Goal: Task Accomplishment & Management: Use online tool/utility

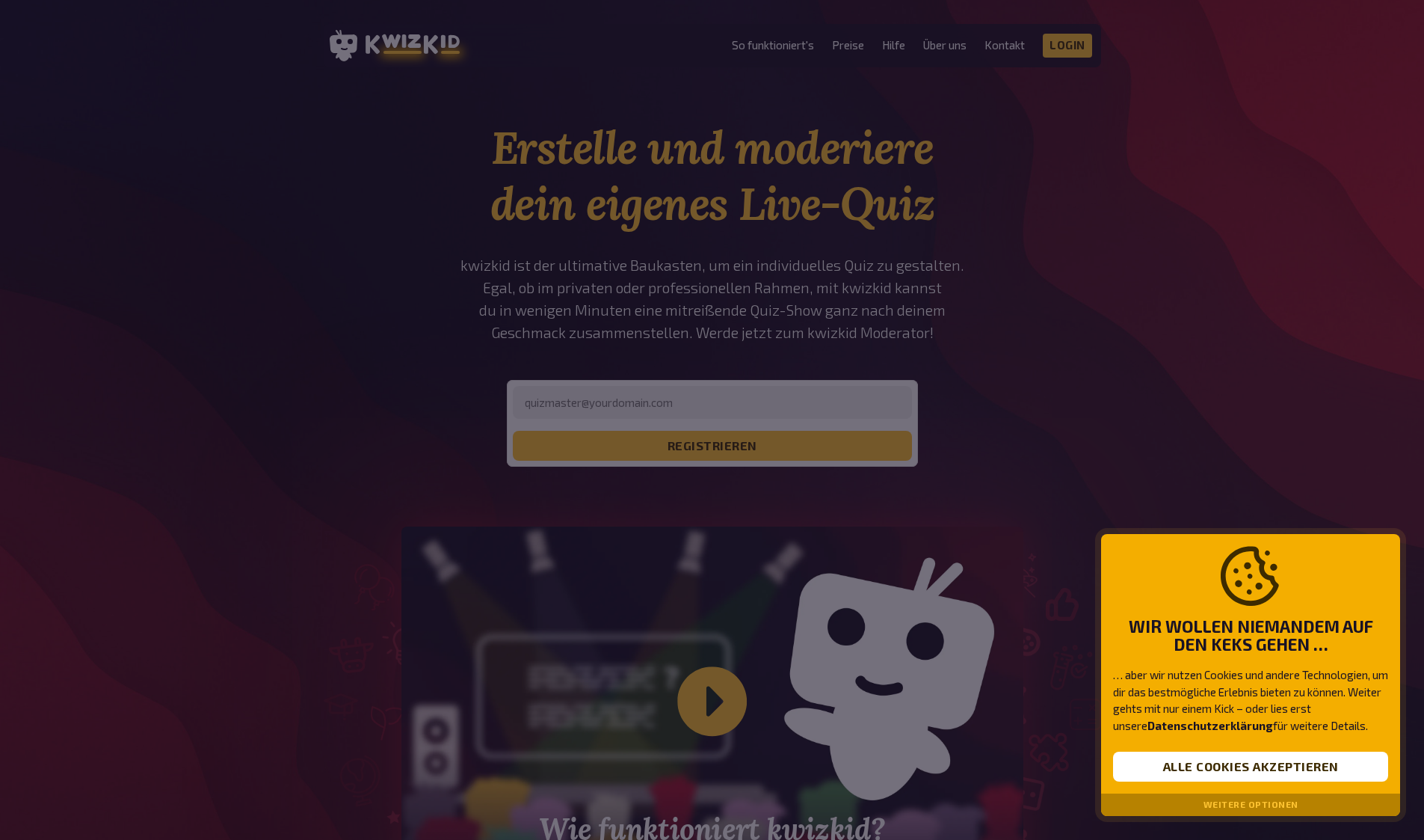
click at [726, 182] on div at bounding box center [712, 420] width 1424 height 840
click at [1259, 742] on div "Wir wollen niemandem auf den Keks gehen … … aber wir nutzen Cookies und andere …" at bounding box center [1251, 664] width 299 height 260
click at [1270, 774] on button "Alle Cookies akzeptieren" at bounding box center [1251, 767] width 275 height 30
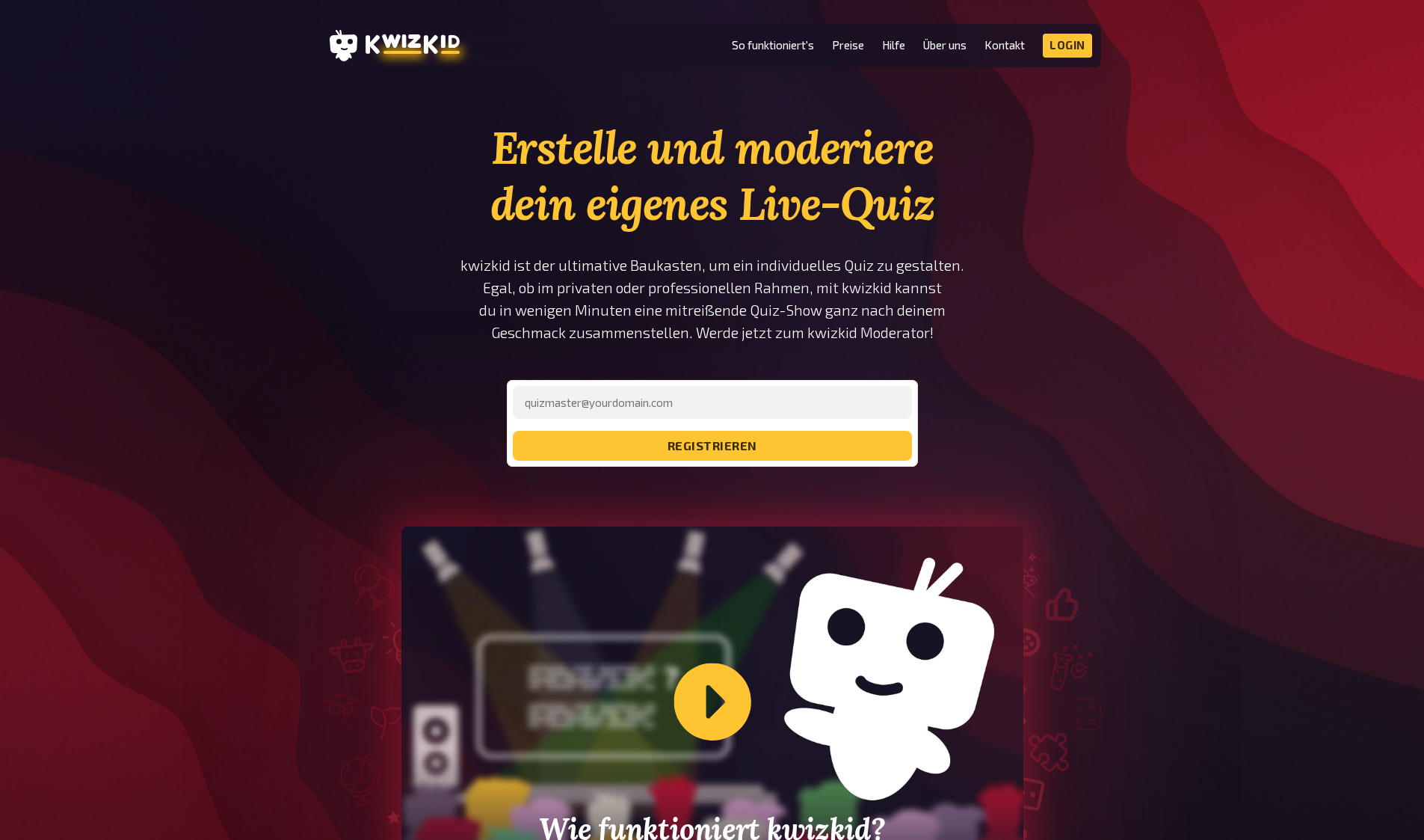
scroll to position [274, 0]
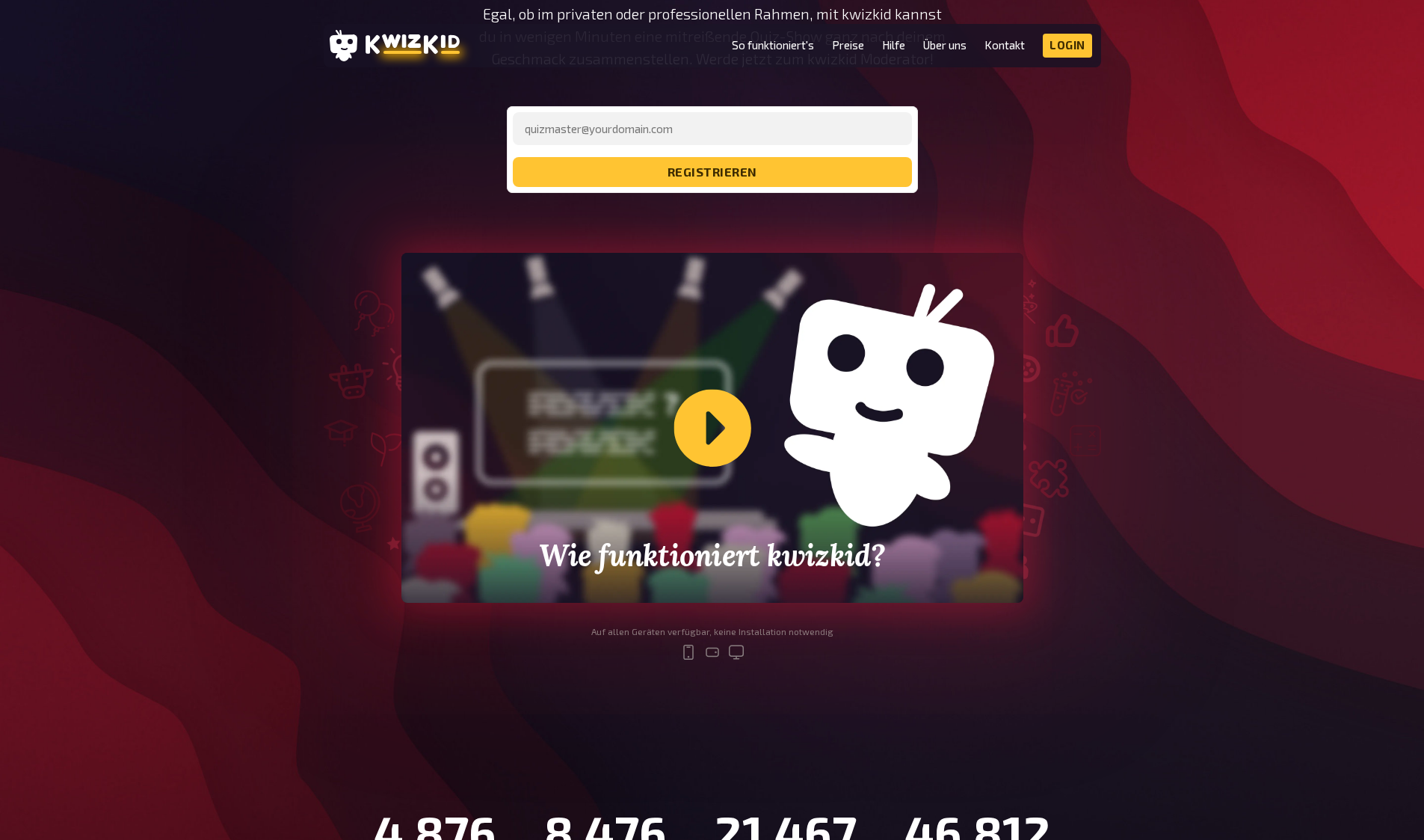
click at [733, 437] on div "Wie funktioniert kwizkid?" at bounding box center [712, 427] width 622 height 350
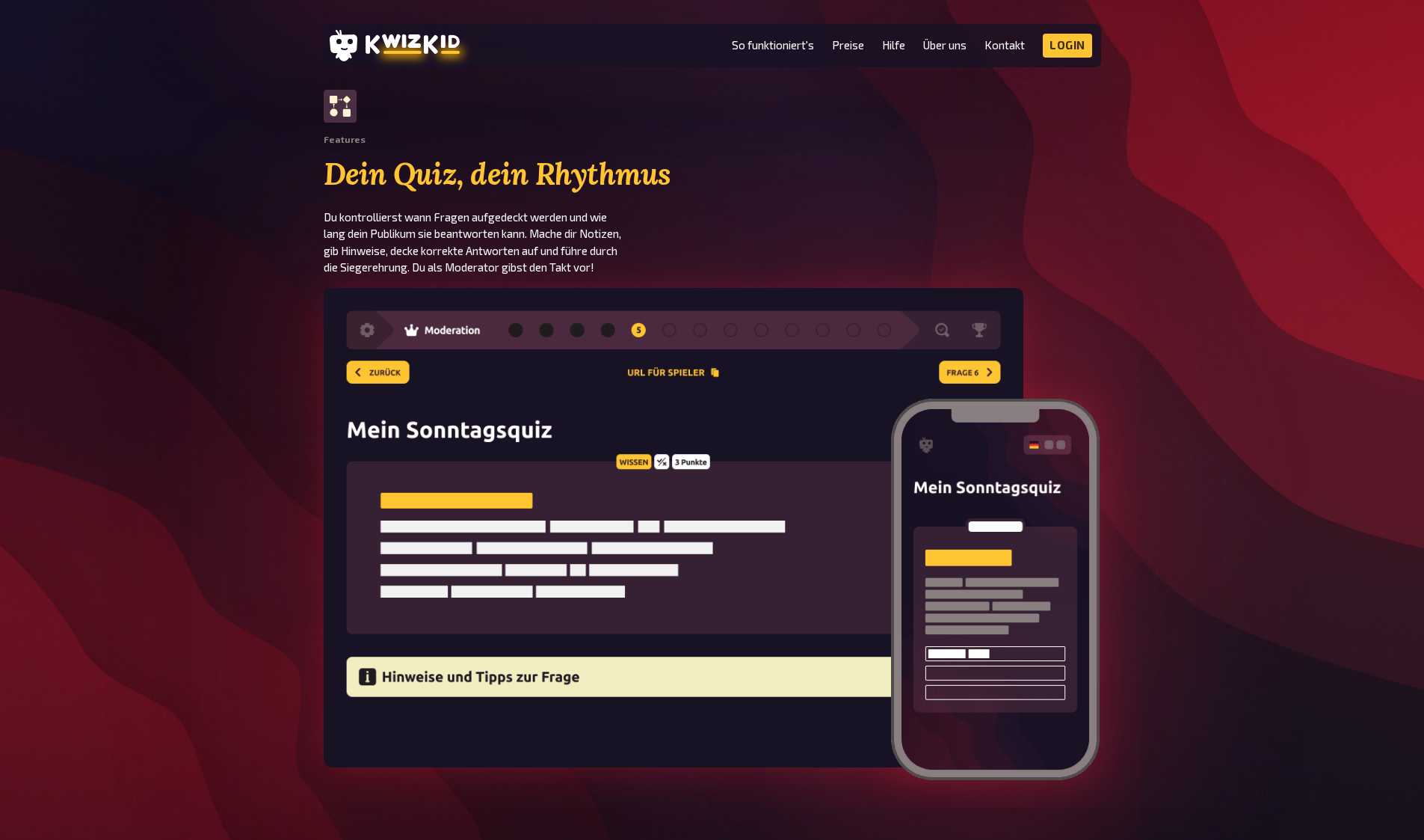
scroll to position [2349, 0]
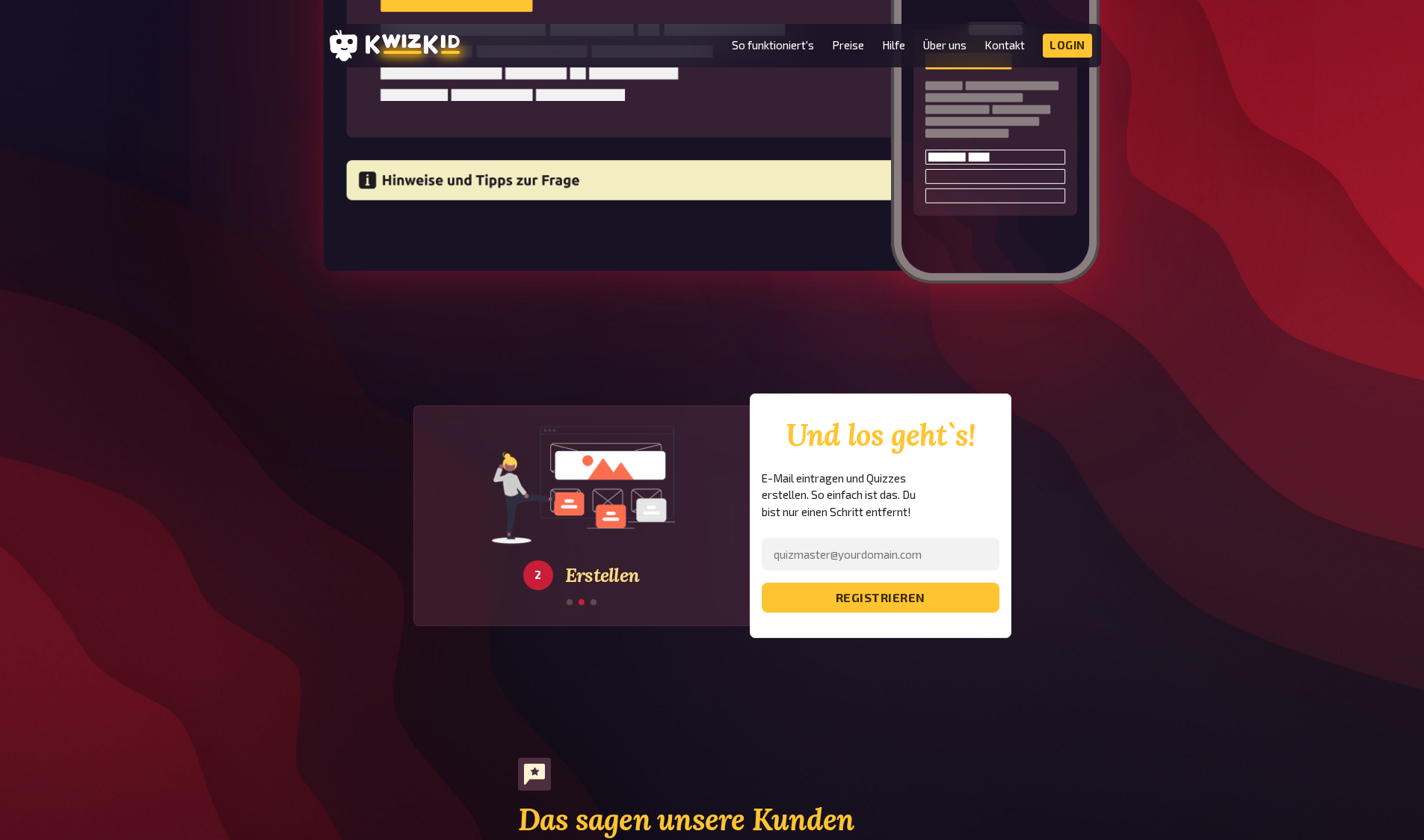
click at [830, 426] on h2 "Und los geht`s!" at bounding box center [881, 434] width 238 height 34
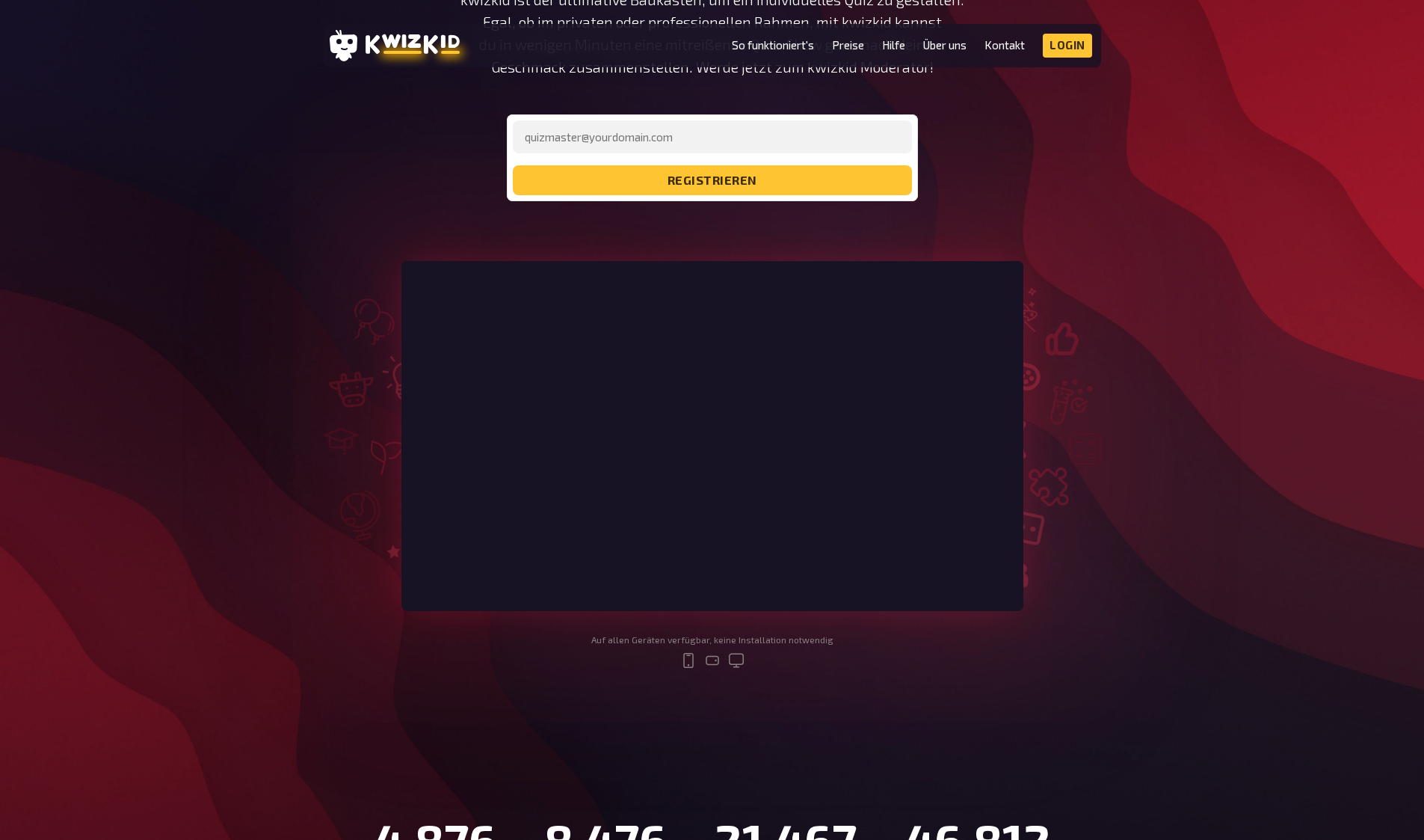
scroll to position [0, 0]
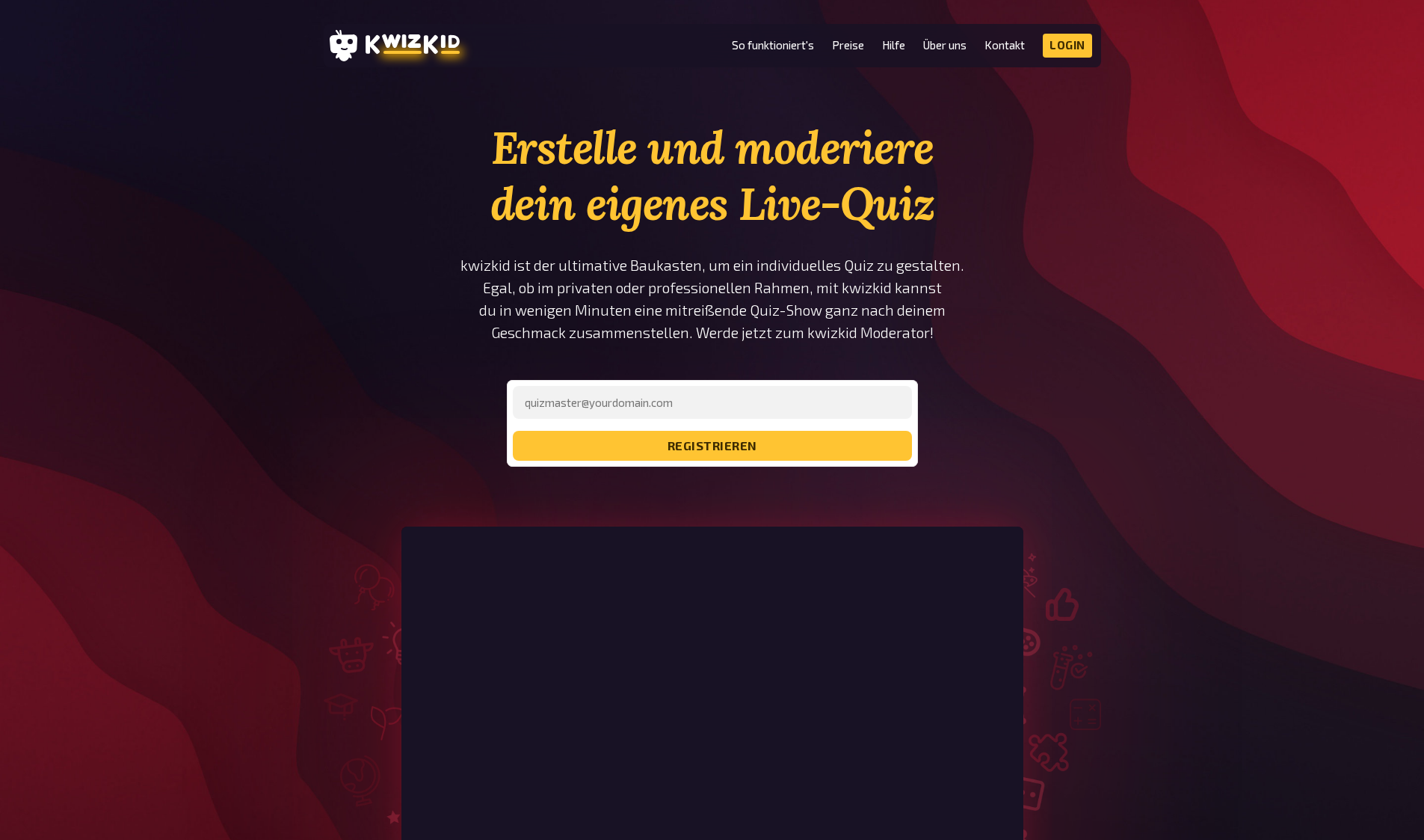
click at [865, 44] on ul "So funktioniert's Preise Hilfe Über uns Kontakt Impressum Login Discord Instagr…" at bounding box center [912, 45] width 360 height 24
click at [856, 49] on link "Preise" at bounding box center [848, 45] width 32 height 13
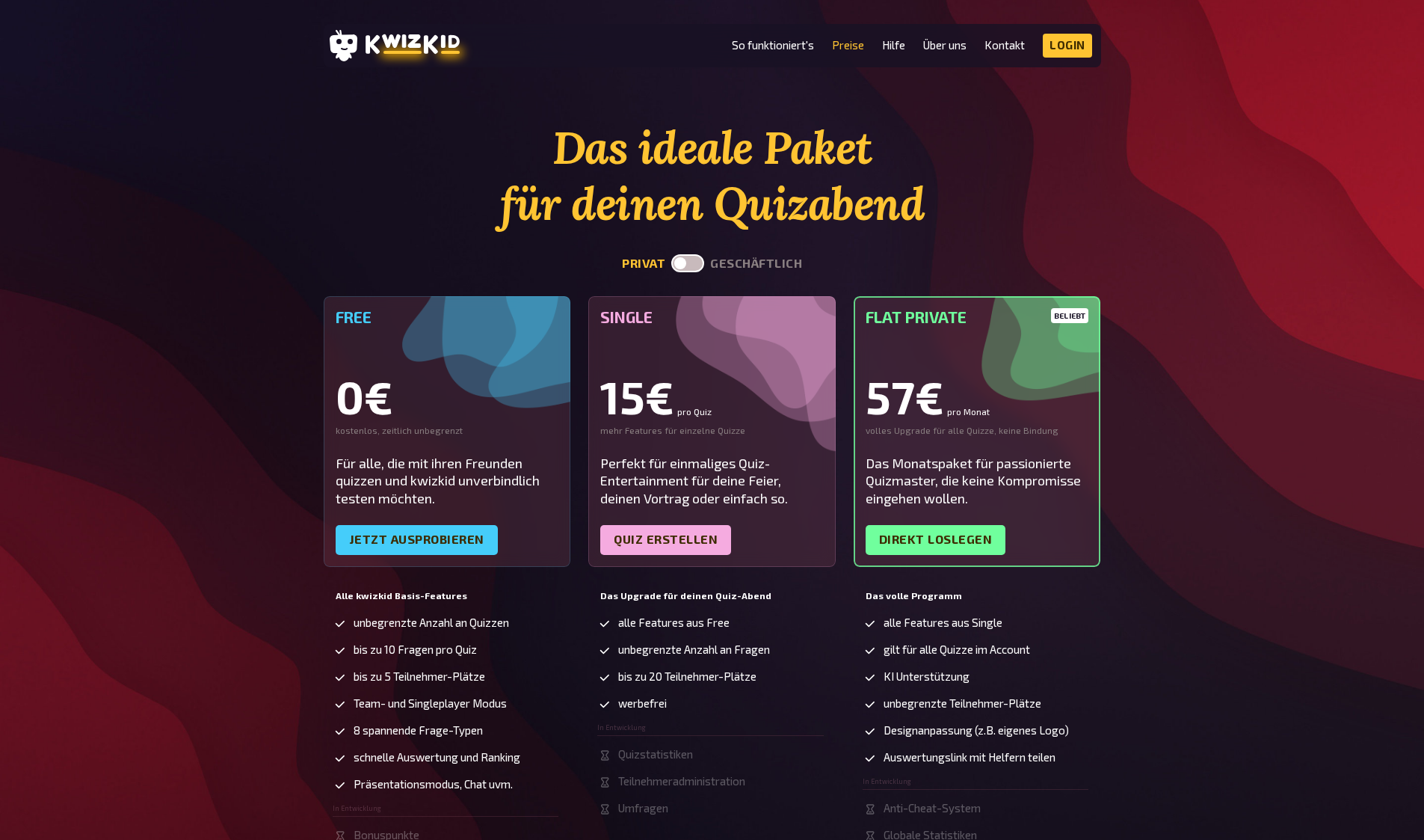
click at [658, 649] on span "unbegrenzte Anzahl an Fragen" at bounding box center [694, 649] width 152 height 13
click at [691, 673] on span "bis zu 20 Teilnehmer-Plätze" at bounding box center [687, 676] width 138 height 13
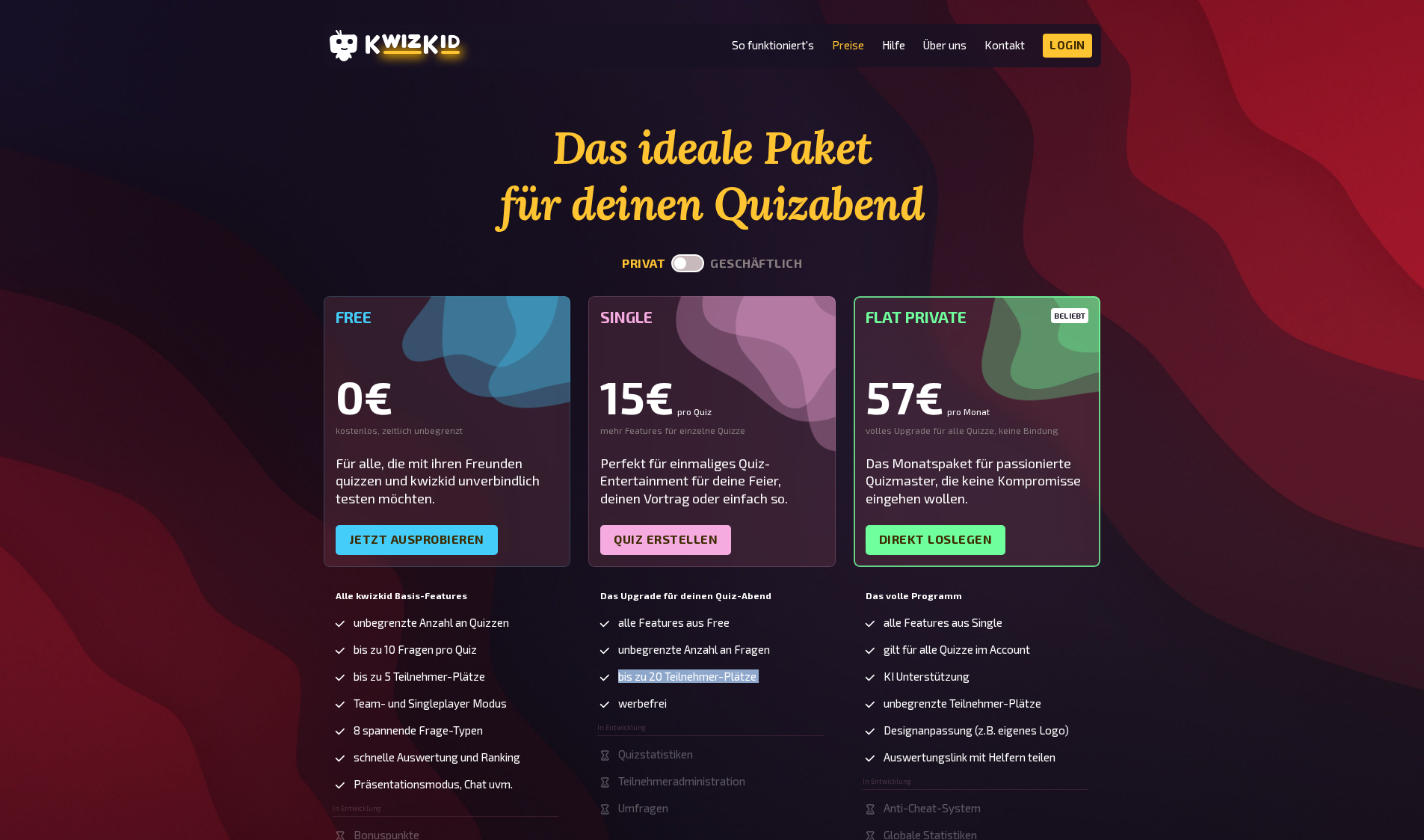
click at [691, 673] on span "bis zu 20 Teilnehmer-Plätze" at bounding box center [687, 676] width 138 height 13
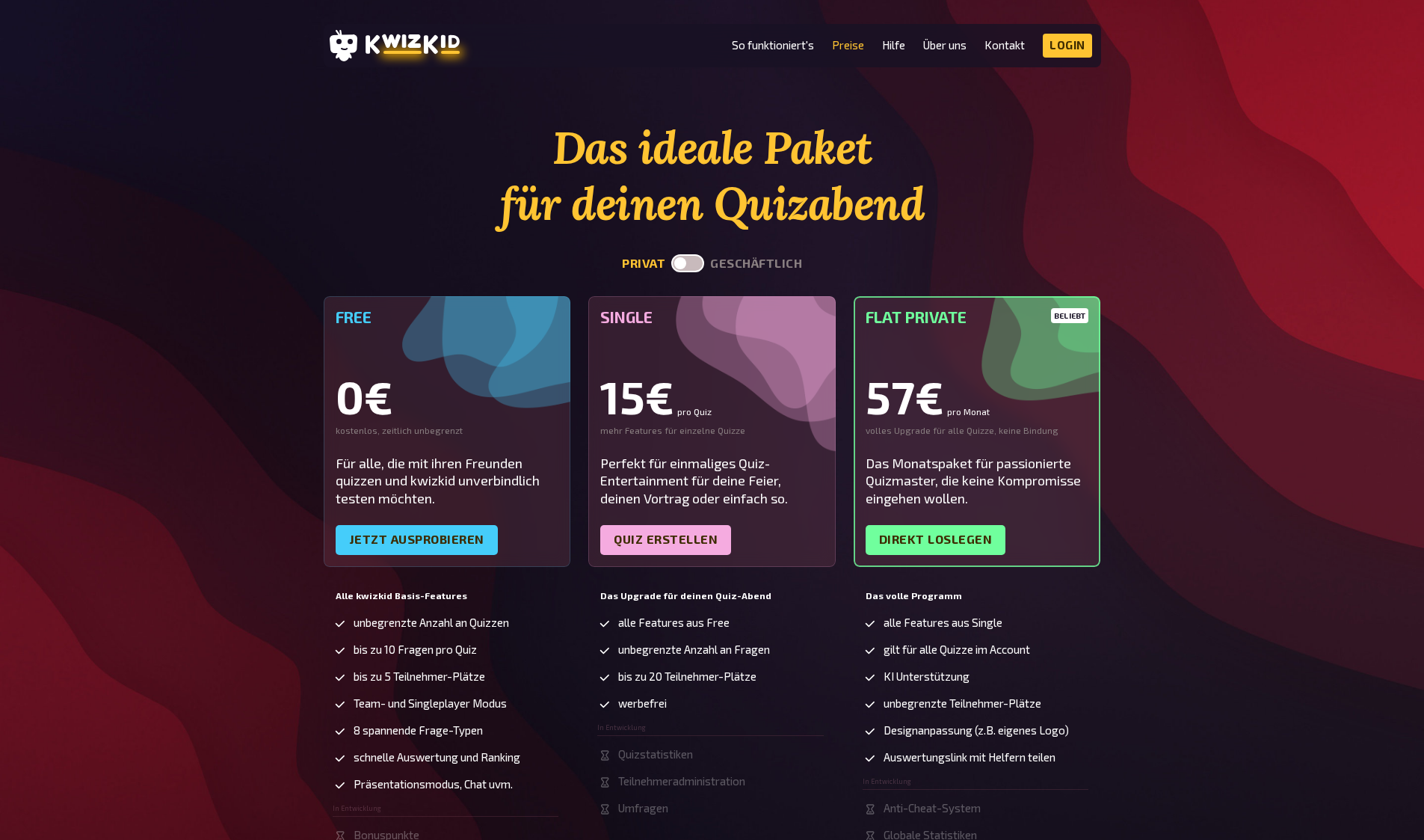
click at [890, 400] on div "57€ pro Monat" at bounding box center [978, 396] width 224 height 45
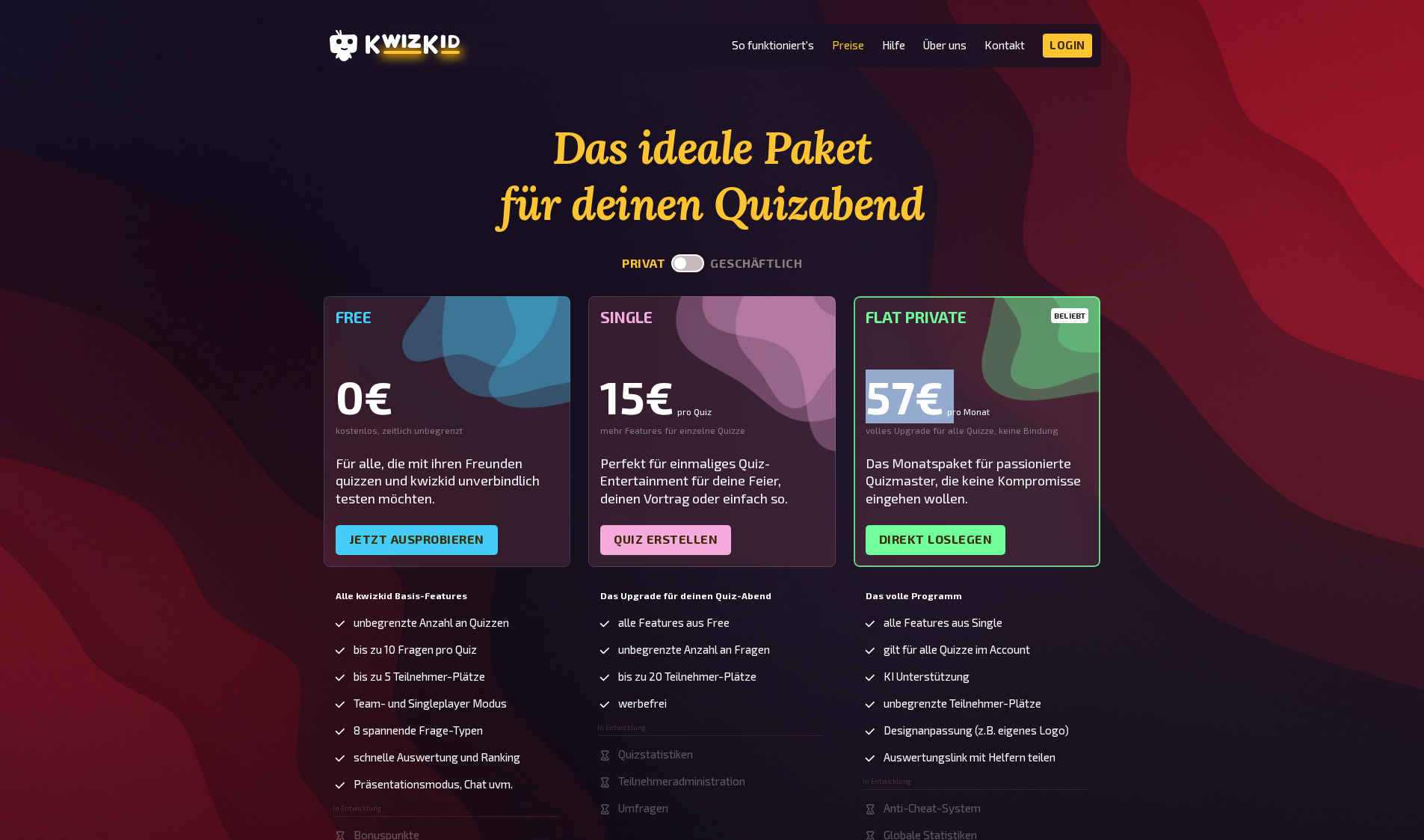
click at [890, 400] on div "57€ pro Monat" at bounding box center [978, 396] width 224 height 45
click at [961, 416] on small "pro Monat" at bounding box center [969, 411] width 43 height 9
click at [879, 398] on div "57€ pro Monat" at bounding box center [978, 396] width 224 height 45
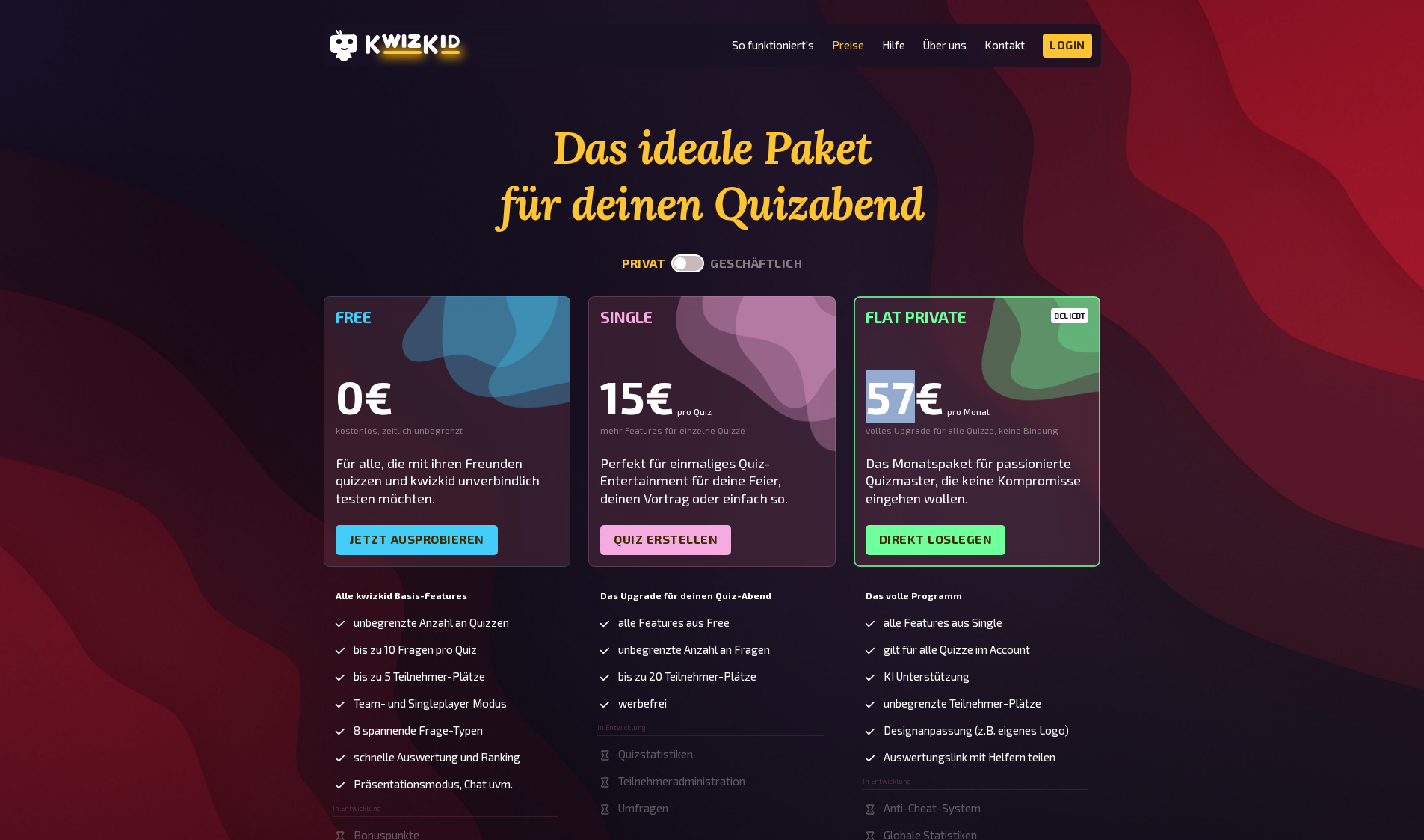
click at [879, 398] on div "57€ pro Monat" at bounding box center [978, 396] width 224 height 45
click at [417, 533] on link "Jetzt ausprobieren" at bounding box center [417, 539] width 163 height 30
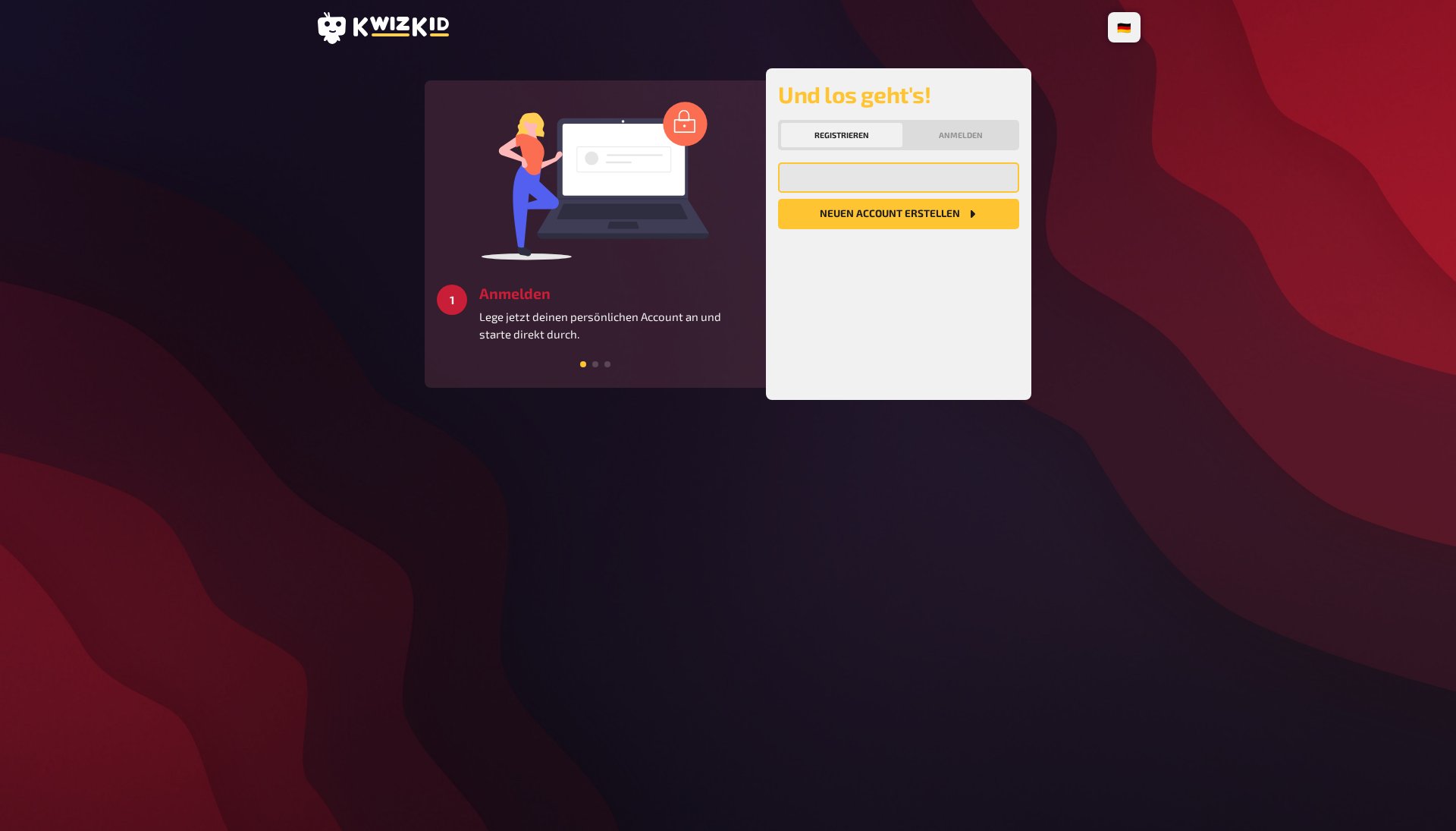
click at [879, 170] on input "email" at bounding box center [899, 177] width 241 height 30
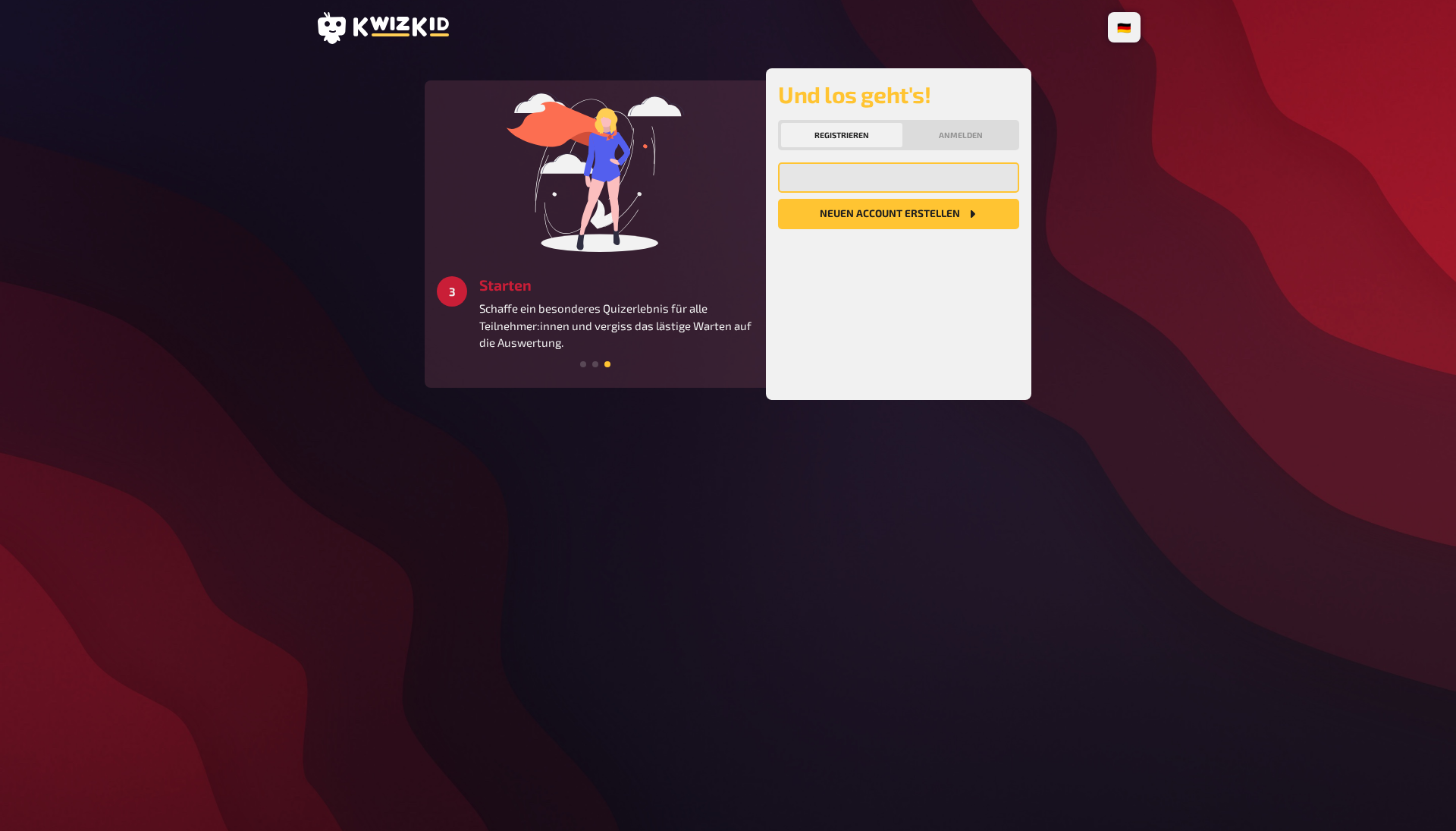
click at [896, 182] on input "email" at bounding box center [899, 177] width 241 height 30
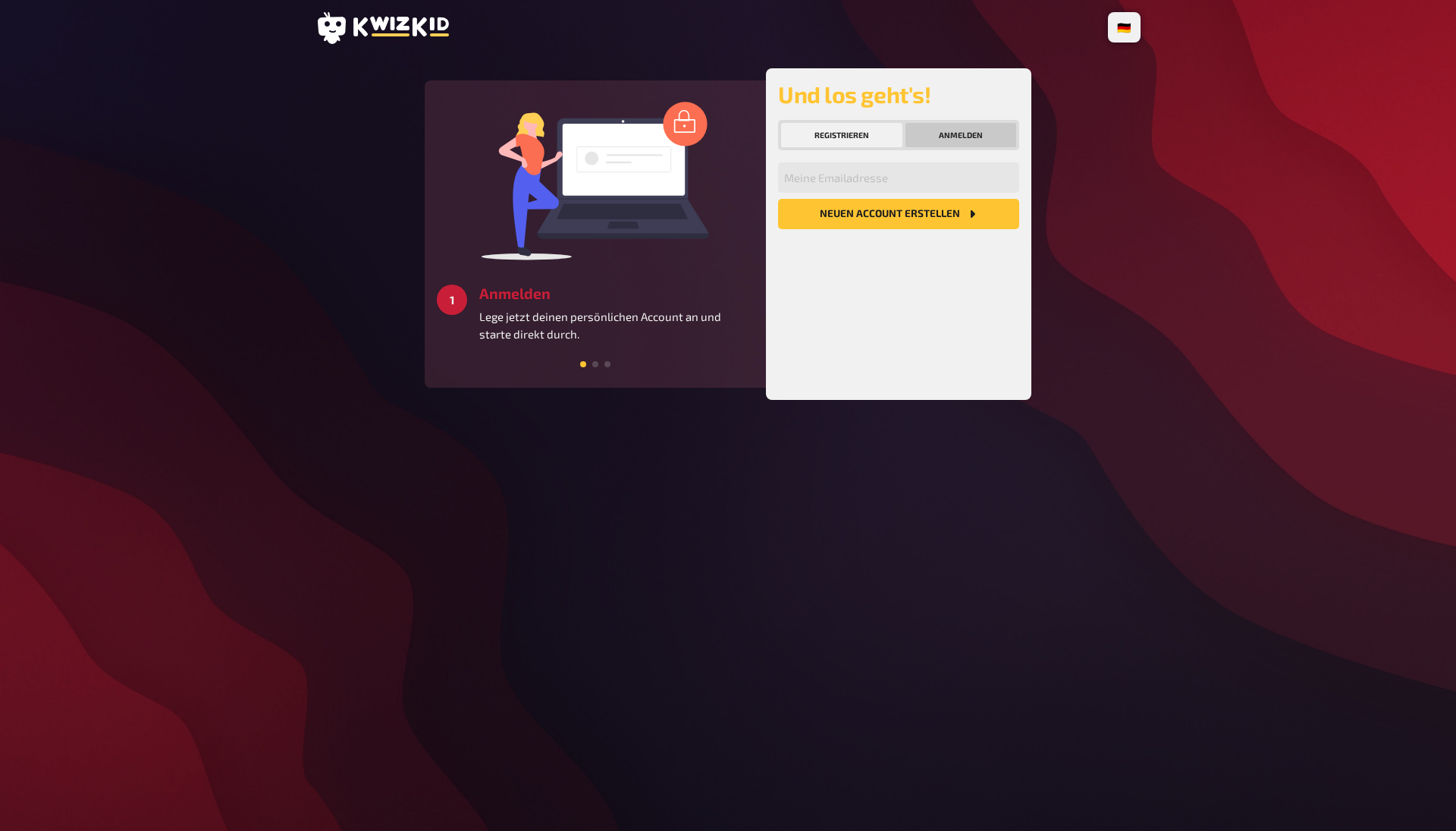
click at [968, 134] on button "Anmelden" at bounding box center [960, 135] width 111 height 24
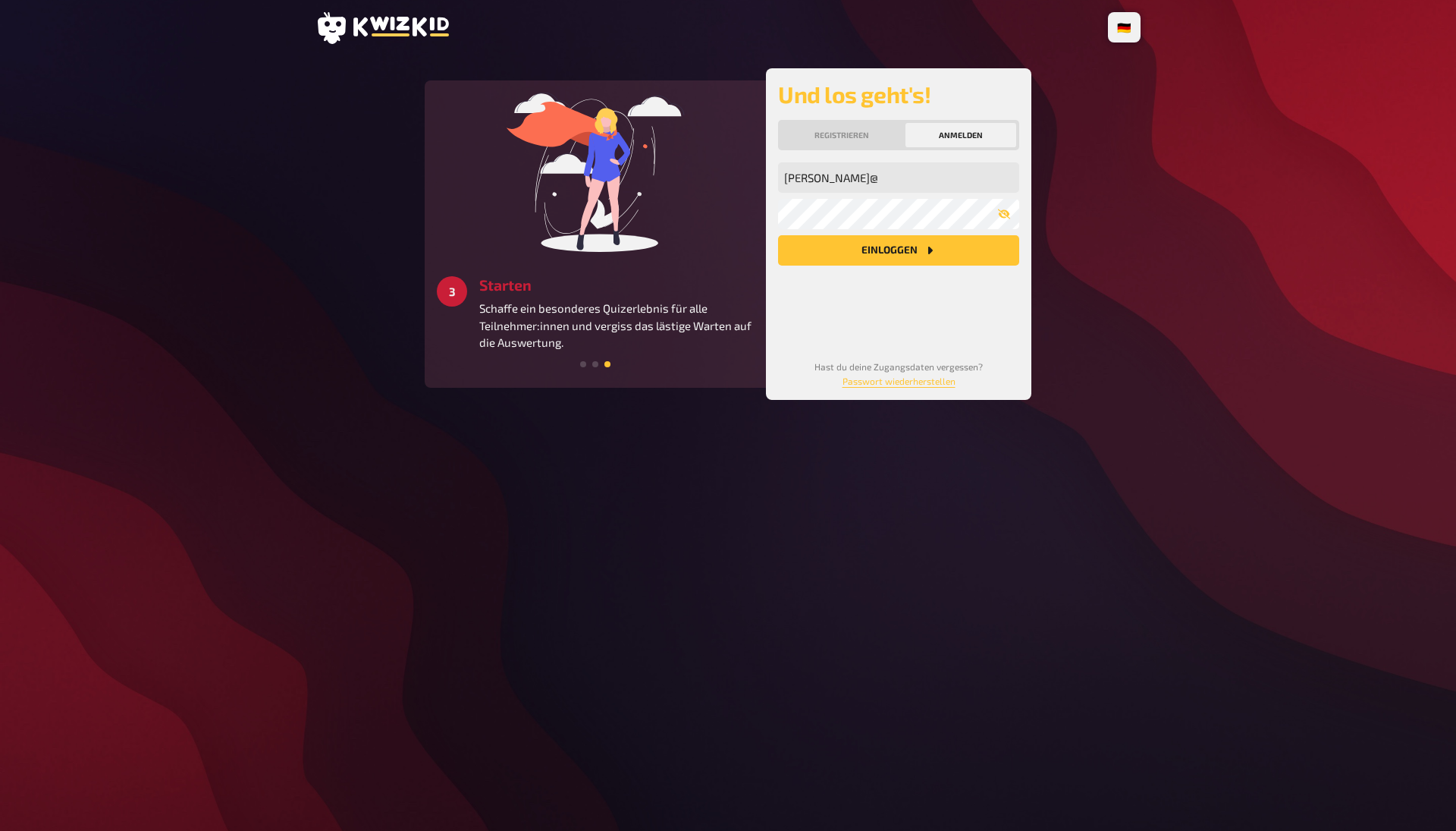
click at [1230, 12] on div "🇩🇪 Deutsch 🇬🇧 English 🇳🇱 Nederlands 1 Anmelden Lege jetzt deinen persönlichen A…" at bounding box center [728, 415] width 1456 height 831
click at [947, 190] on input "[PERSON_NAME]@" at bounding box center [899, 177] width 241 height 30
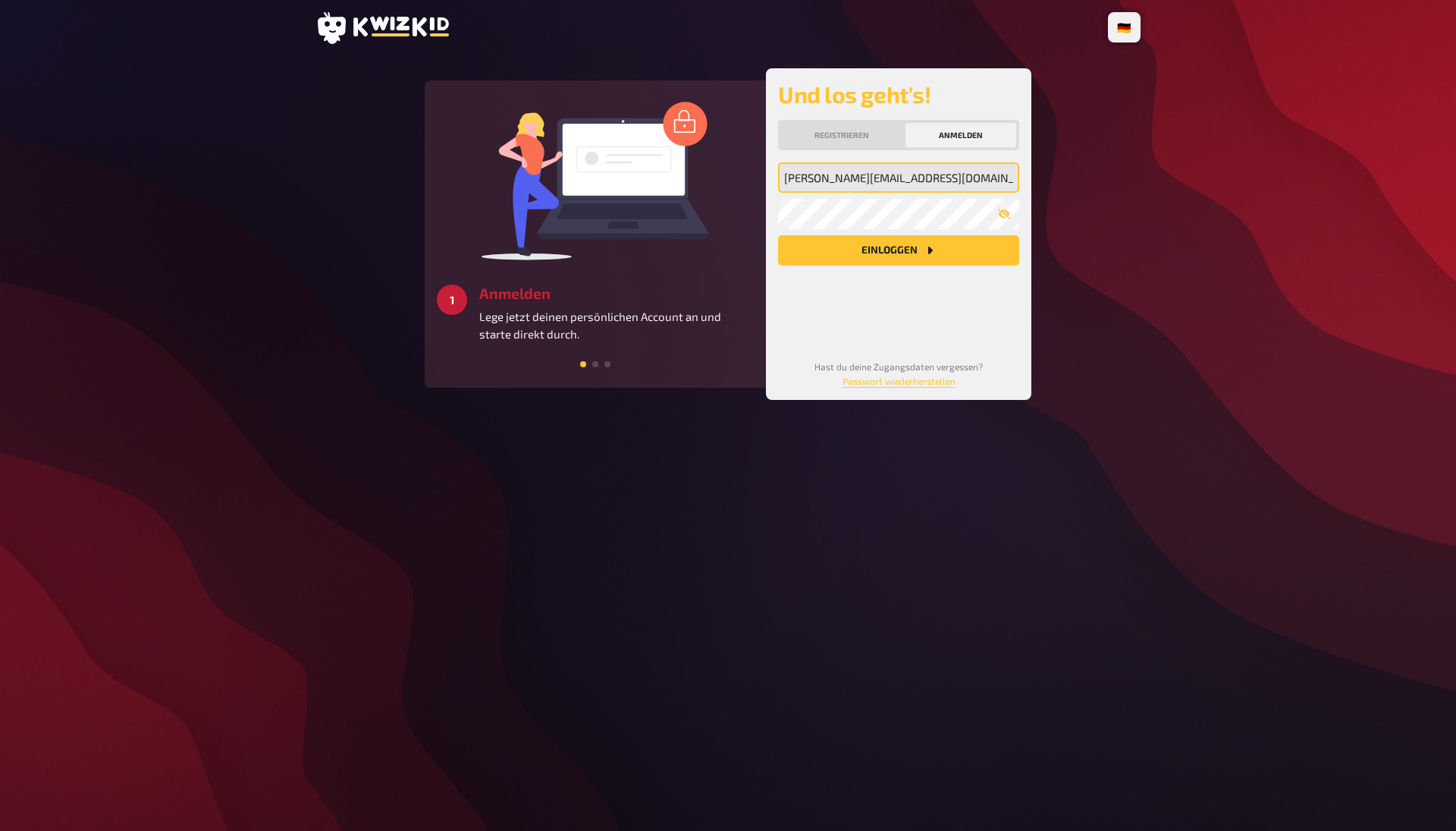
type input "[PERSON_NAME][EMAIL_ADDRESS][DOMAIN_NAME]"
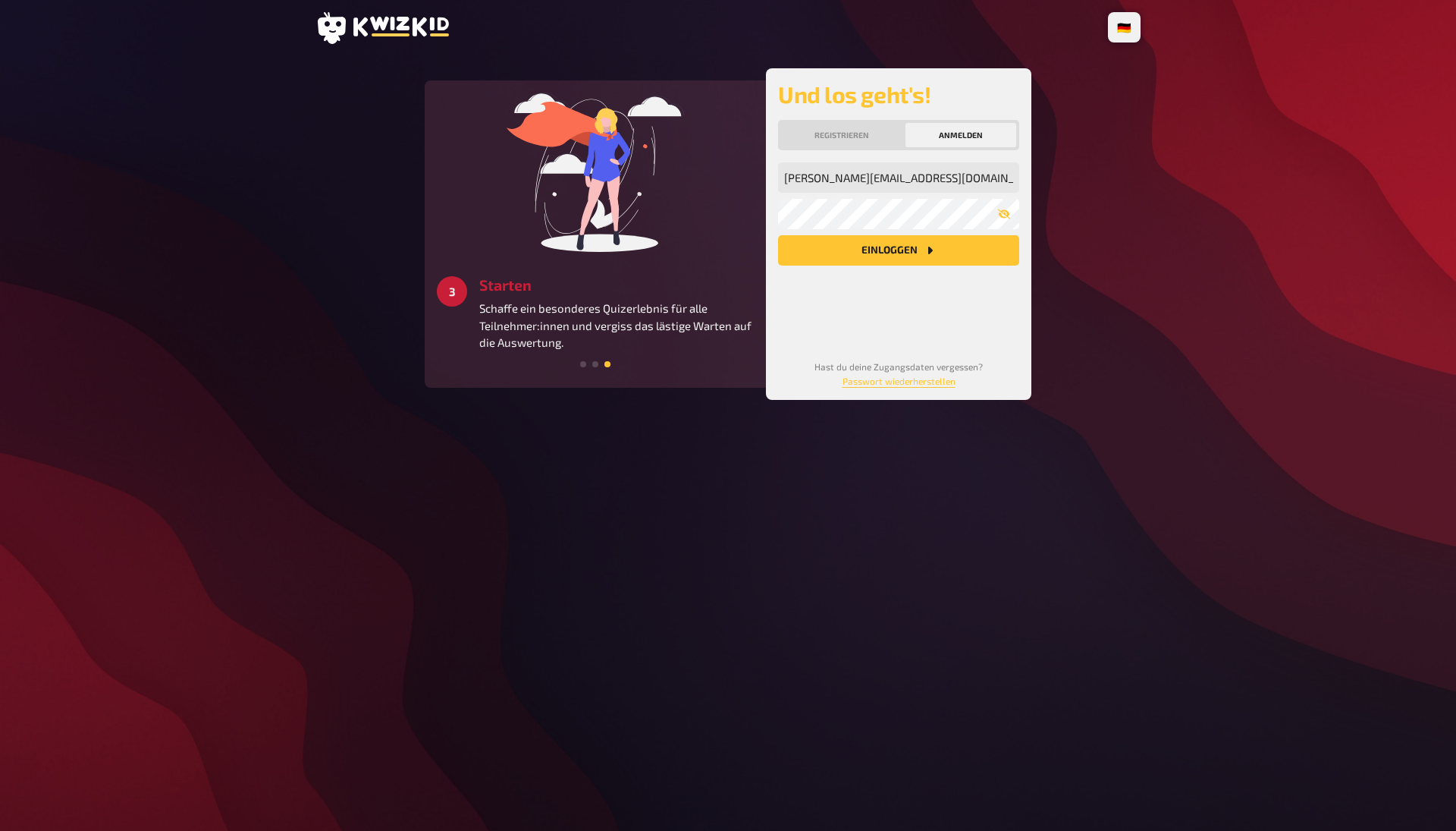
click at [1332, 294] on div "🇩🇪 Deutsch 🇬🇧 English 🇳🇱 Nederlands 1 Anmelden Lege jetzt deinen persönlichen A…" at bounding box center [728, 415] width 1456 height 831
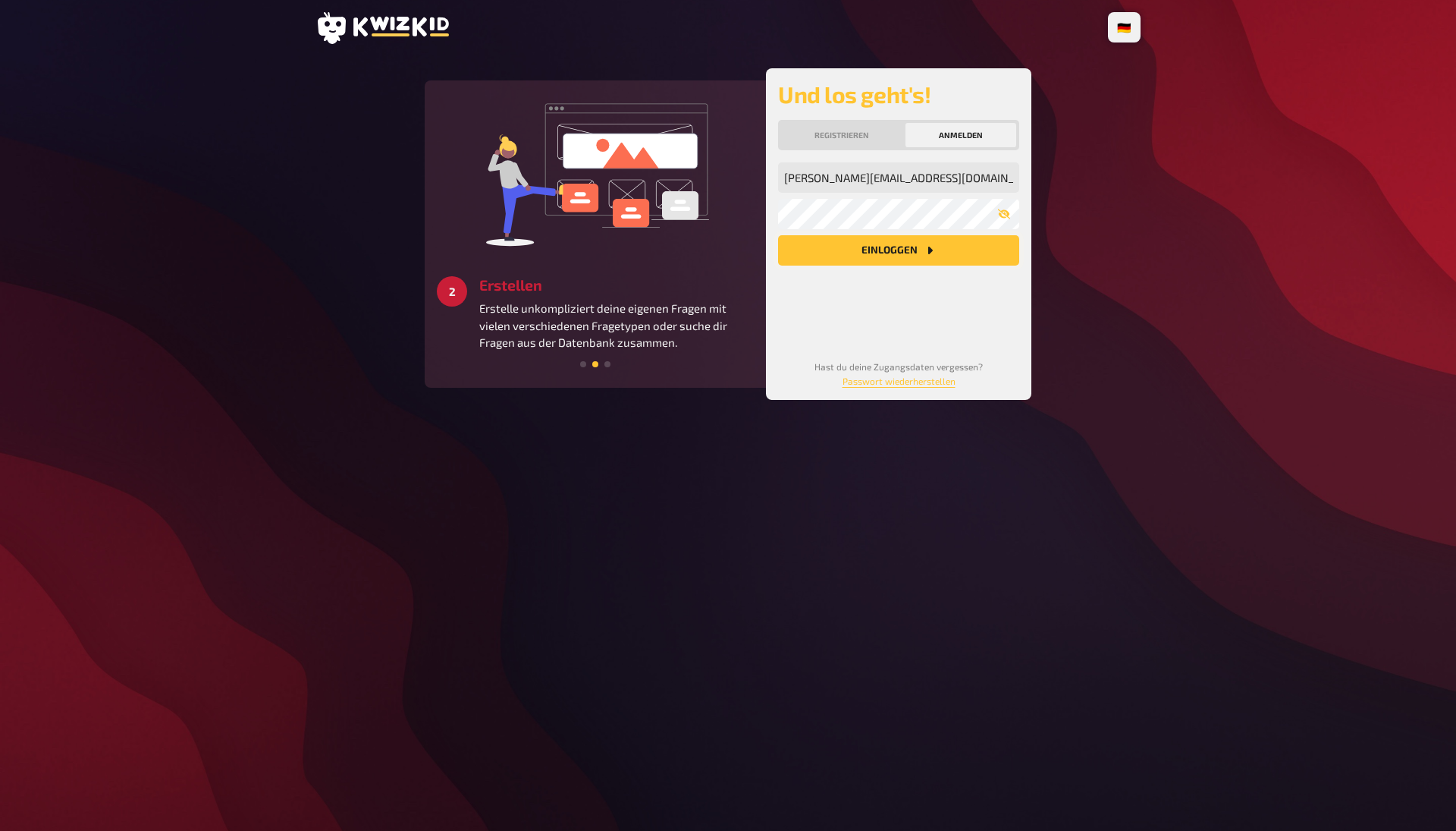
click at [935, 246] on icon "Einloggen" at bounding box center [930, 250] width 12 height 12
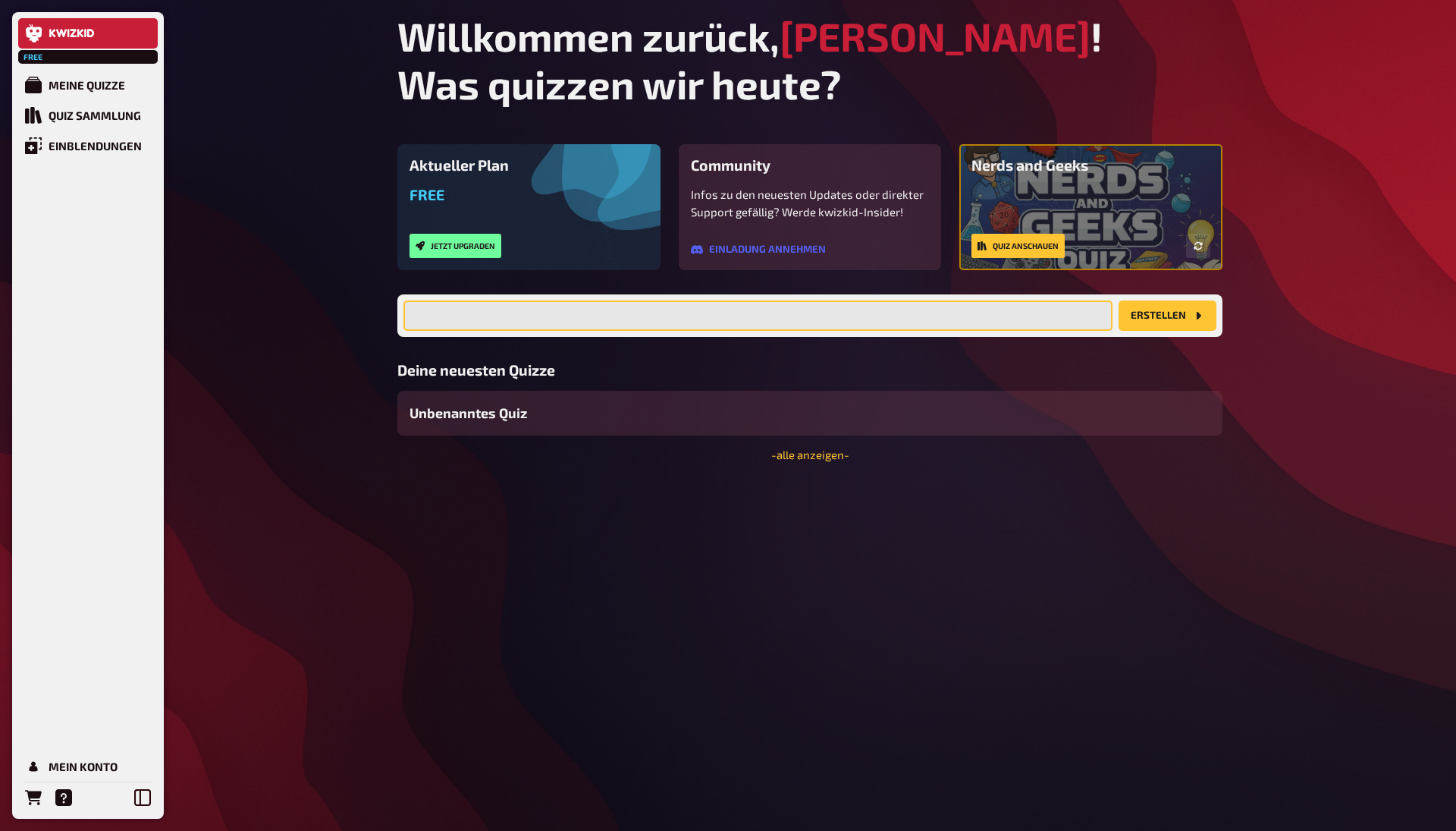
click at [902, 325] on input "text" at bounding box center [758, 316] width 709 height 30
type input "S"
type input "Schlauster of SE"
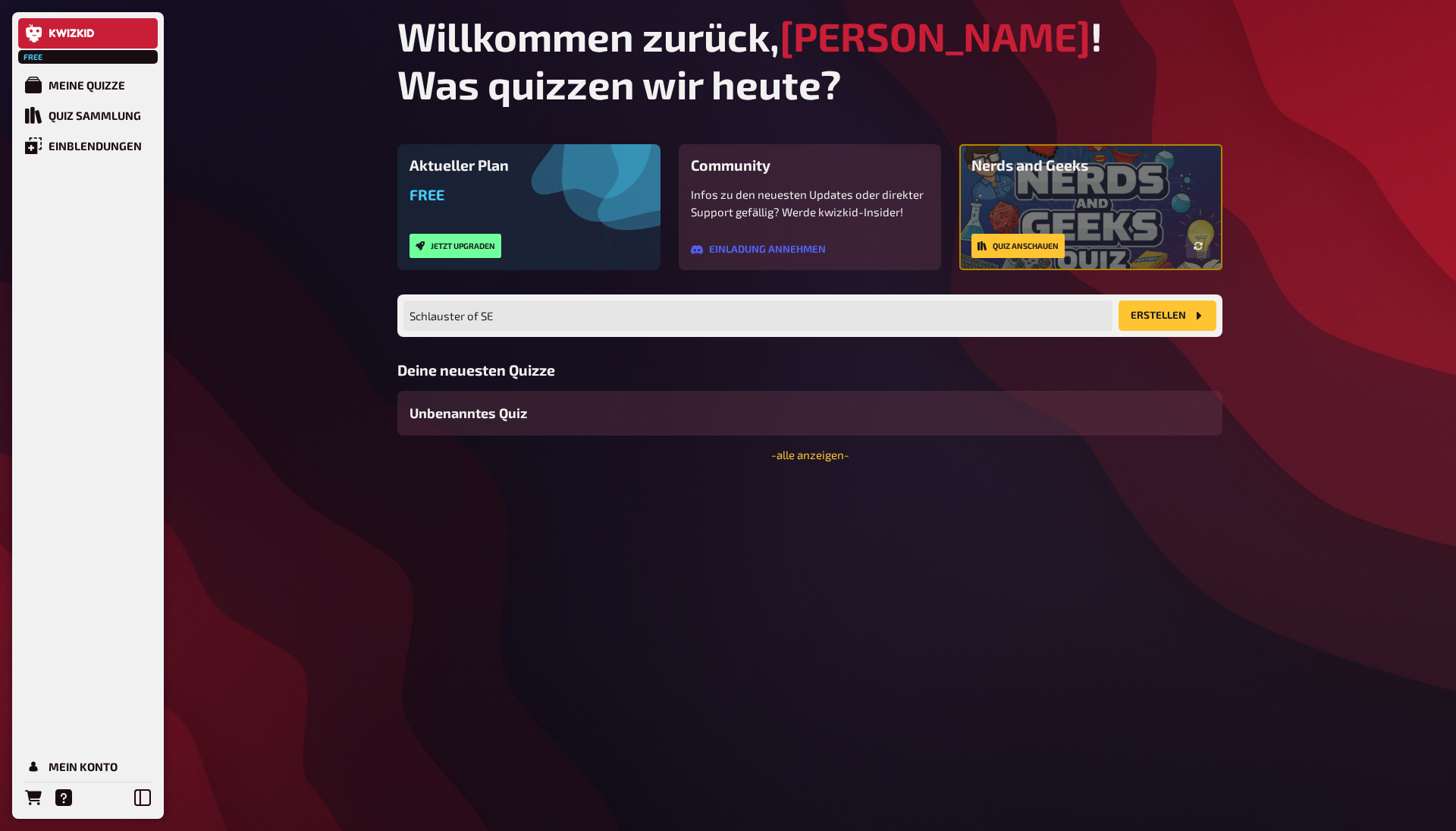
click at [1163, 319] on button "Erstellen" at bounding box center [1168, 316] width 98 height 30
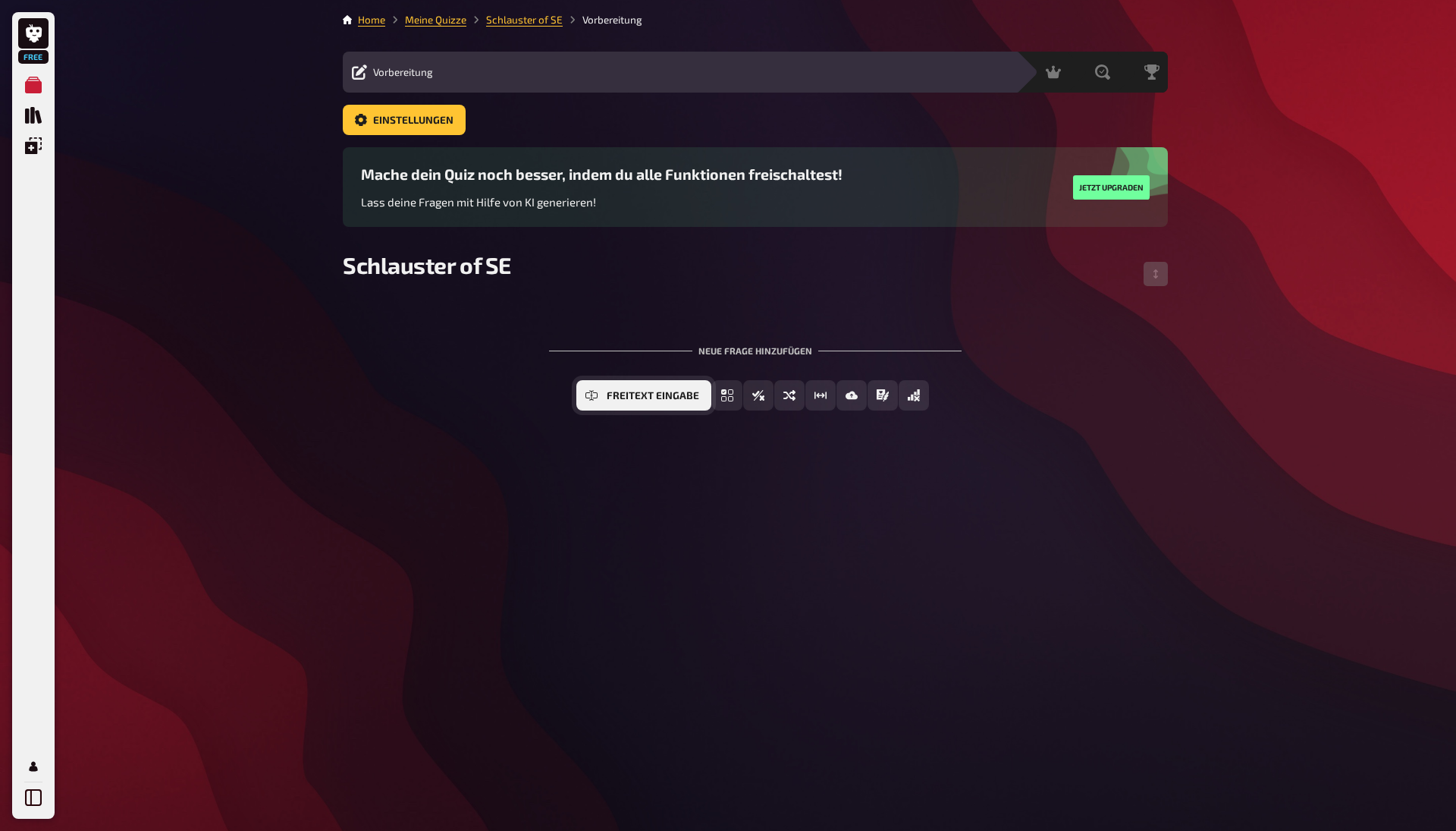
click at [651, 396] on span "Freitext Eingabe" at bounding box center [653, 396] width 92 height 11
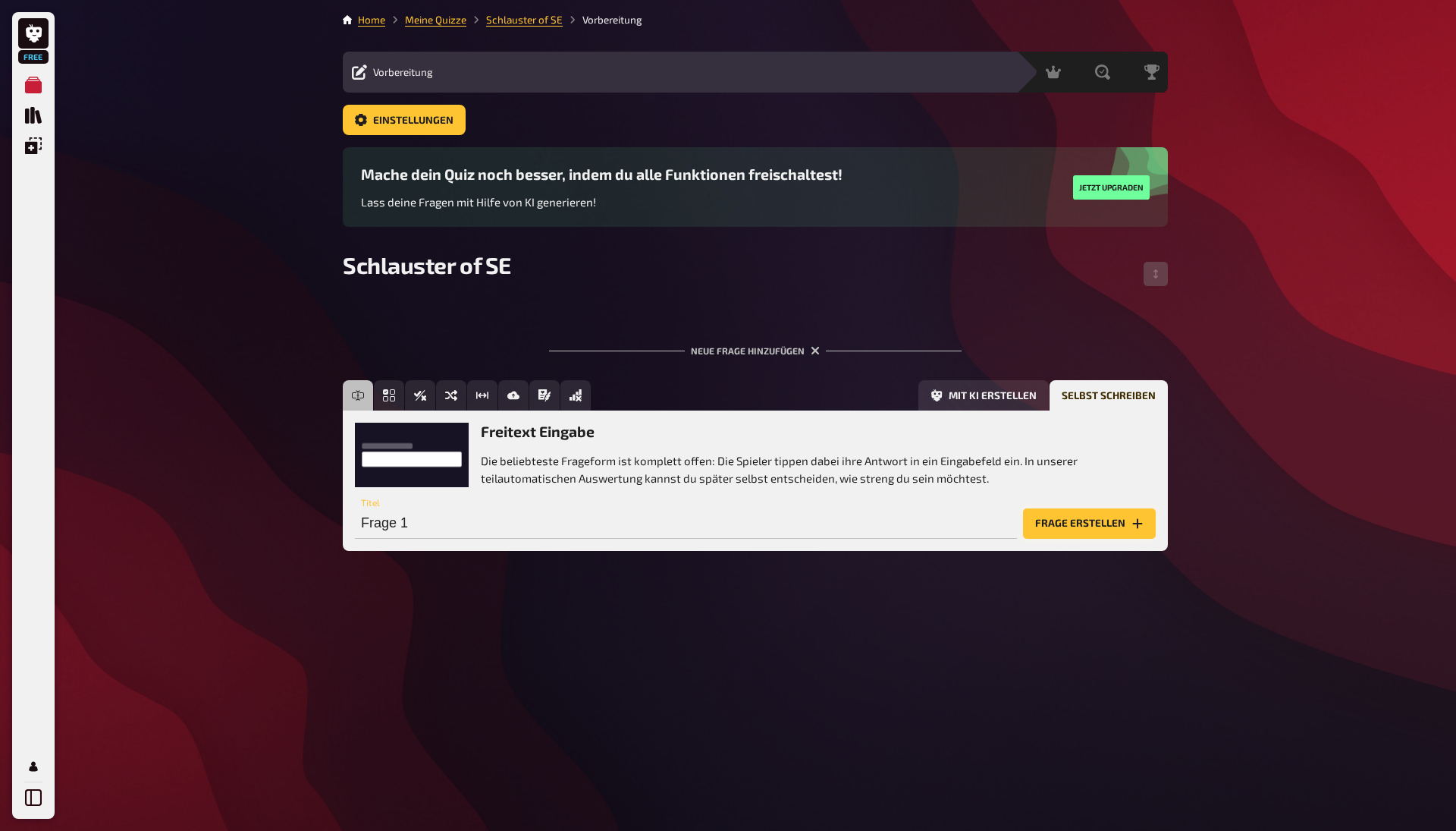
click at [1123, 524] on button "Frage erstellen" at bounding box center [1090, 523] width 133 height 30
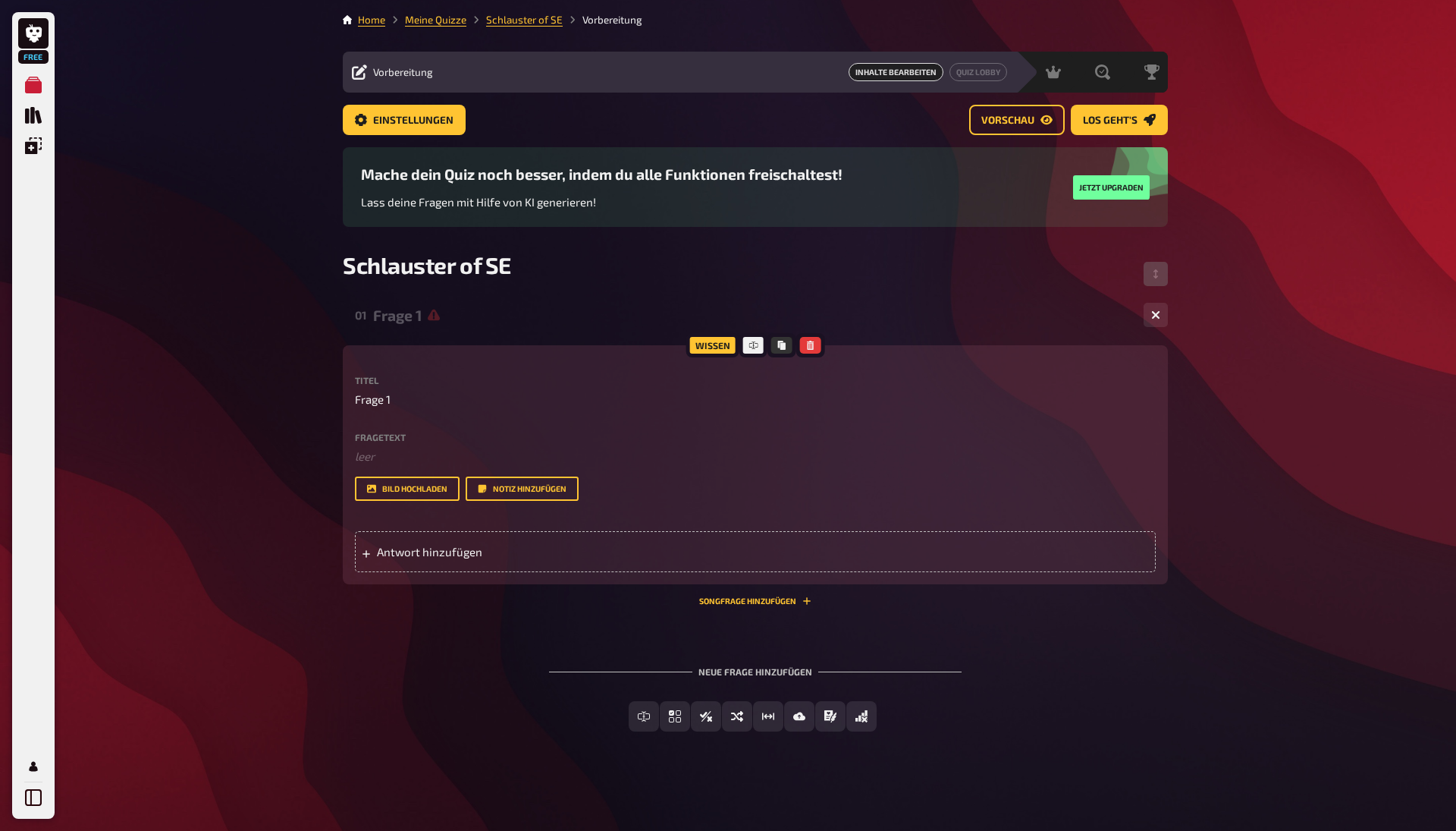
click at [554, 310] on div "Frage 1" at bounding box center [752, 316] width 758 height 18
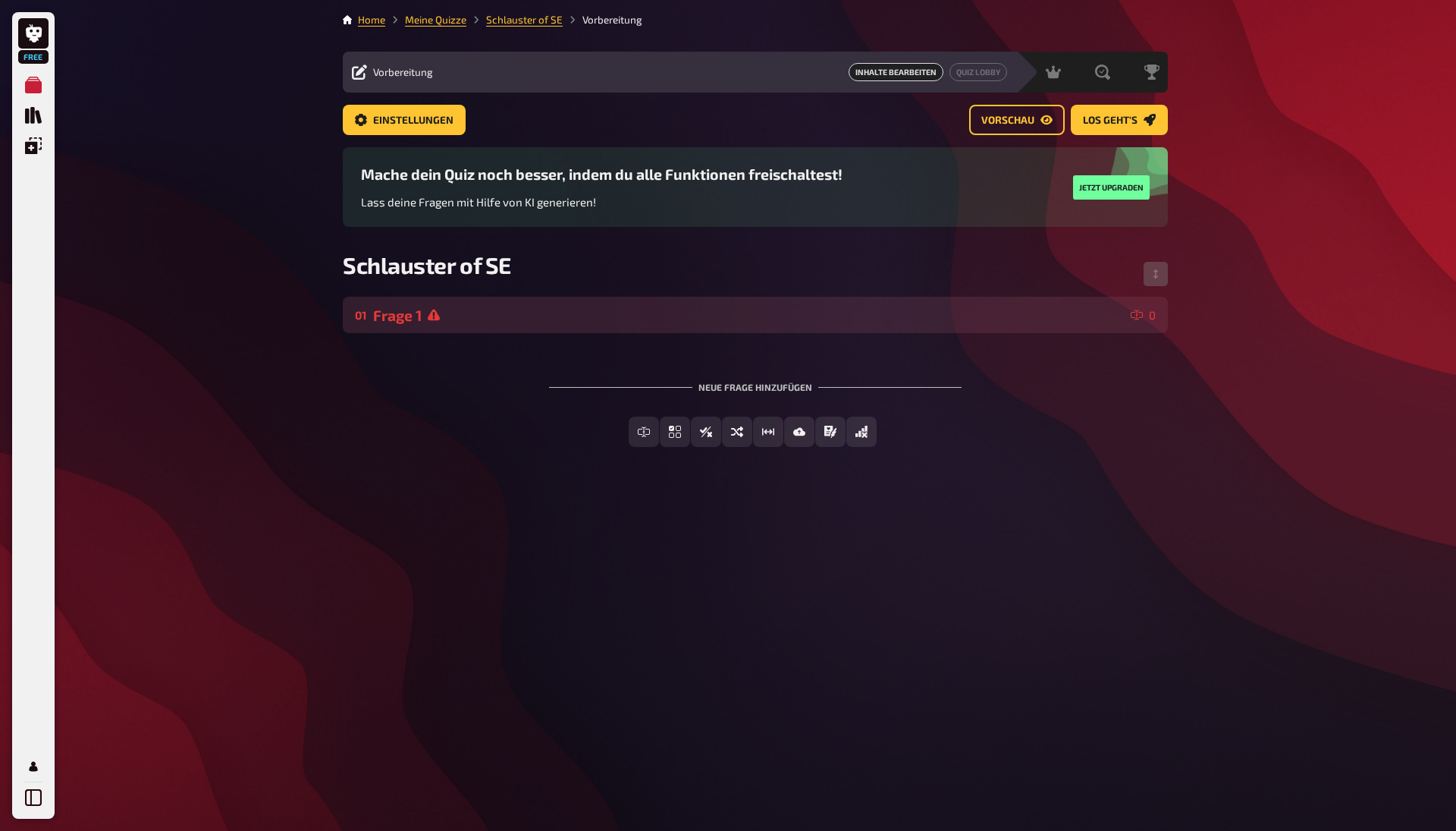
click at [424, 322] on div "Frage 1" at bounding box center [749, 316] width 752 height 18
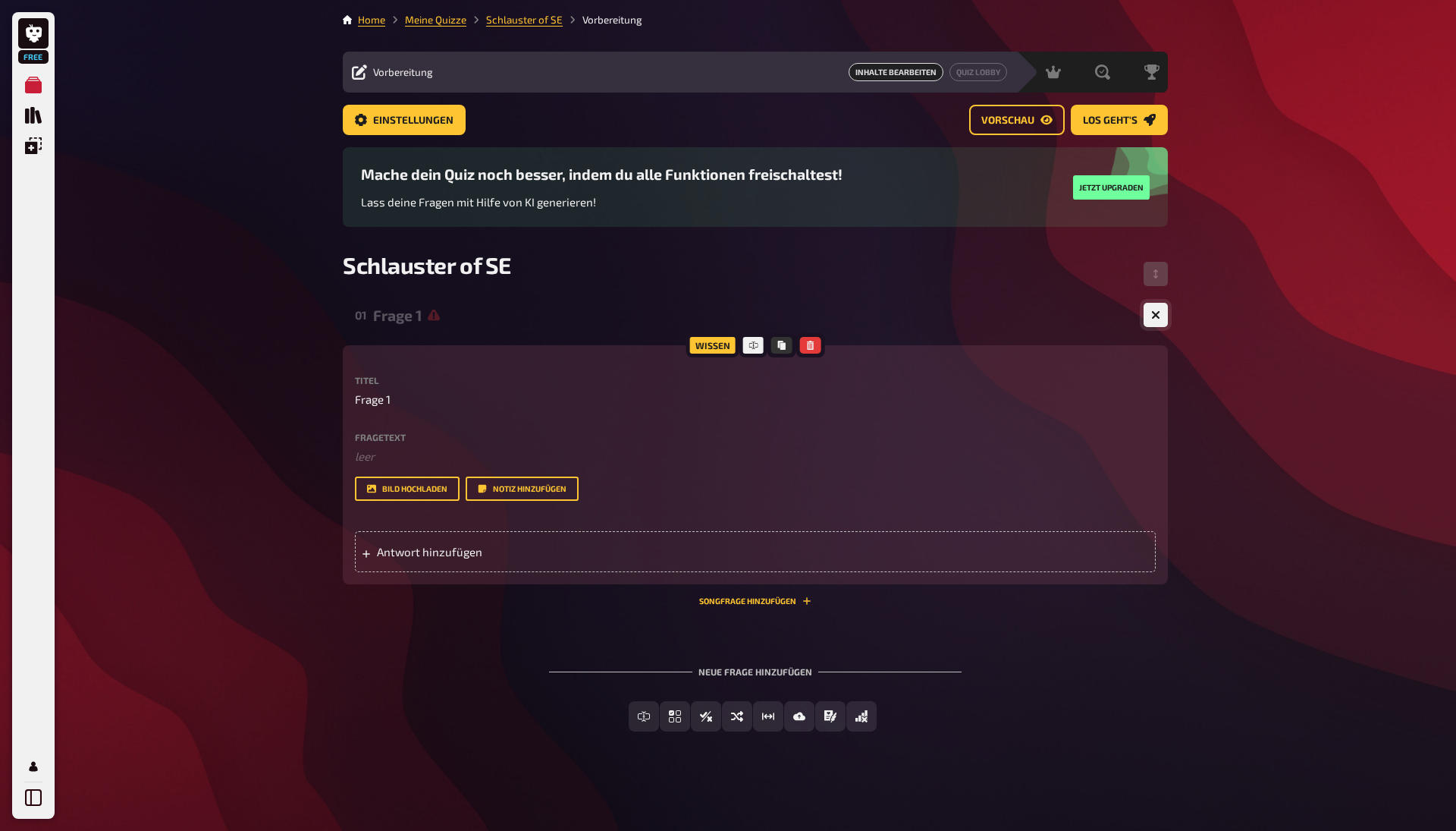
click at [1155, 313] on icon "button" at bounding box center [1156, 315] width 14 height 14
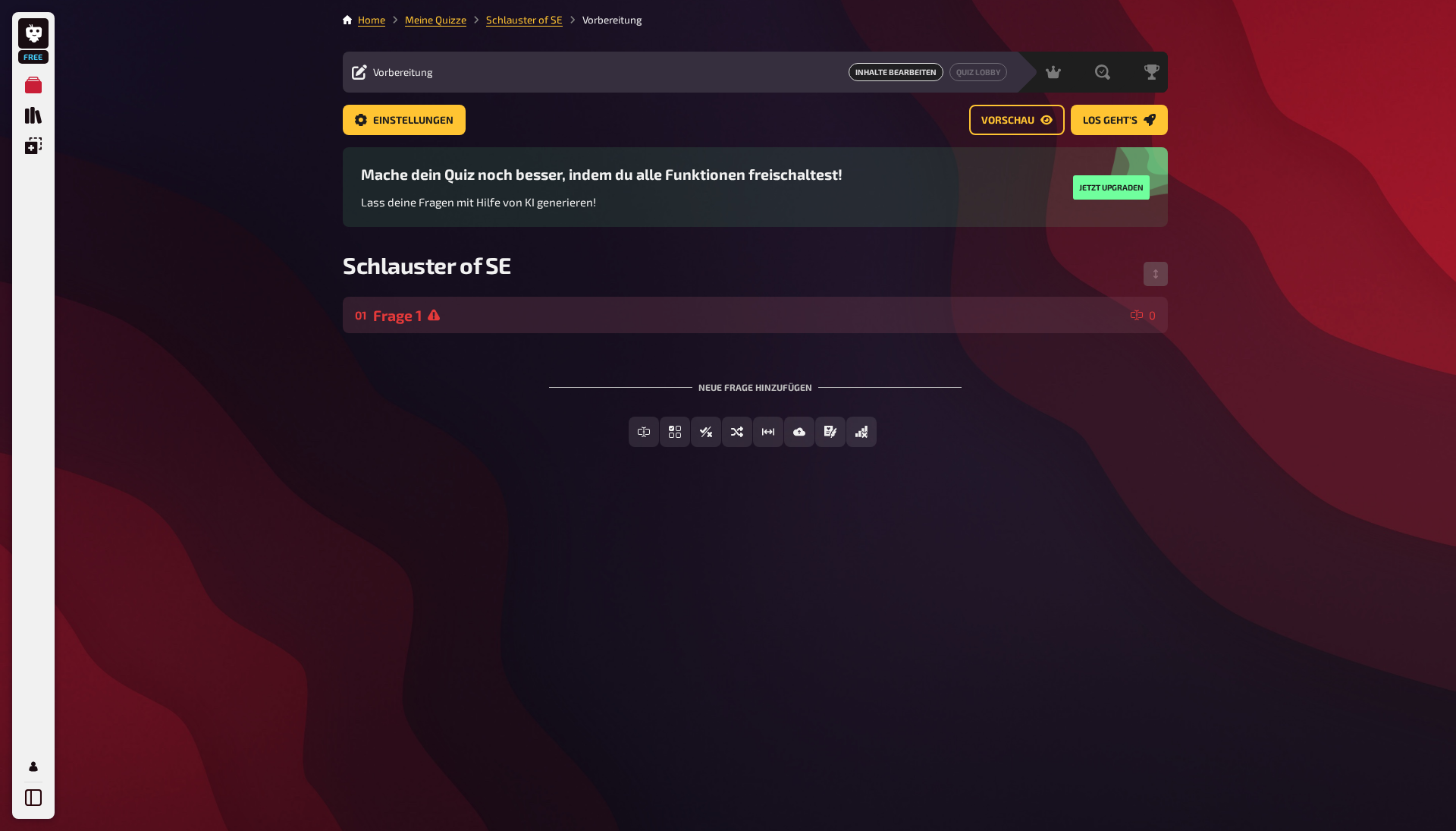
click at [403, 314] on div "Frage 1" at bounding box center [749, 316] width 752 height 18
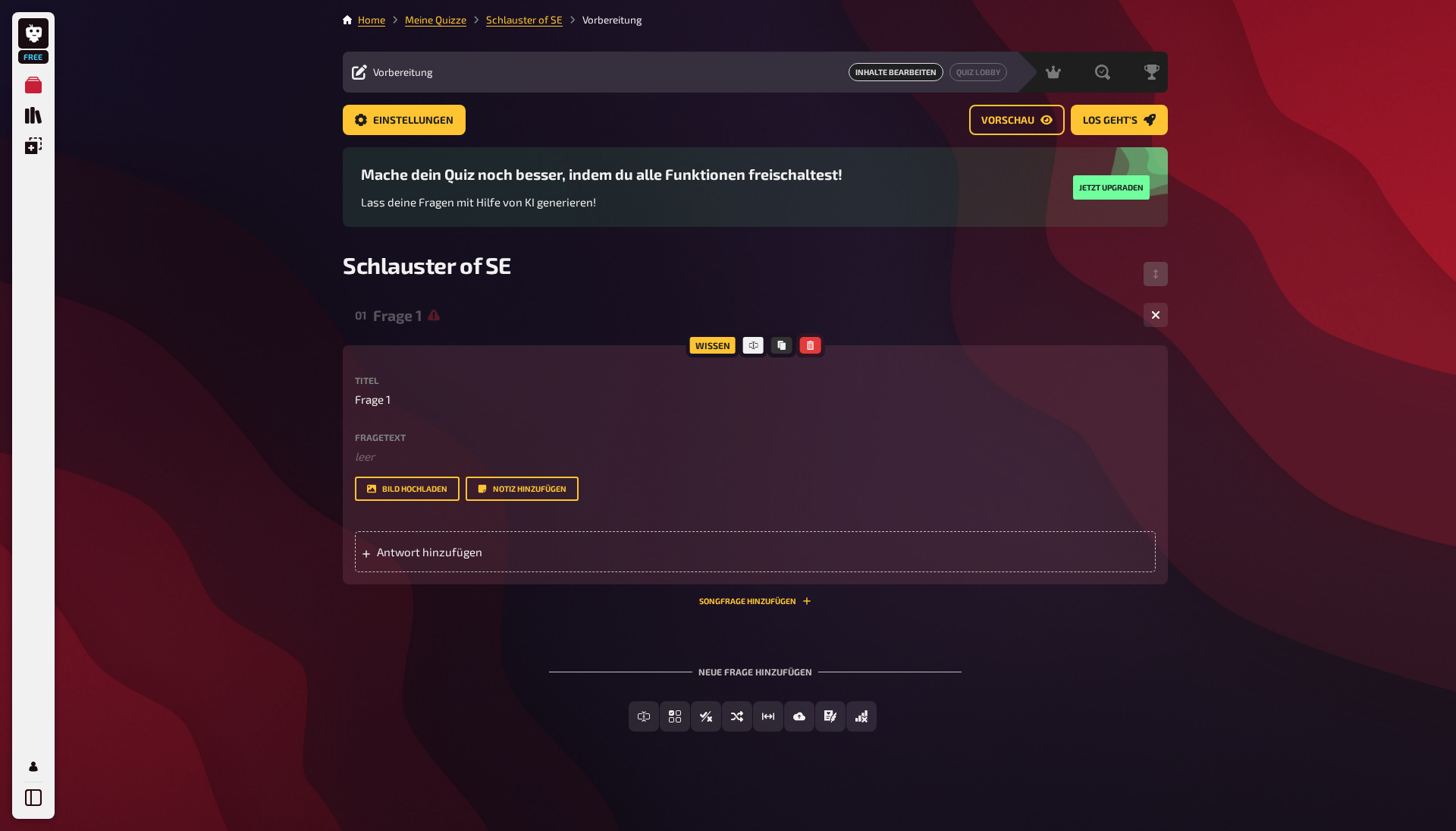
click at [813, 348] on icon "button" at bounding box center [810, 345] width 9 height 9
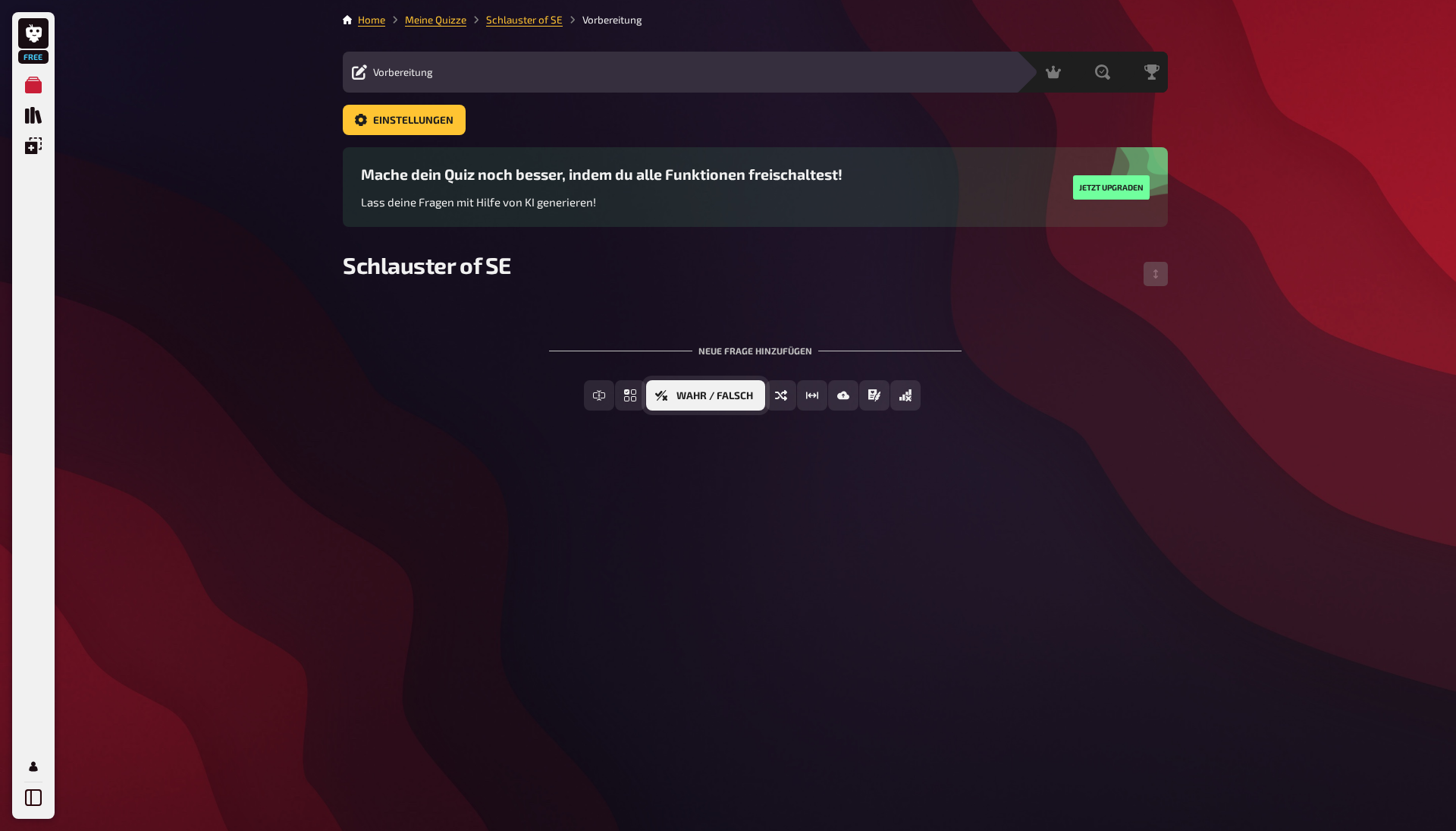
click at [712, 394] on span "Wahr / Falsch" at bounding box center [715, 396] width 76 height 11
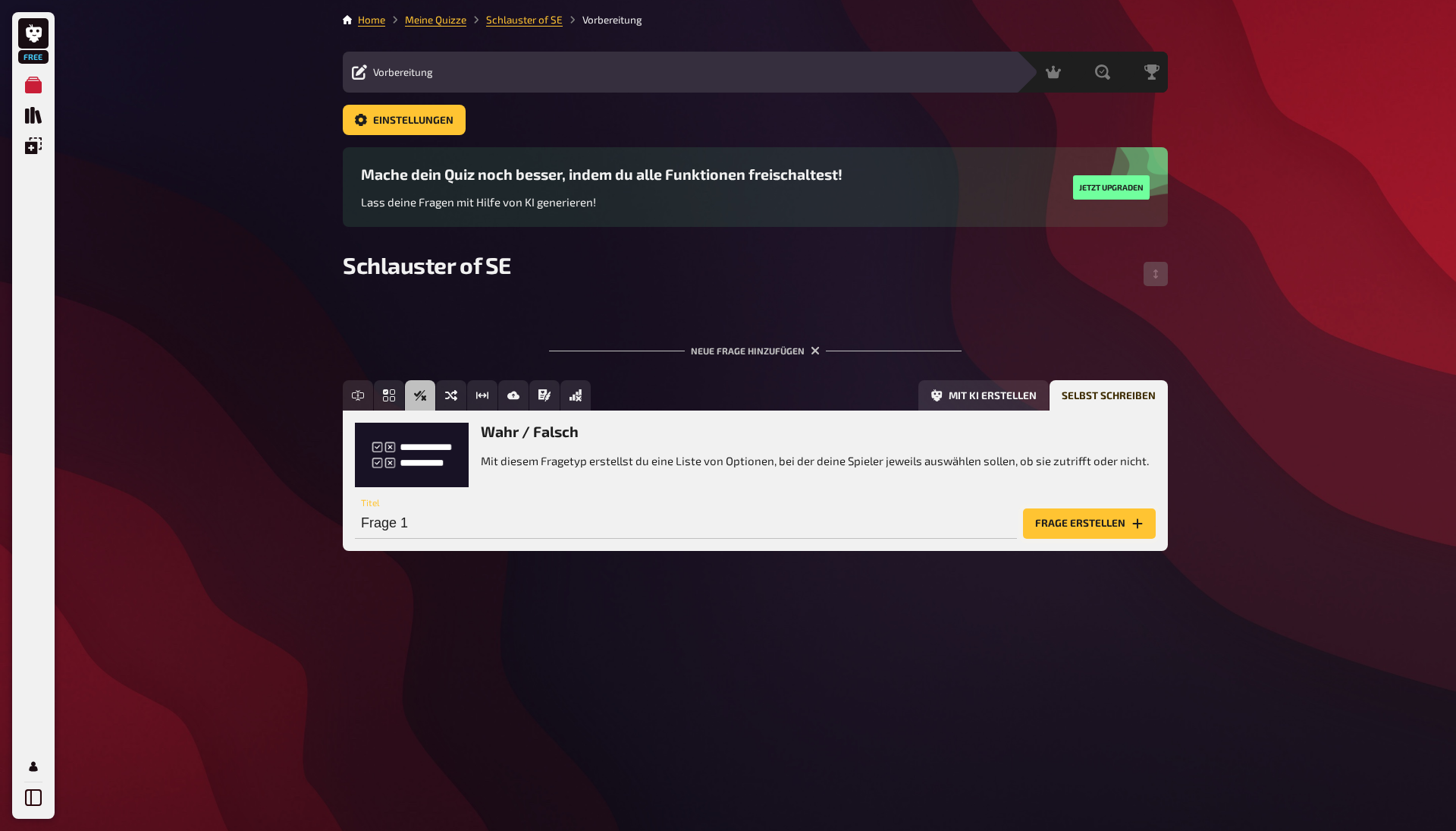
click at [1087, 526] on button "Frage erstellen" at bounding box center [1090, 523] width 133 height 30
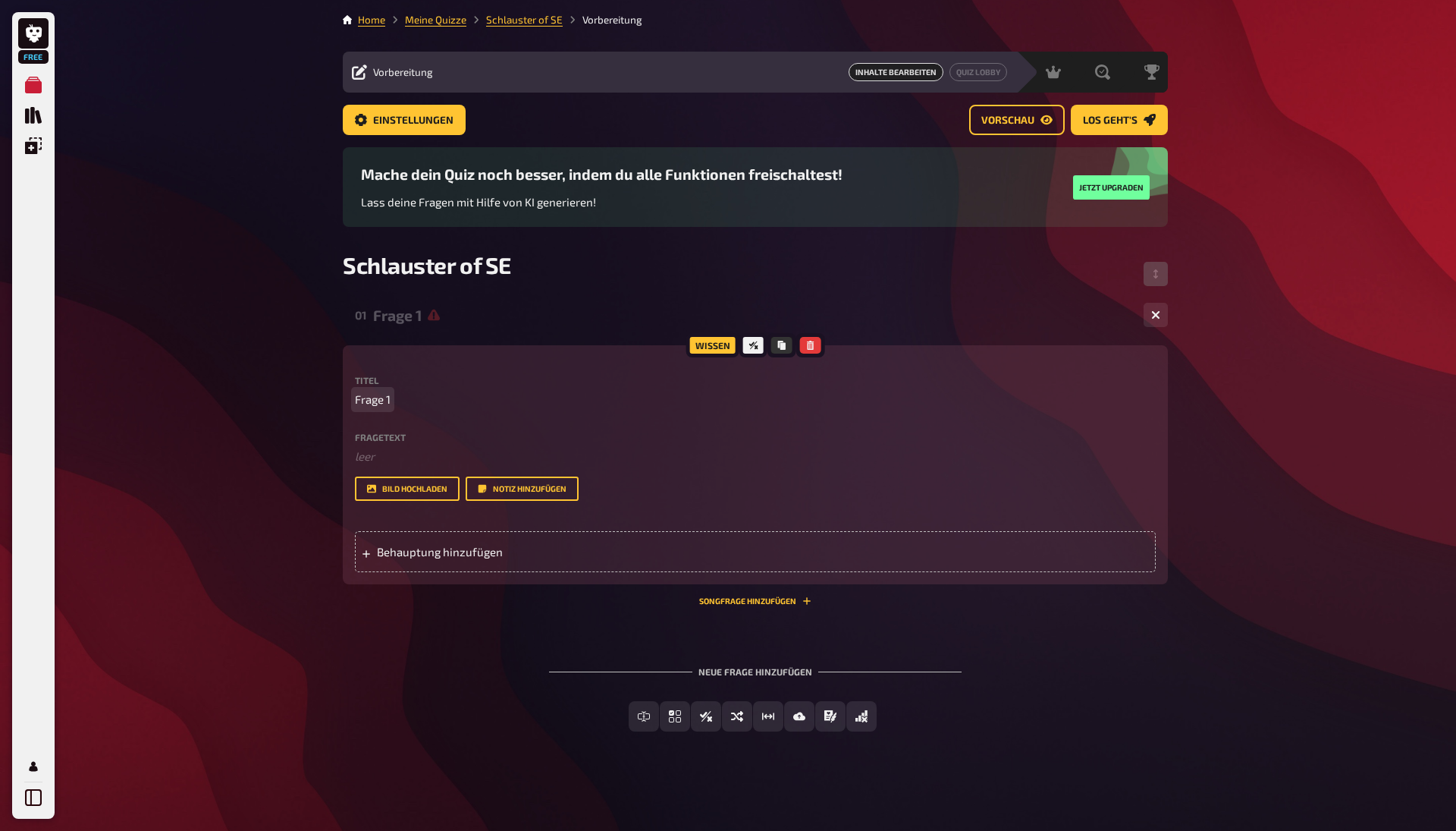
click at [391, 396] on span "Frage 1" at bounding box center [372, 400] width 35 height 18
click at [365, 397] on span "Frage 1" at bounding box center [372, 400] width 35 height 18
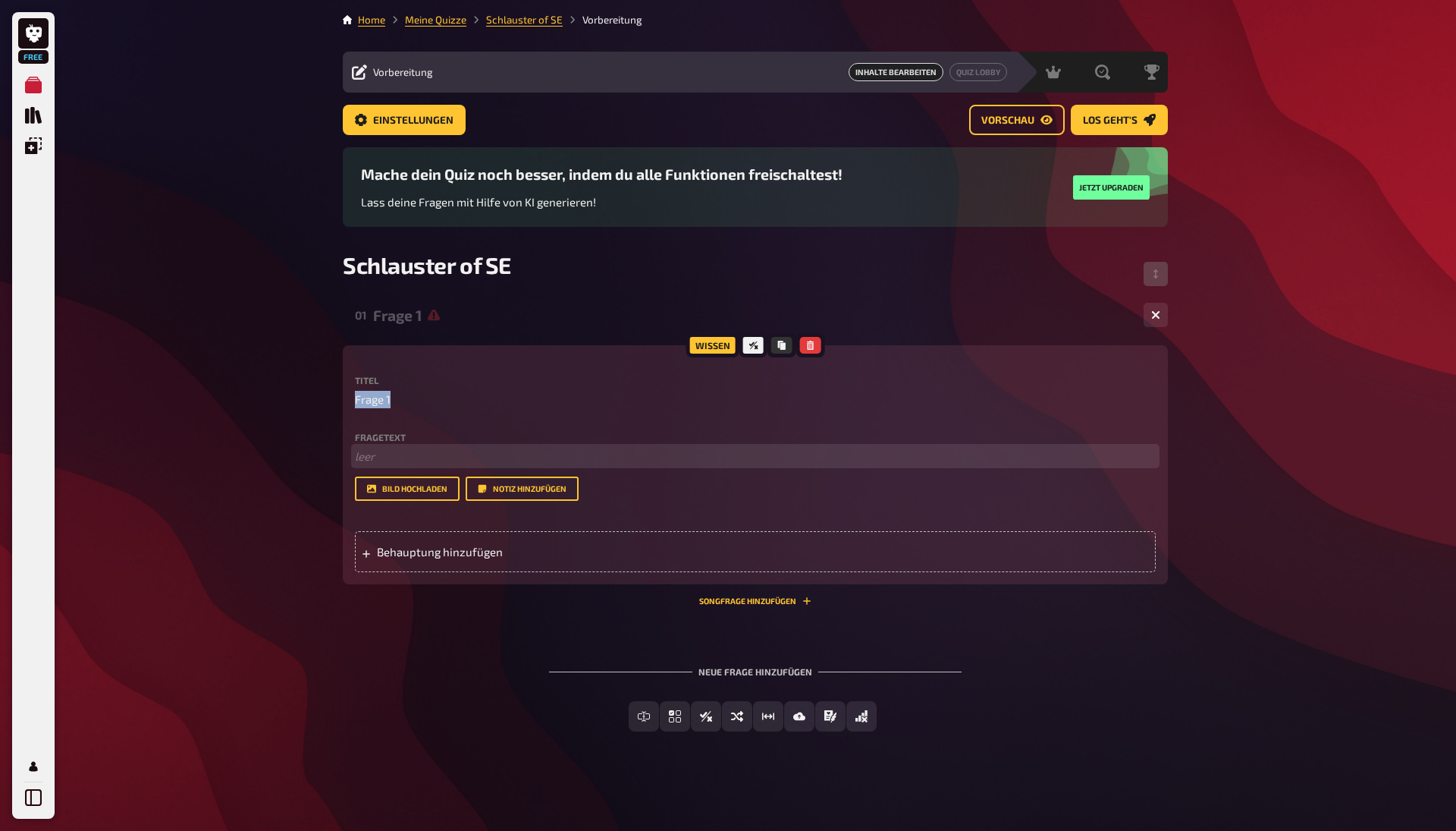
click at [371, 461] on p "﻿ leer" at bounding box center [755, 457] width 801 height 18
click at [426, 553] on span "Behauptung hinzufügen" at bounding box center [495, 551] width 236 height 13
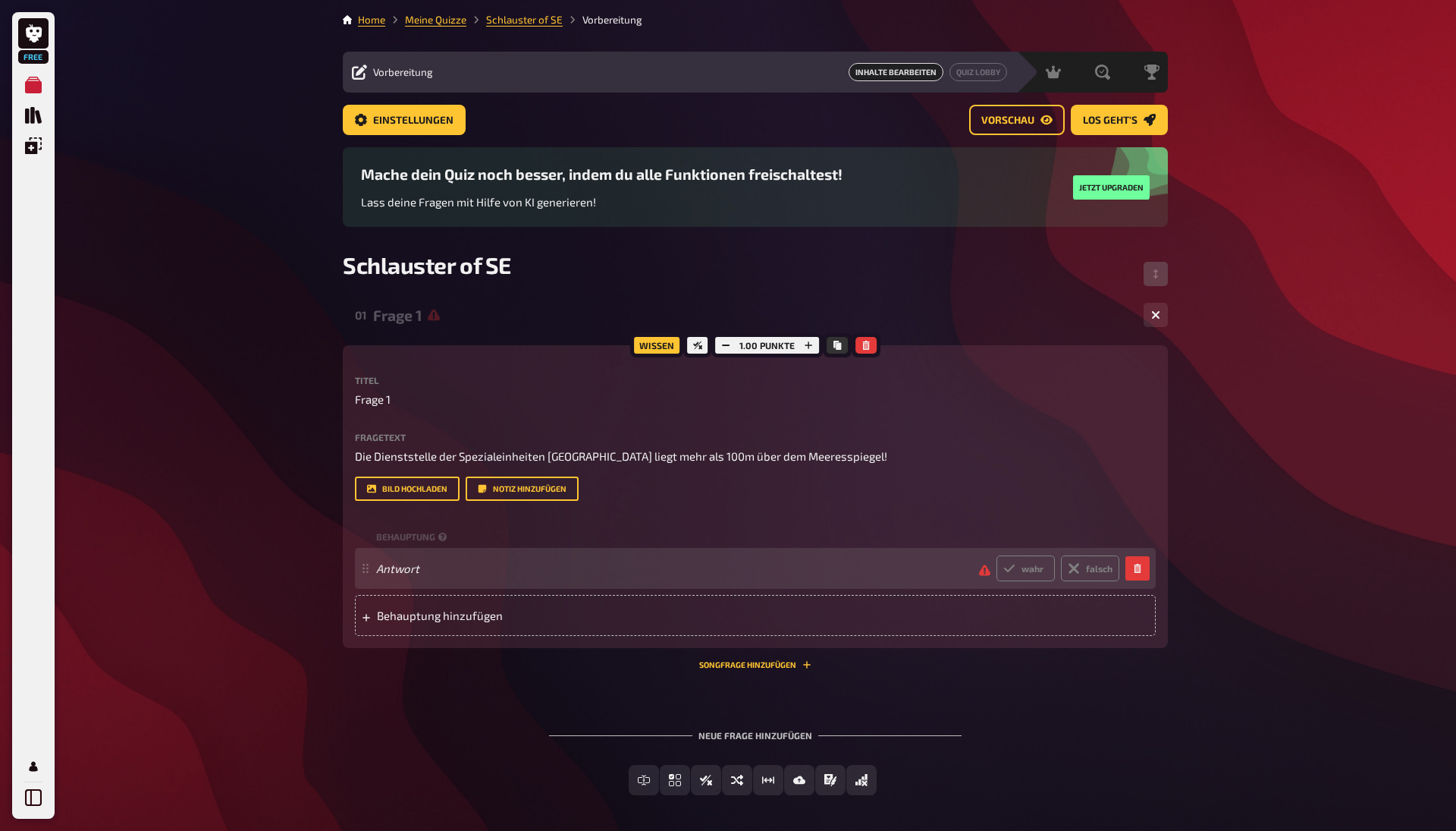
click at [443, 558] on div "Antwort wahr falsch" at bounding box center [748, 568] width 743 height 26
click at [746, 562] on span "Antwort" at bounding box center [671, 568] width 591 height 13
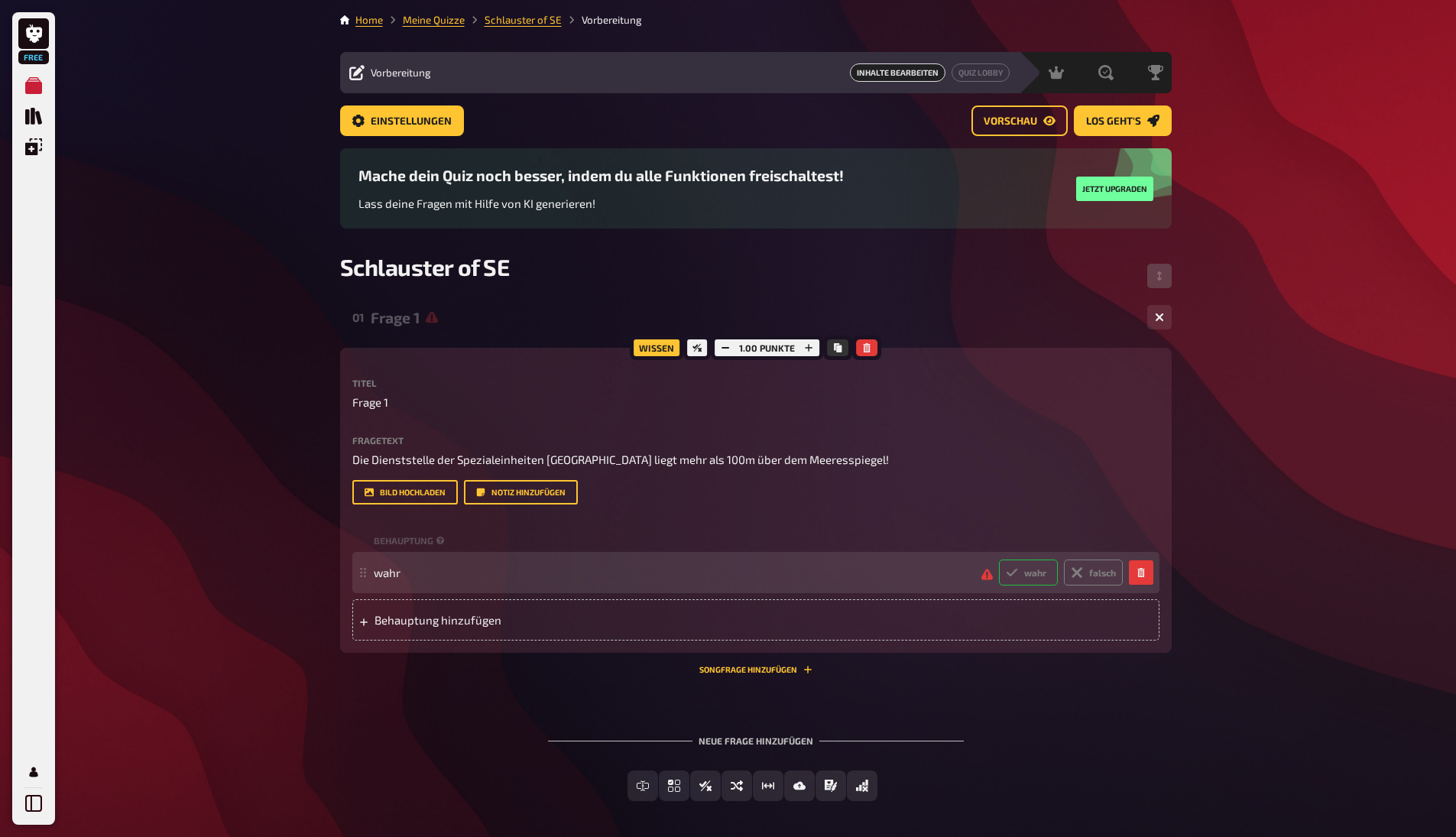
click at [1042, 565] on label "wahr" at bounding box center [1029, 572] width 59 height 26
click at [999, 559] on input "wahr" at bounding box center [998, 558] width 1 height 1
radio input "true"
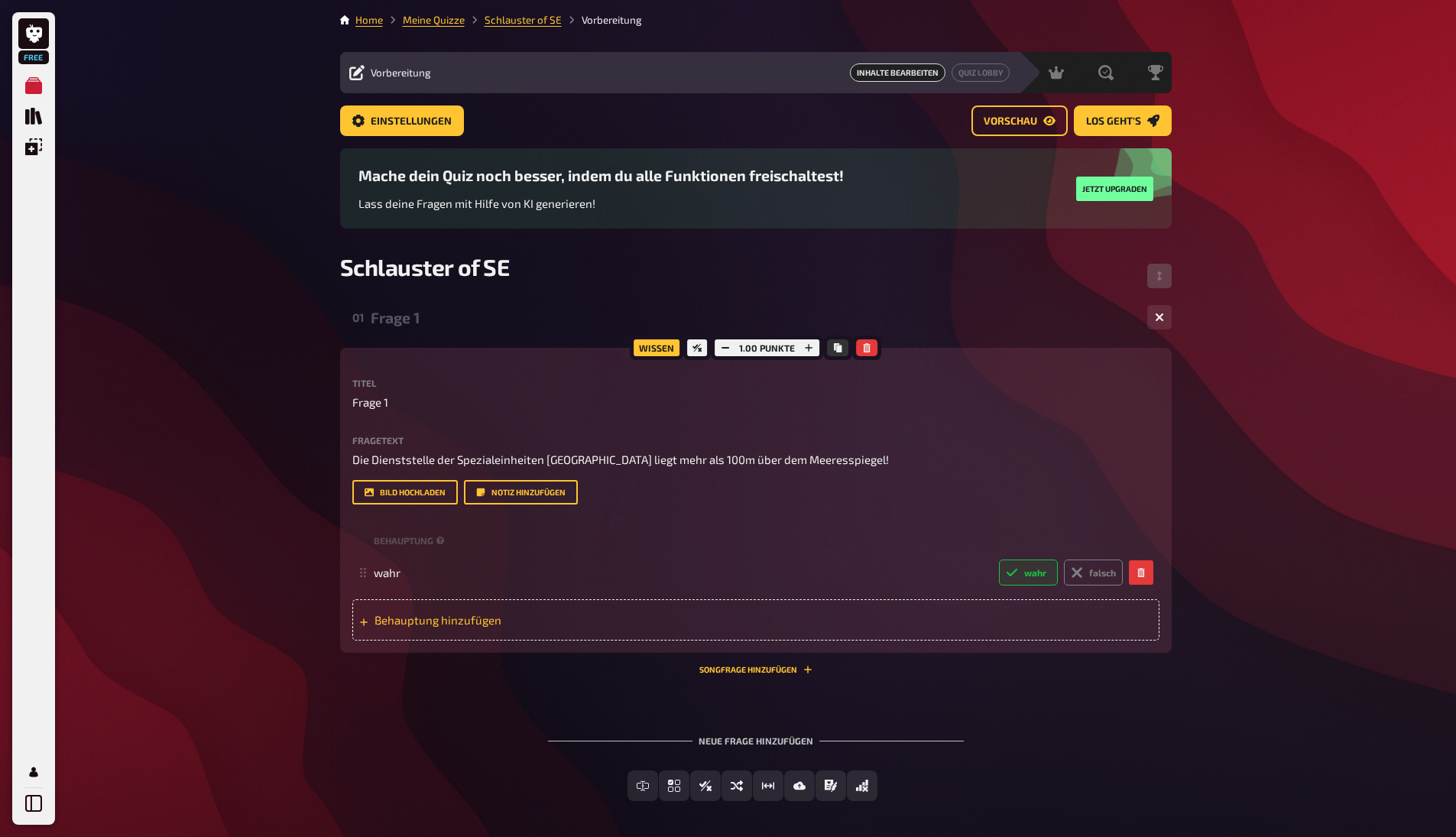
click at [877, 605] on div "Behauptung hinzufügen" at bounding box center [755, 620] width 807 height 41
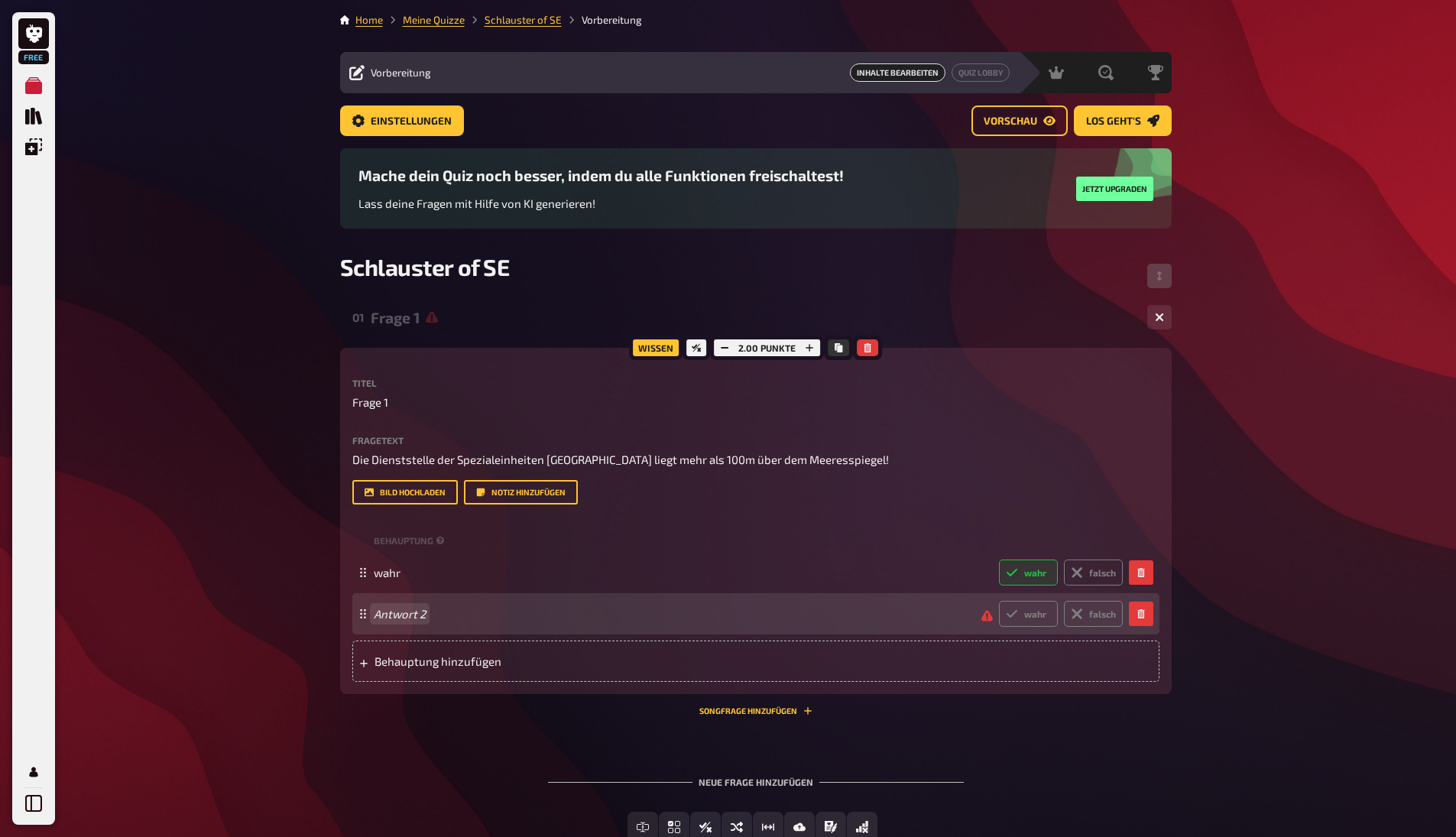
click at [875, 611] on span "Antwort 2" at bounding box center [671, 613] width 595 height 13
click at [1073, 610] on icon at bounding box center [1077, 614] width 13 height 13
click at [999, 600] on input "falsch" at bounding box center [998, 599] width 1 height 1
radio input "true"
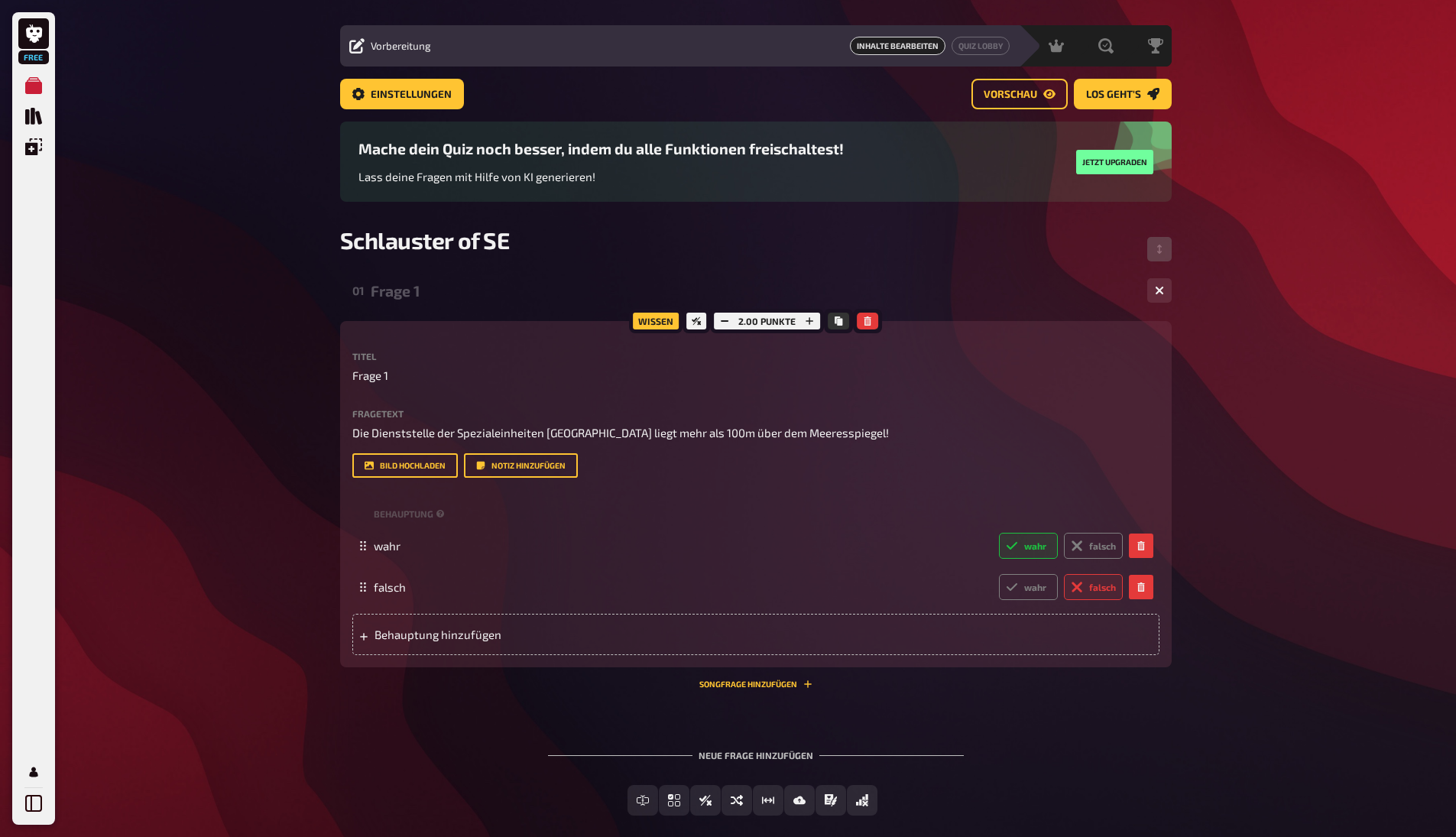
scroll to position [103, 0]
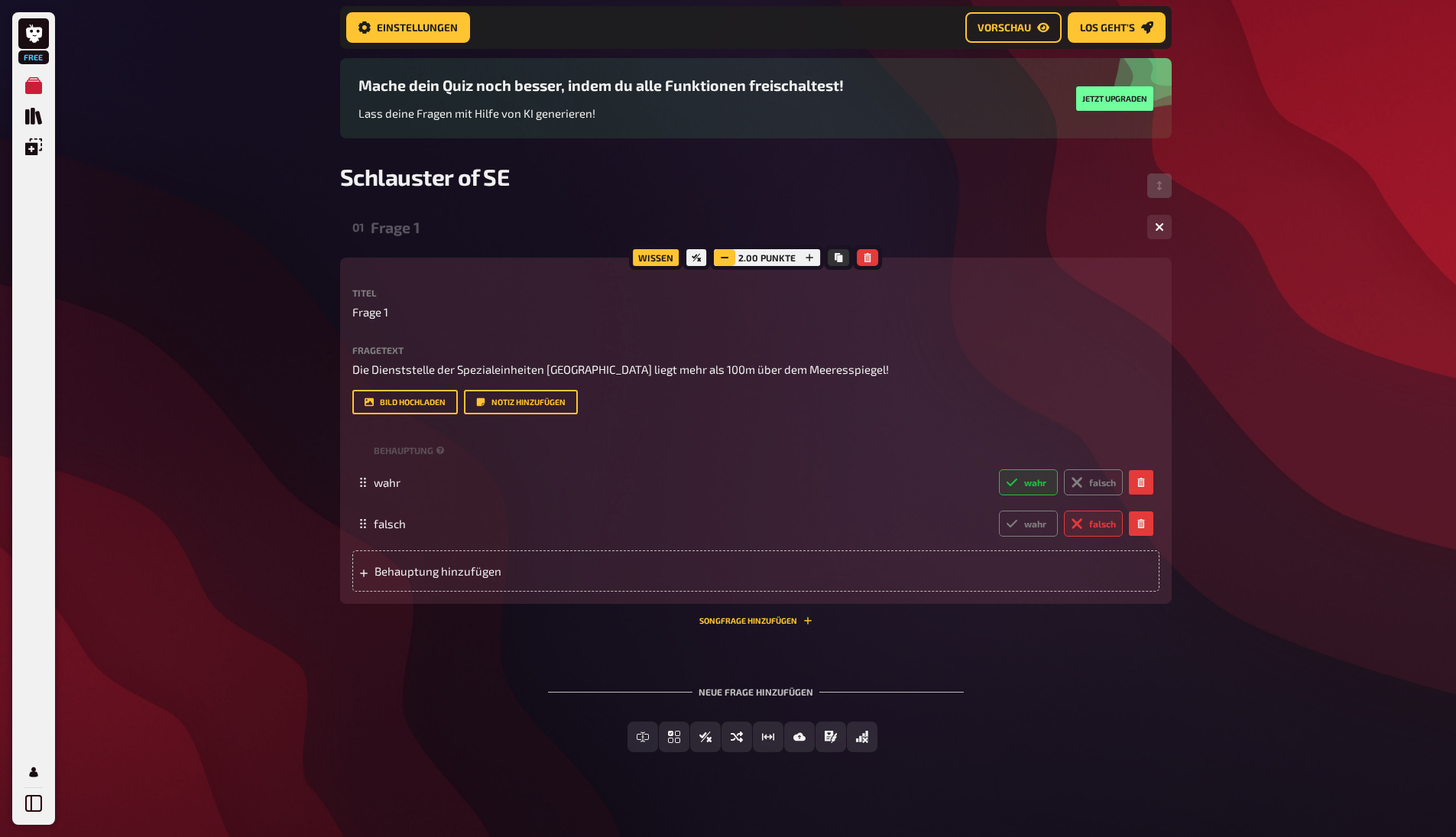
click at [729, 262] on icon "button" at bounding box center [725, 257] width 9 height 9
click at [654, 736] on span "Einfachauswahl" at bounding box center [684, 737] width 91 height 11
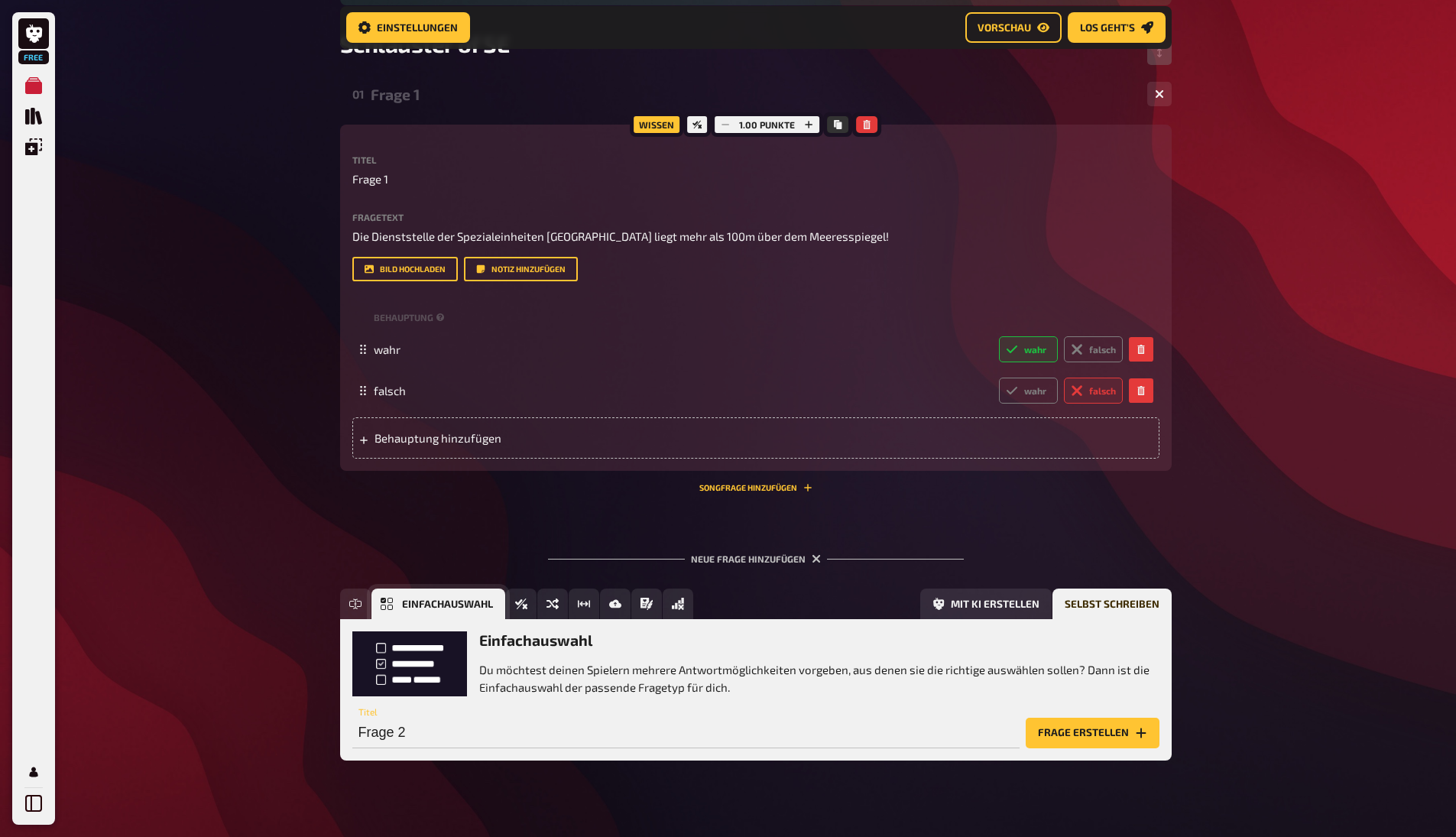
scroll to position [255, 0]
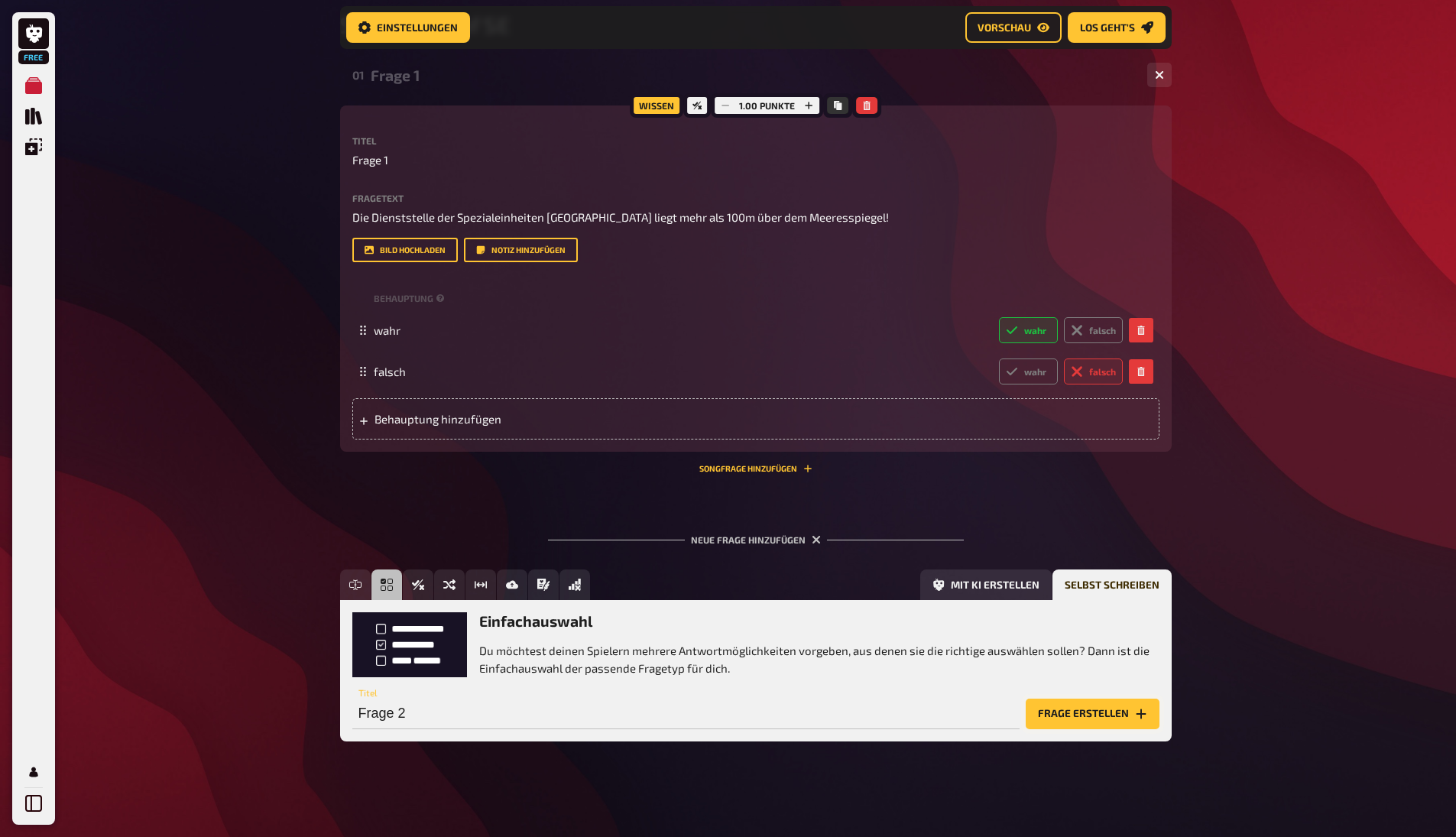
click at [1081, 710] on button "Frage erstellen" at bounding box center [1093, 714] width 134 height 30
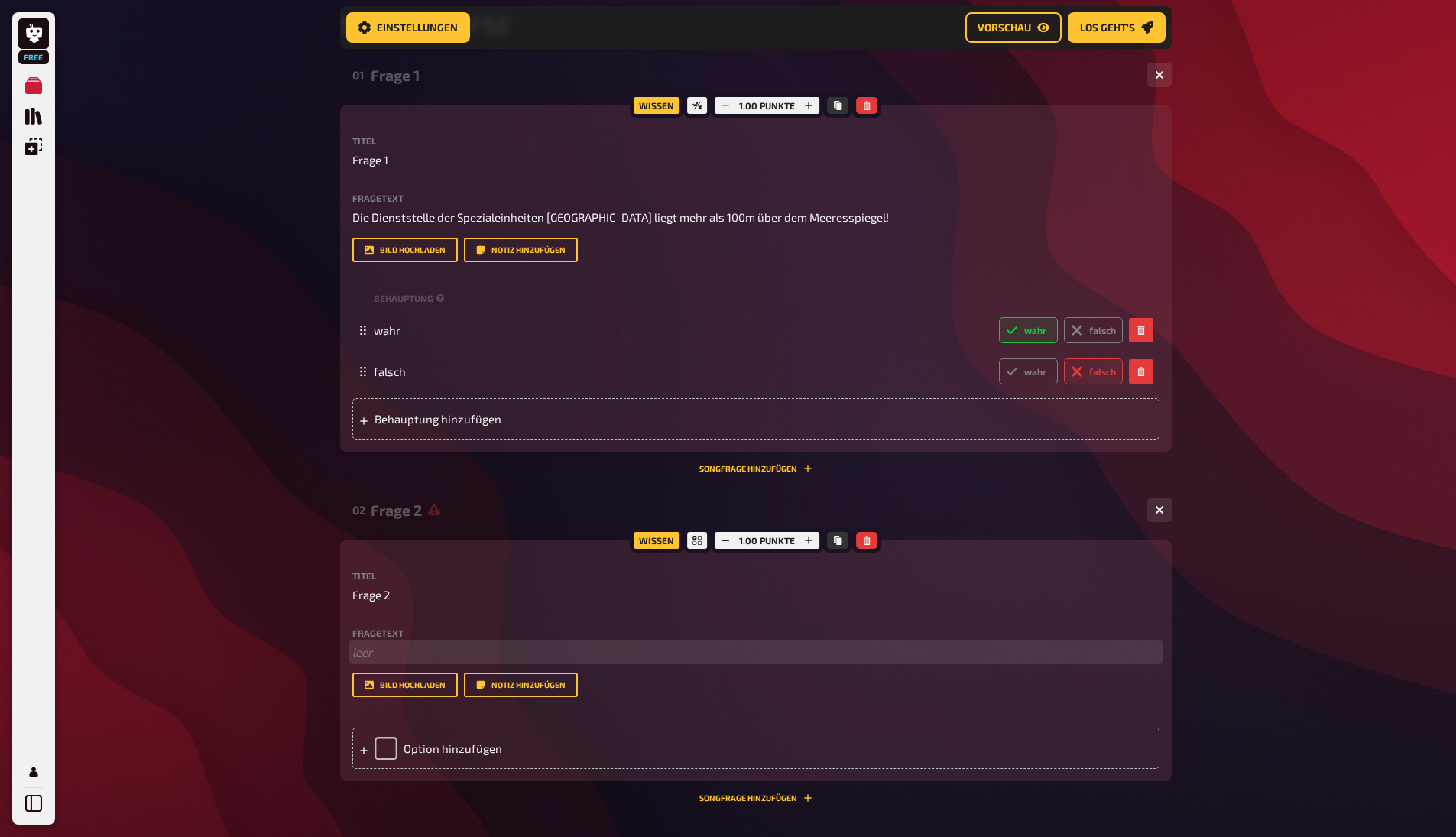
click at [383, 647] on p "﻿ leer" at bounding box center [755, 652] width 807 height 18
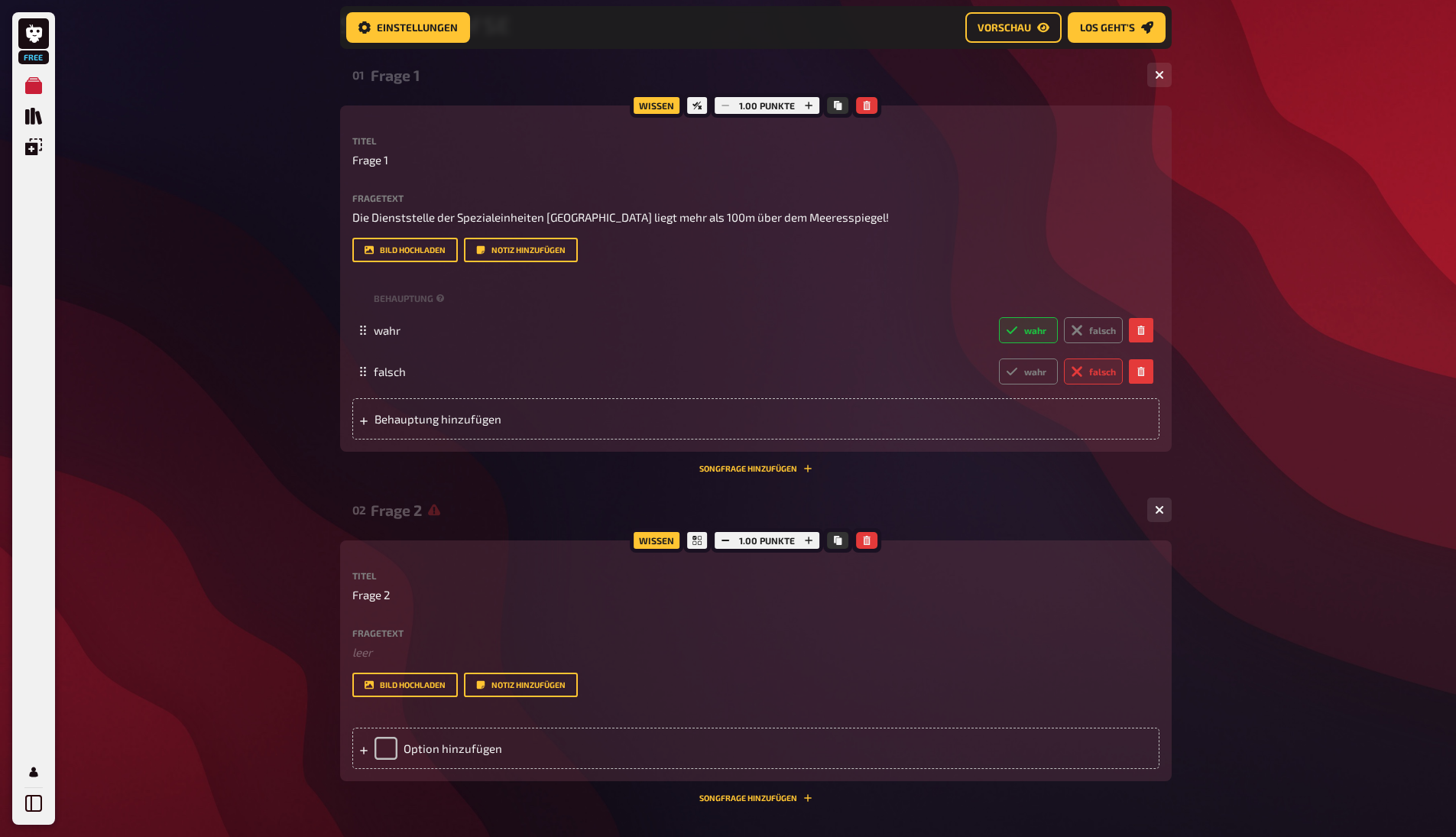
click at [382, 602] on div "Titel Frage 2 Fragetext ﻿ leer Hier hinziehen für Dateiupload Bild hochladen No…" at bounding box center [755, 633] width 807 height 126
click at [366, 663] on div "Fragetext ﻿ leer Hier hinziehen für Dateiupload Bild hochladen Notiz hinzufügen" at bounding box center [755, 663] width 807 height 70
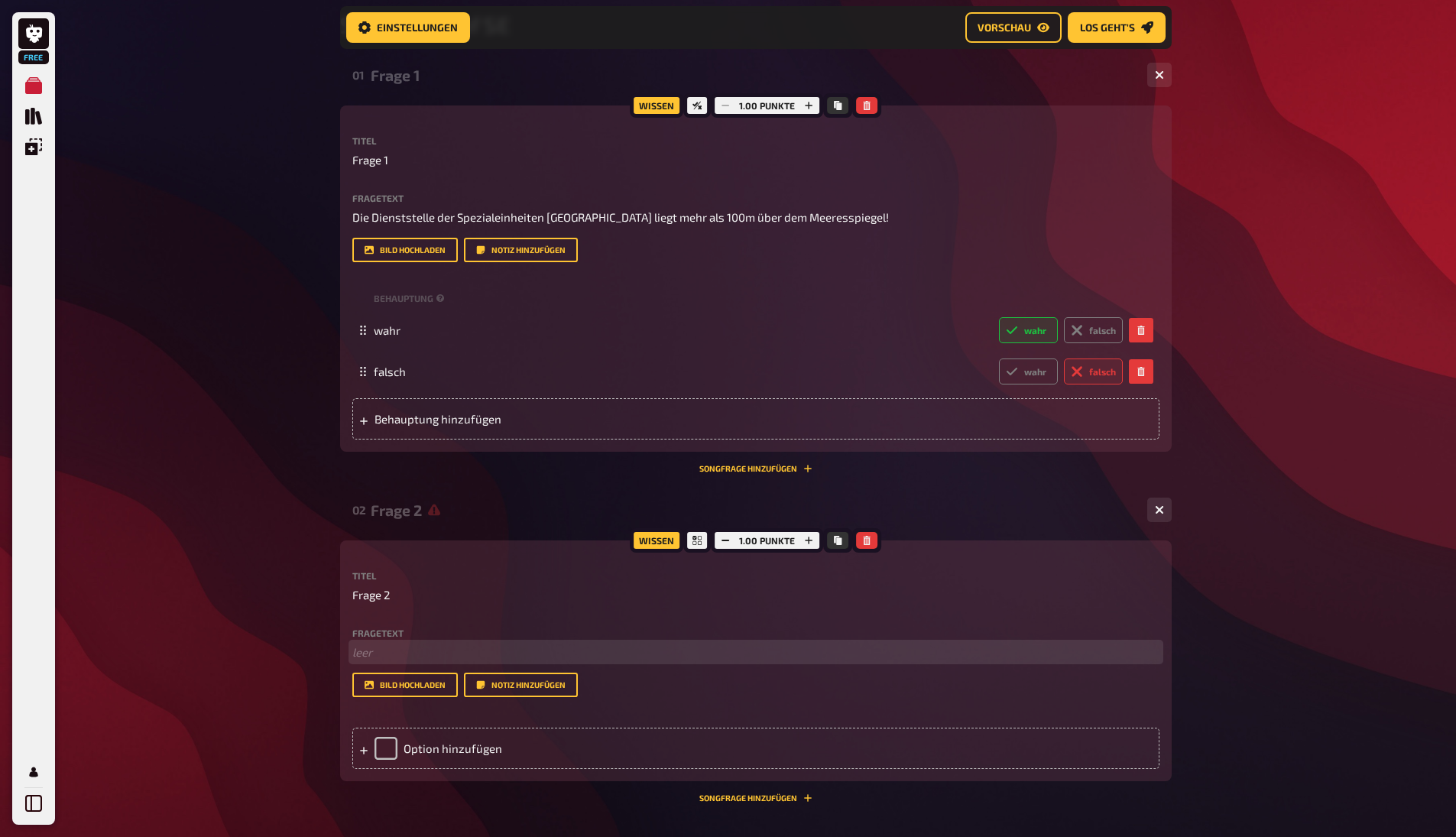
click at [380, 649] on p "﻿ leer" at bounding box center [755, 652] width 807 height 18
click at [411, 745] on div "Option hinzufügen" at bounding box center [755, 748] width 807 height 41
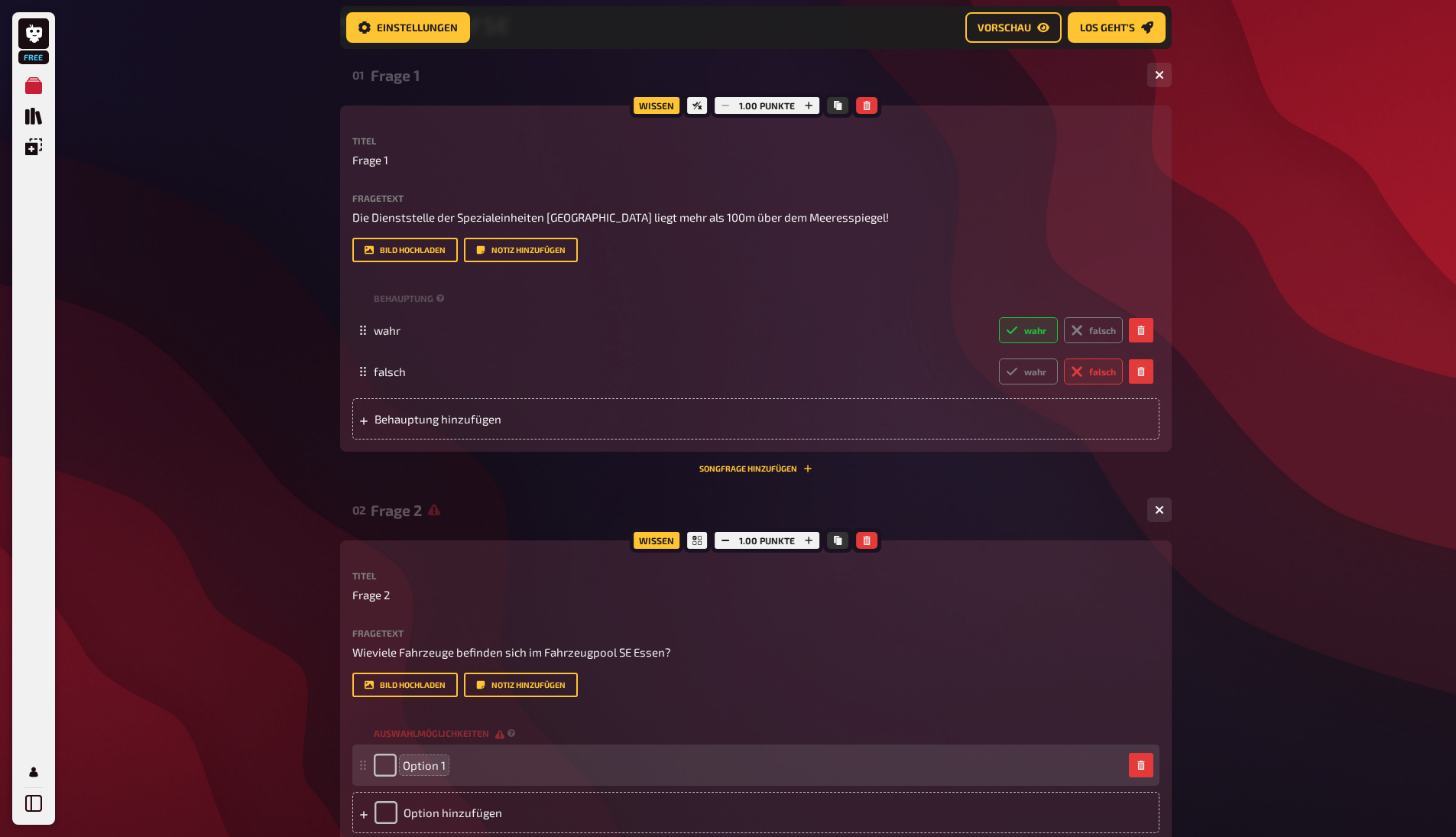
click at [418, 761] on span "Option 1" at bounding box center [425, 765] width 43 height 13
click at [418, 762] on span "Option 1" at bounding box center [425, 765] width 43 height 13
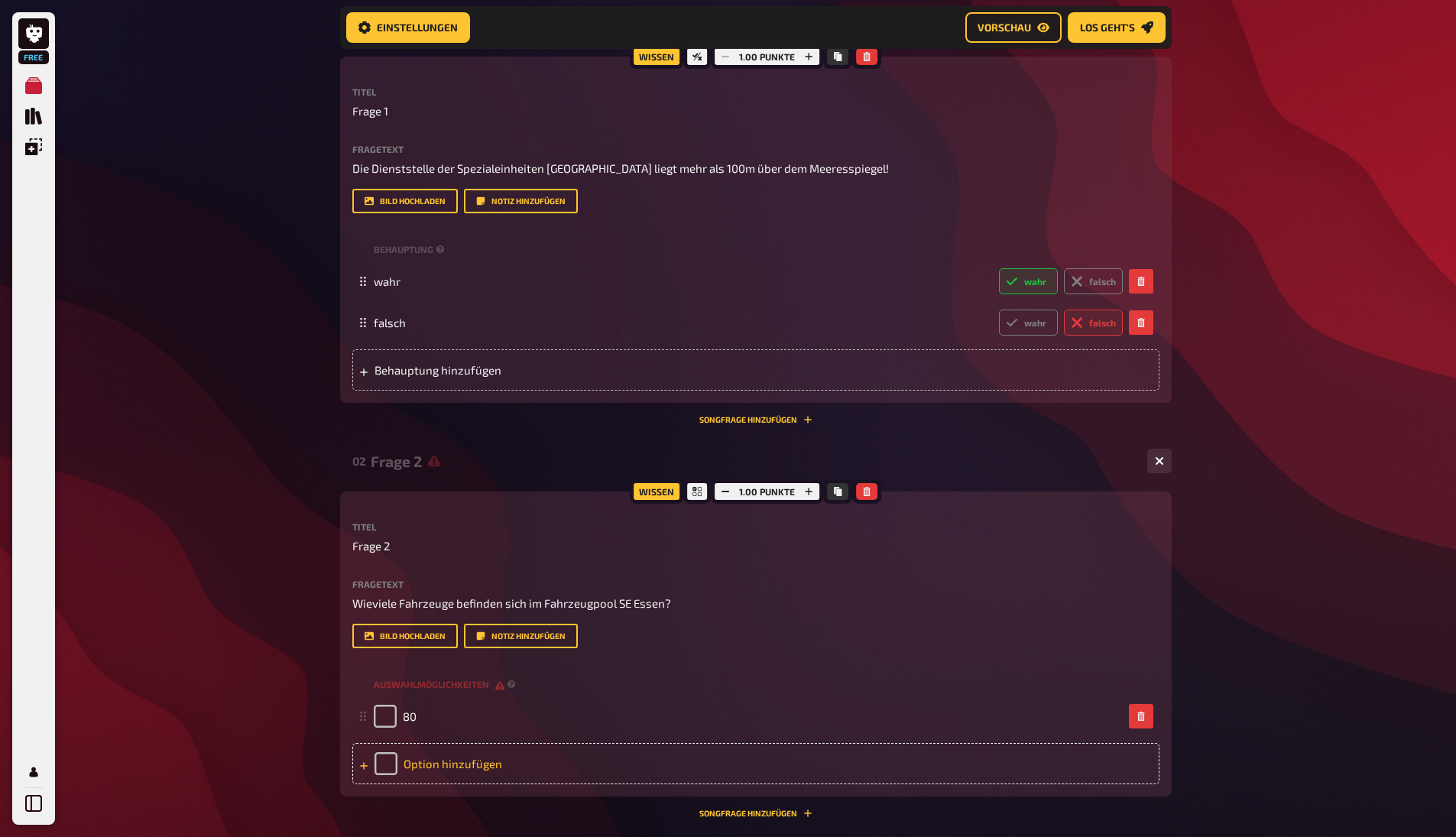
scroll to position [306, 0]
click at [461, 762] on div "Option hinzufügen" at bounding box center [755, 760] width 807 height 41
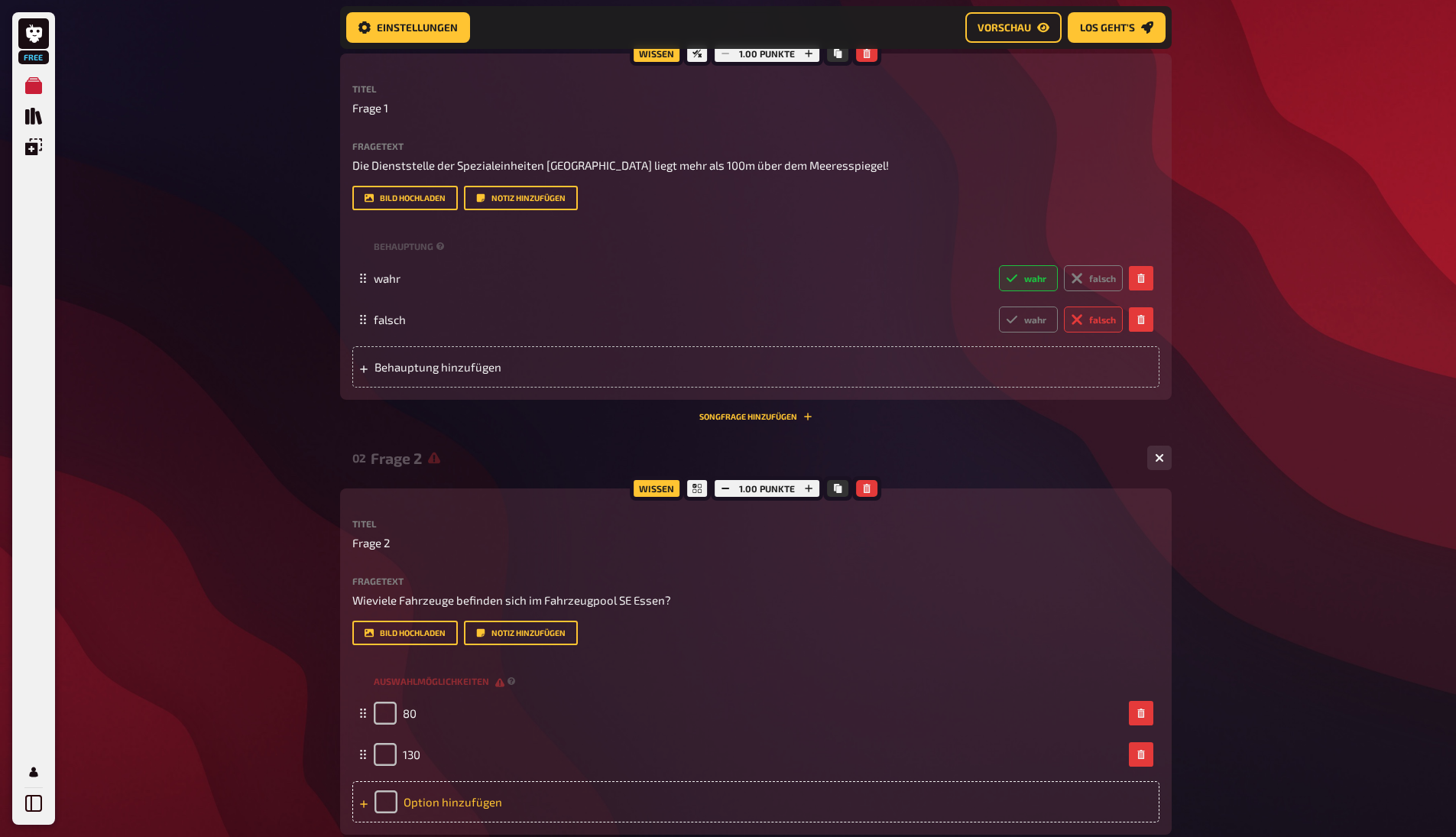
click at [451, 799] on div "Option hinzufügen" at bounding box center [755, 801] width 807 height 41
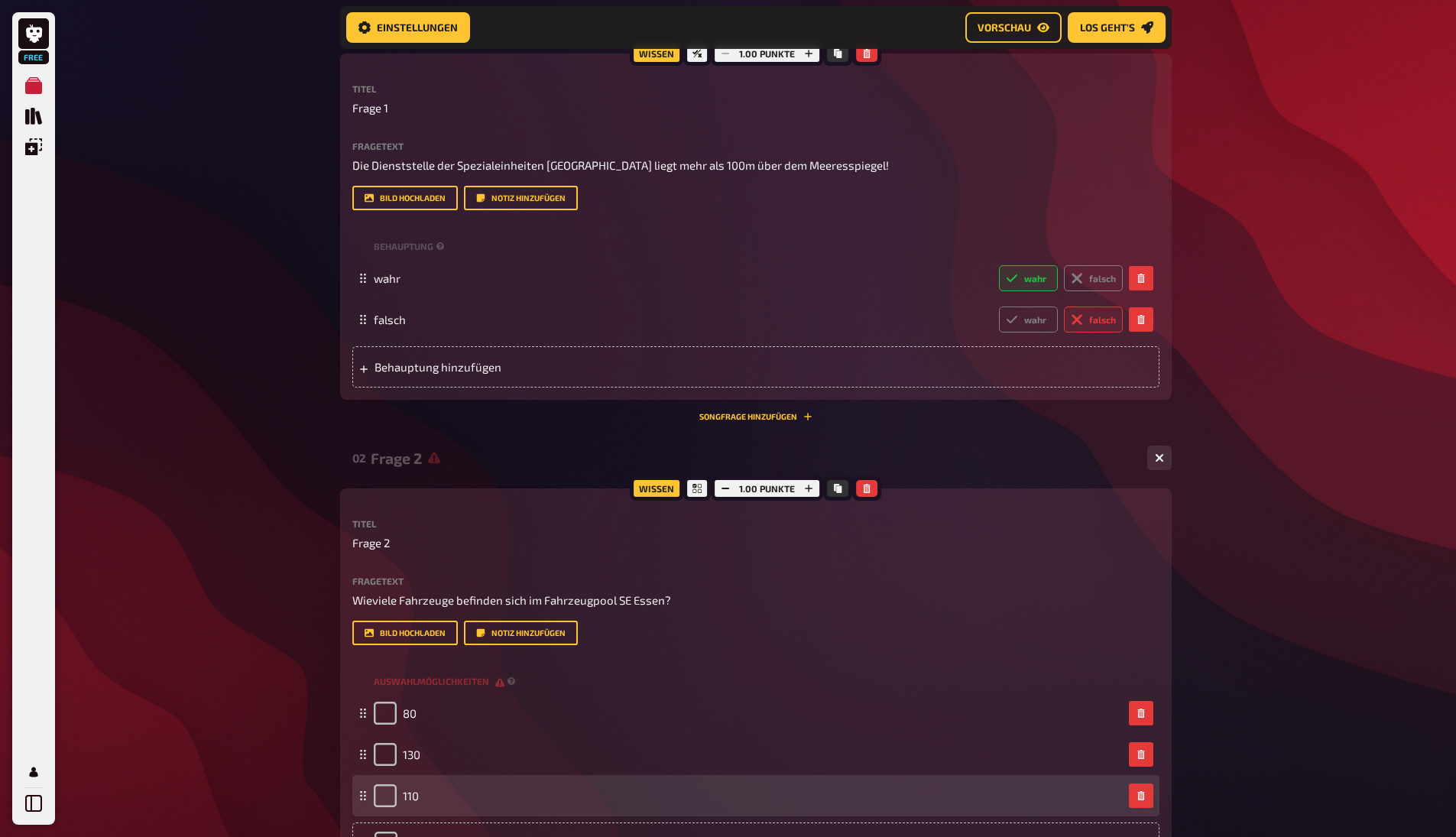
scroll to position [416, 0]
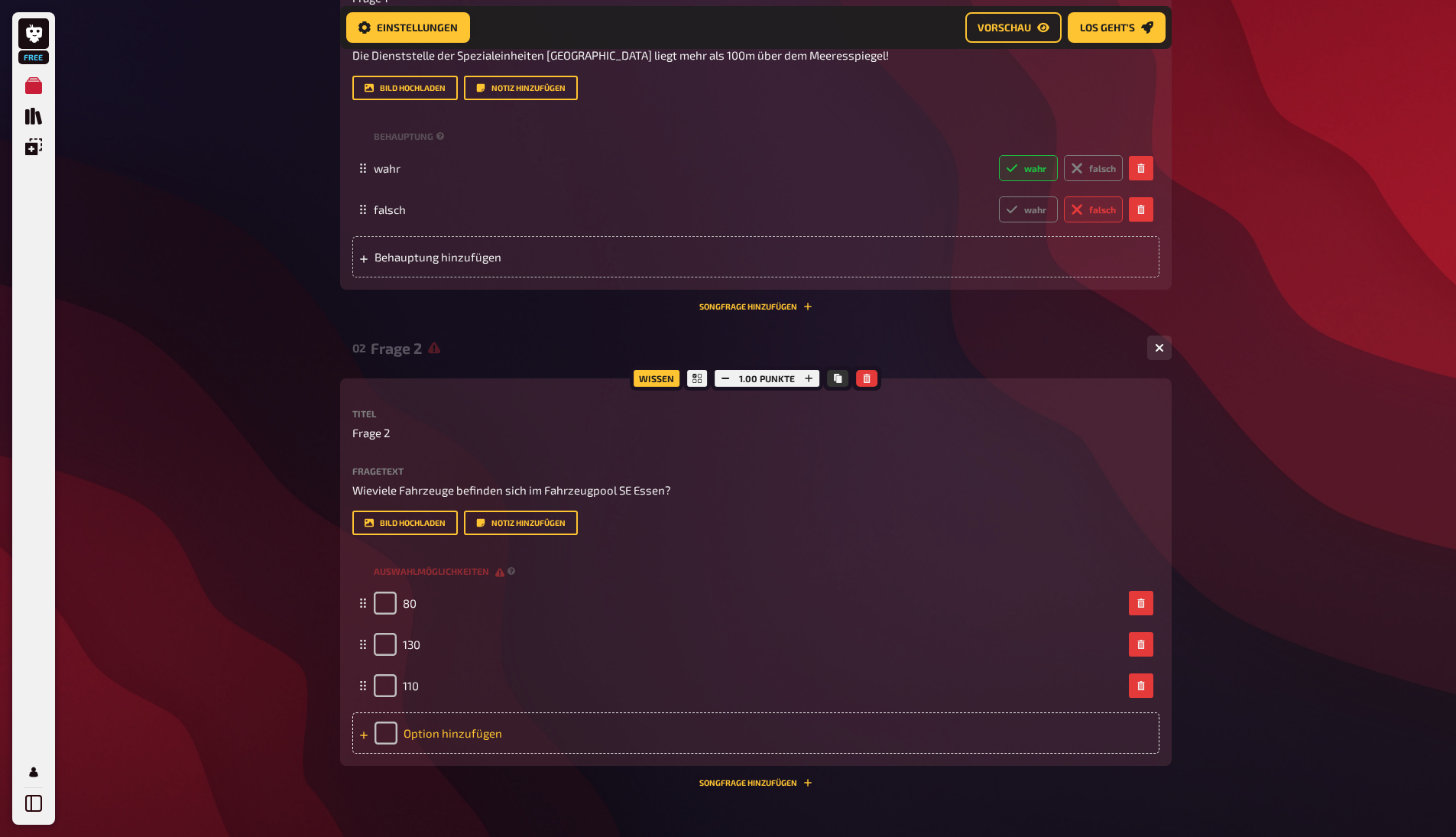
click at [434, 734] on div "Option hinzufügen" at bounding box center [755, 732] width 807 height 41
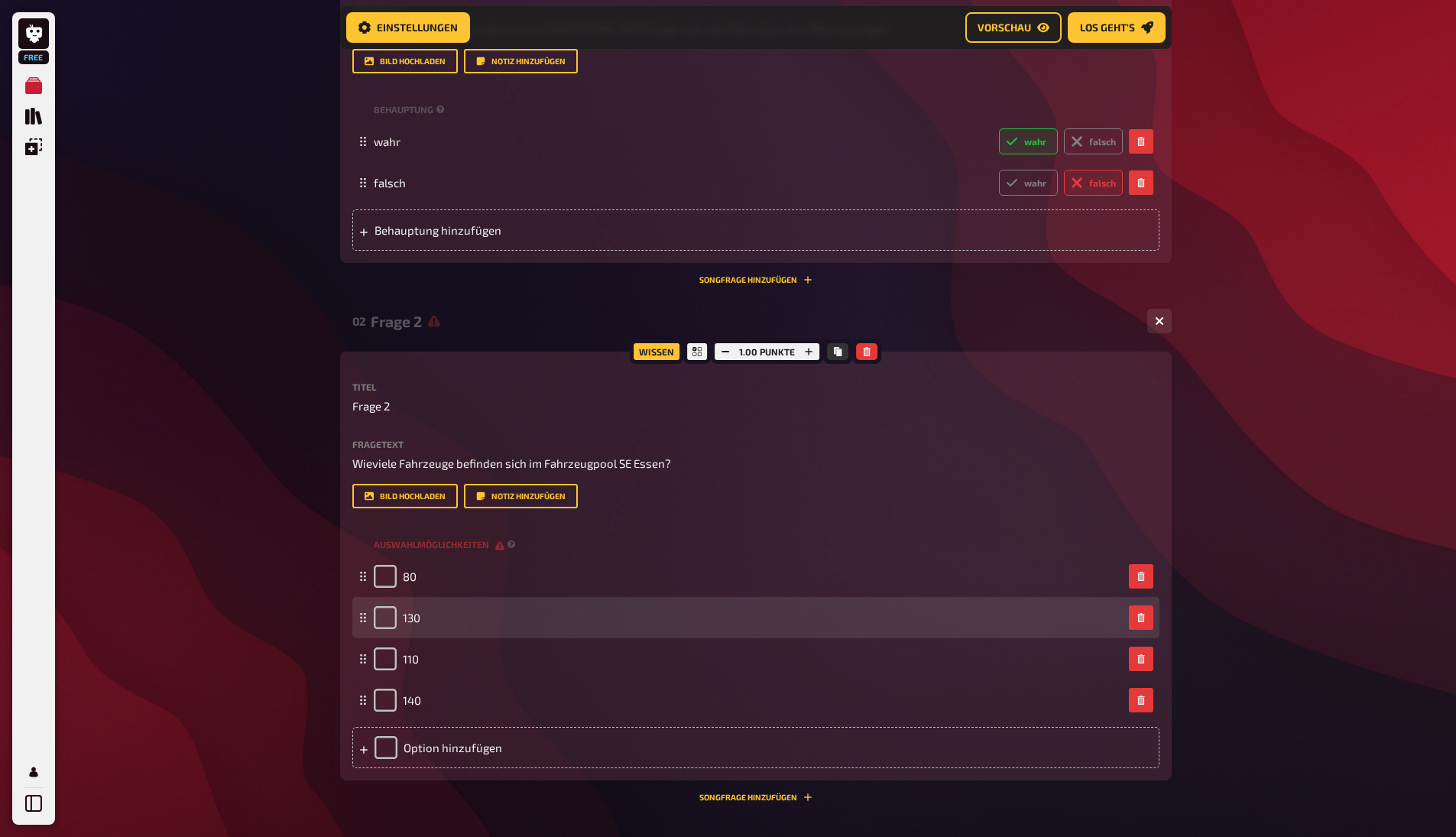
scroll to position [517, 0]
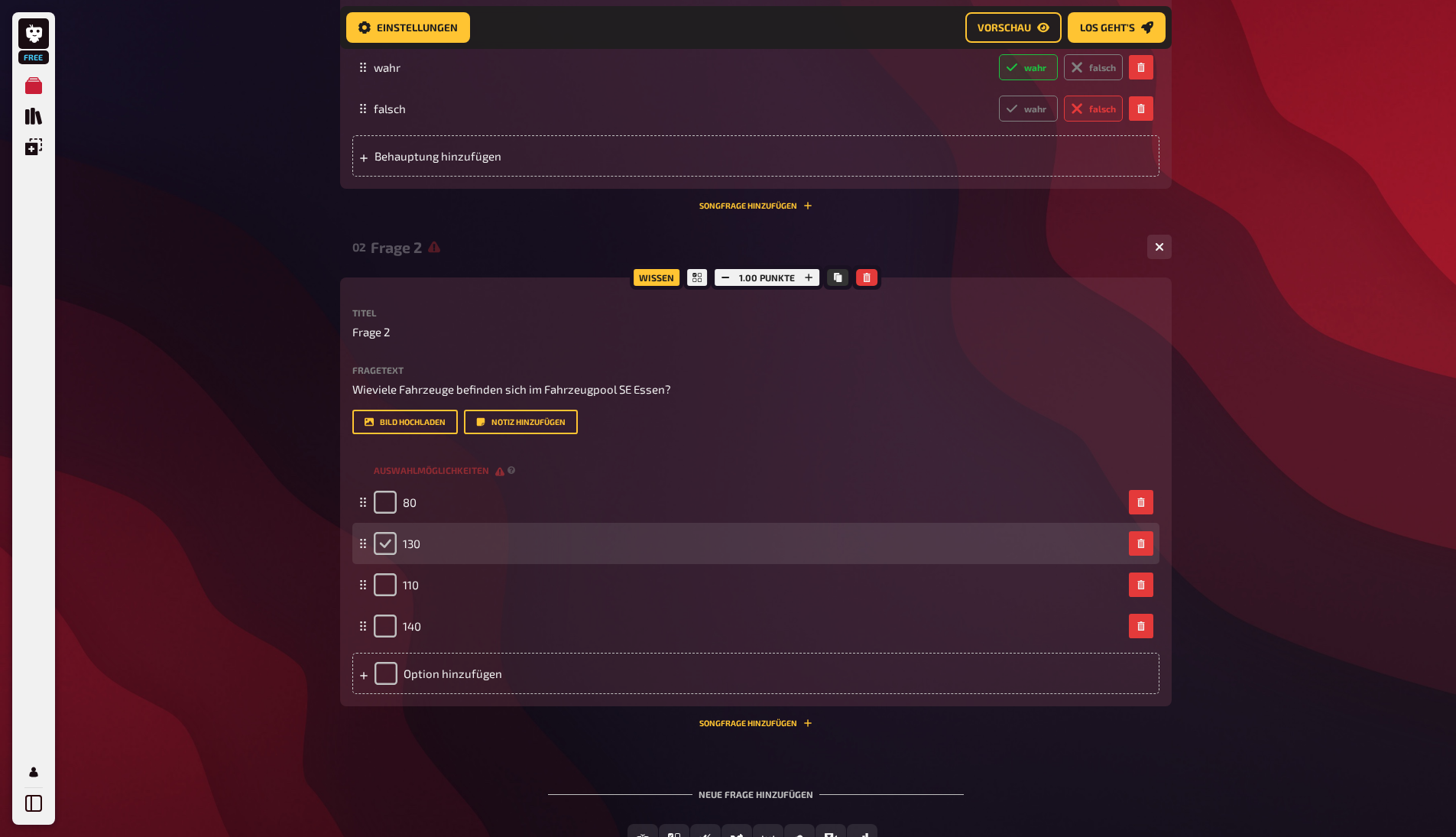
click at [389, 539] on input "checkbox" at bounding box center [385, 543] width 23 height 23
checkbox input "true"
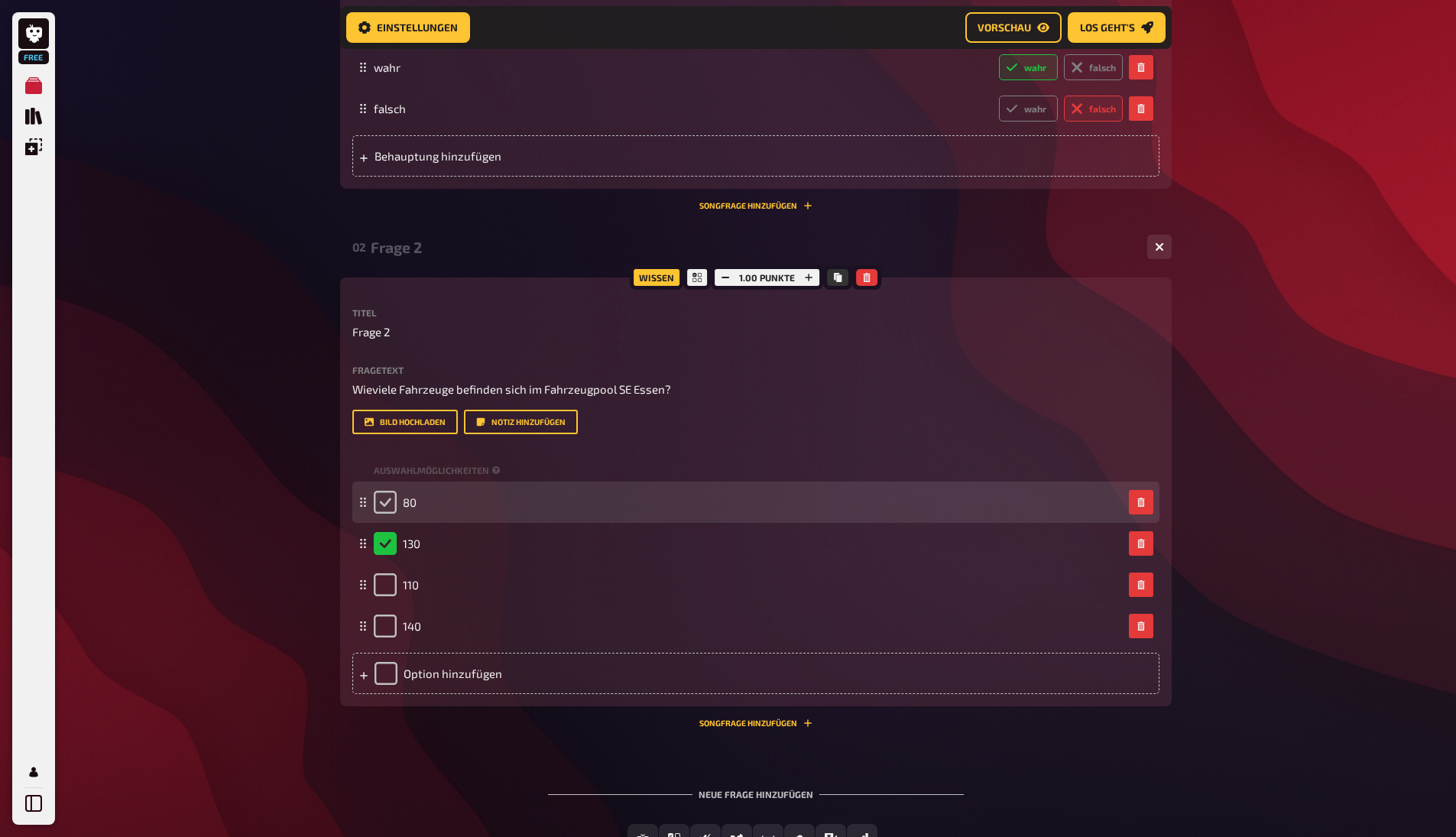
click at [389, 499] on input "checkbox" at bounding box center [385, 502] width 23 height 23
checkbox input "true"
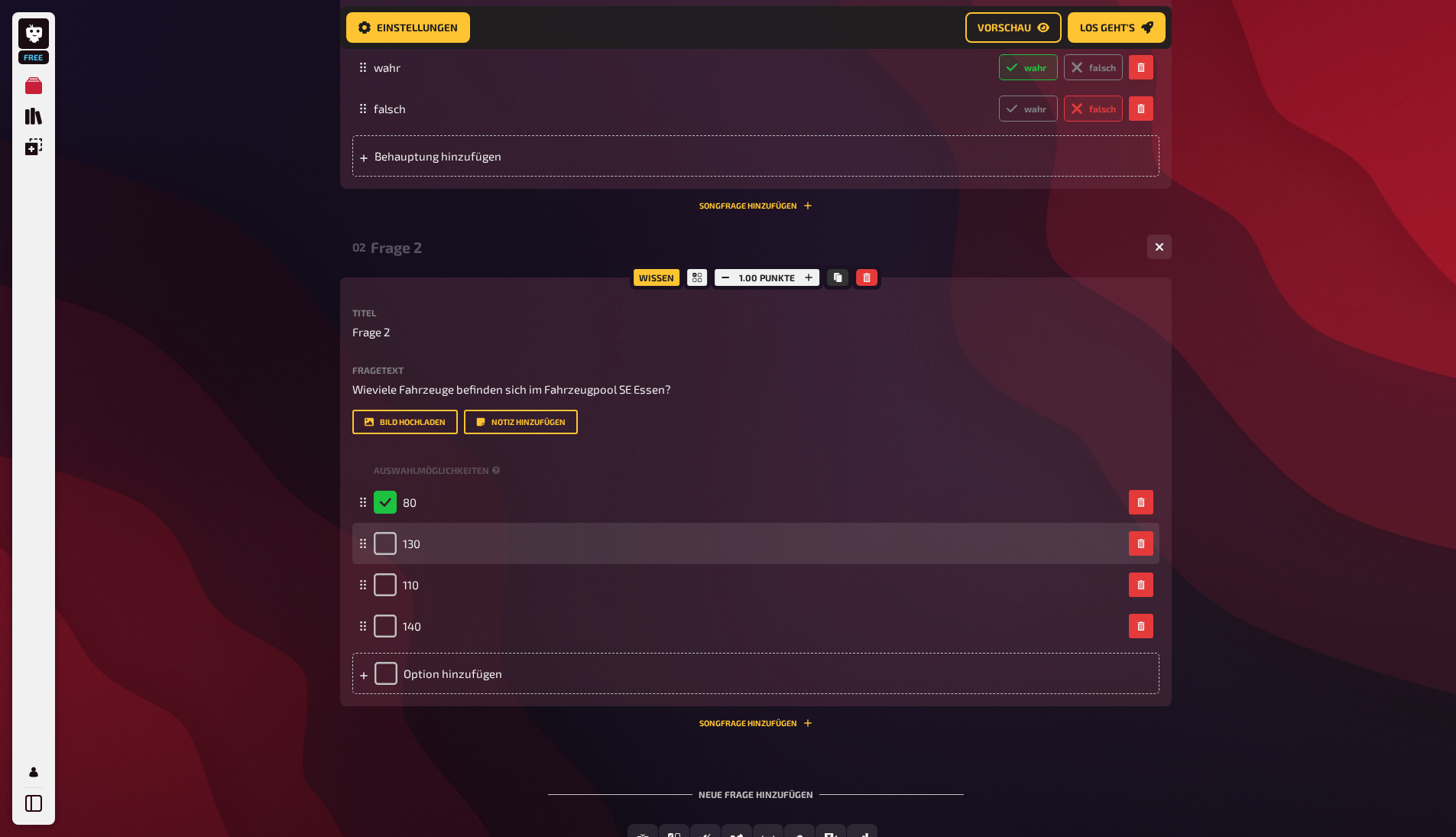
click at [398, 541] on div "130" at bounding box center [397, 543] width 46 height 23
click at [391, 541] on input "checkbox" at bounding box center [385, 543] width 23 height 23
checkbox input "true"
checkbox input "false"
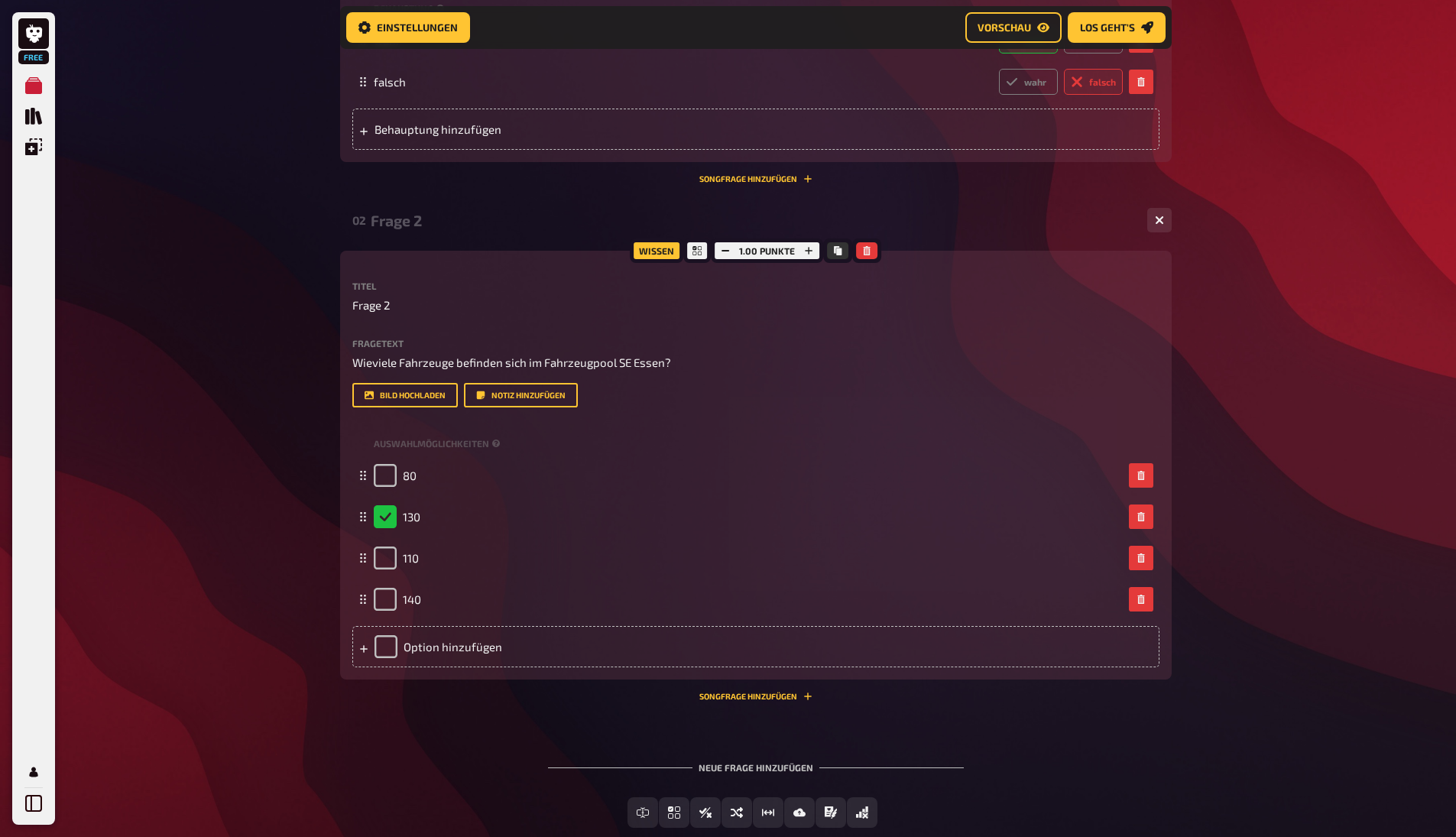
scroll to position [571, 0]
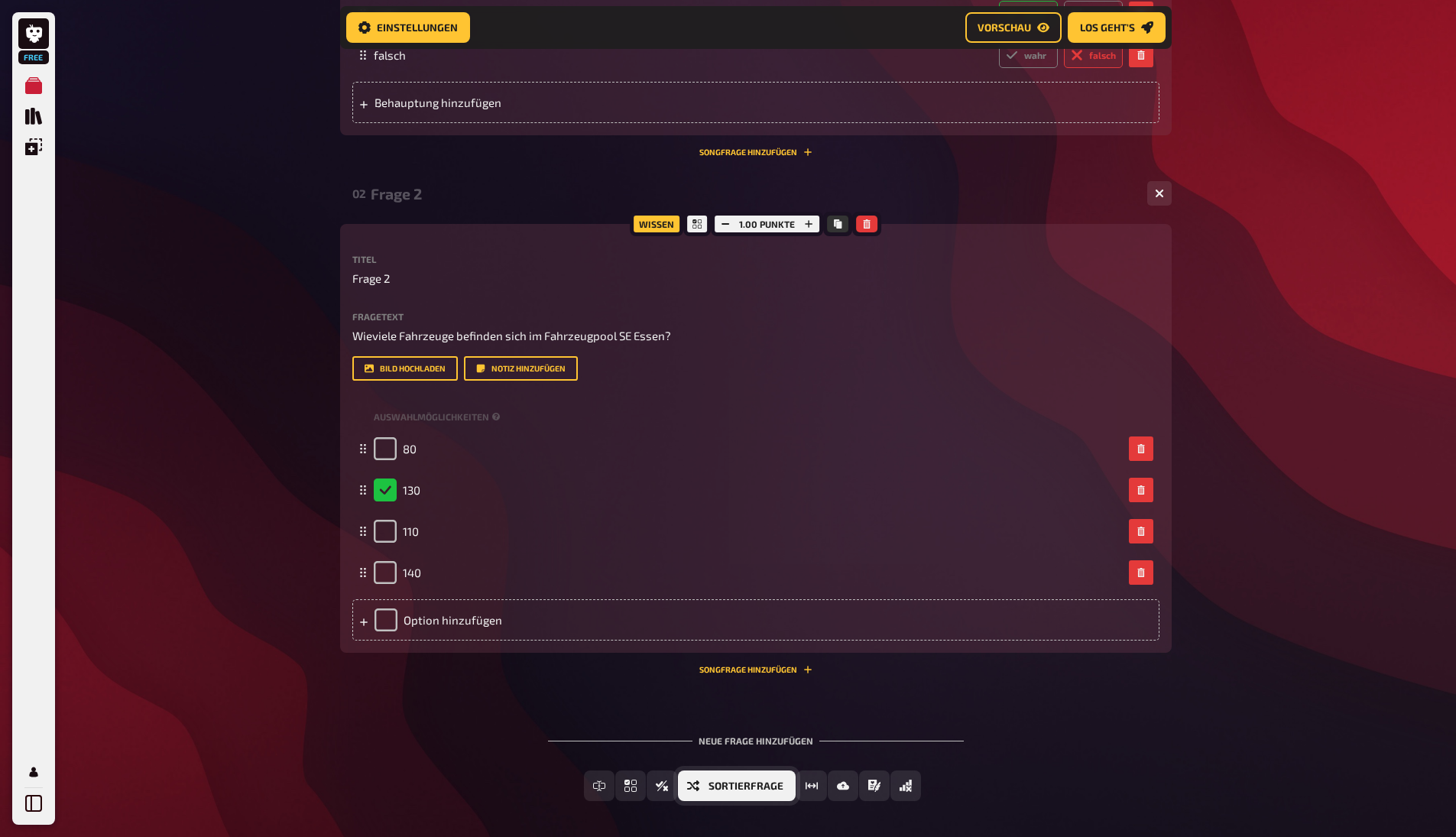
click at [702, 786] on button "Sortierfrage" at bounding box center [737, 785] width 118 height 30
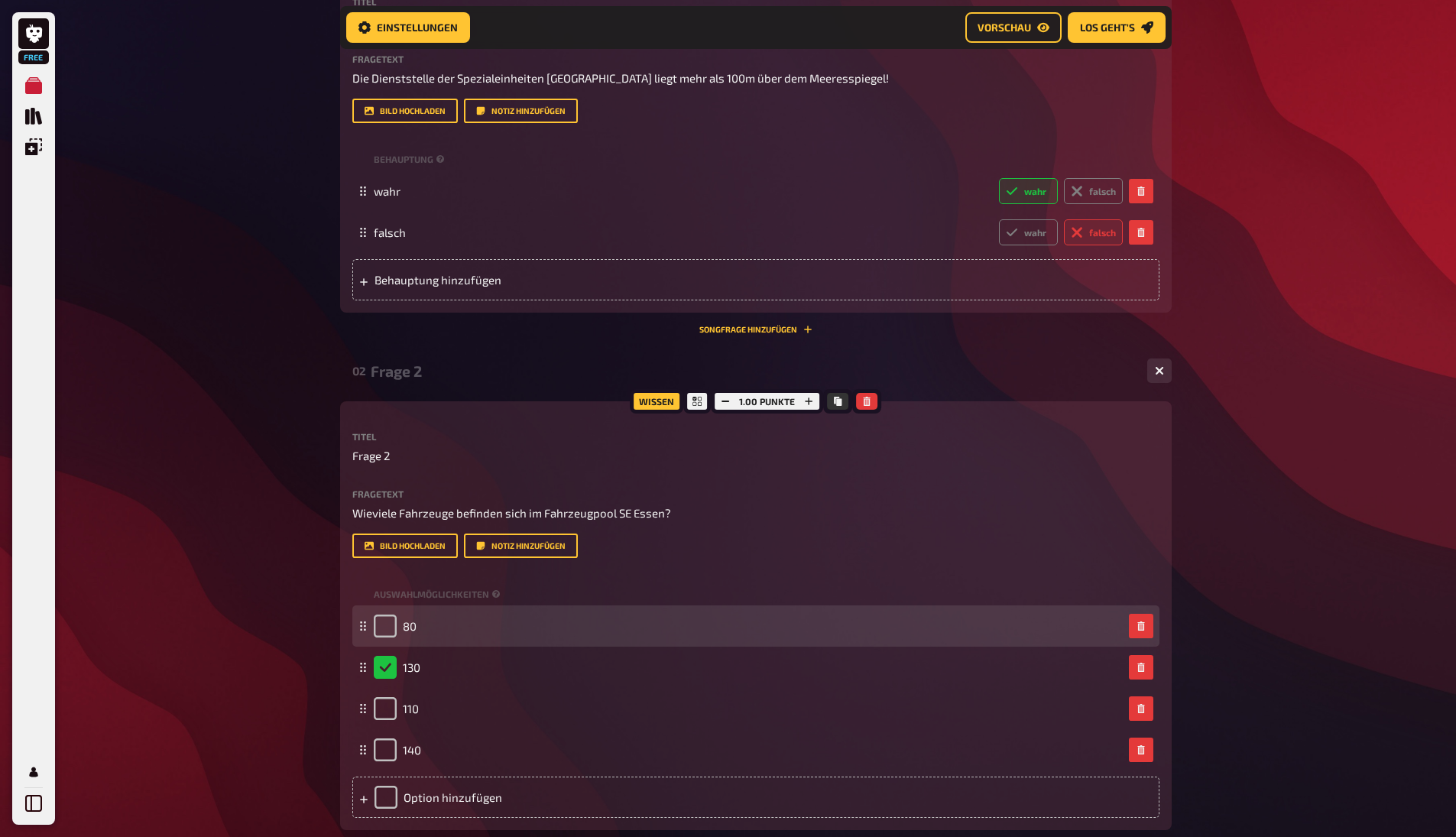
scroll to position [772, 0]
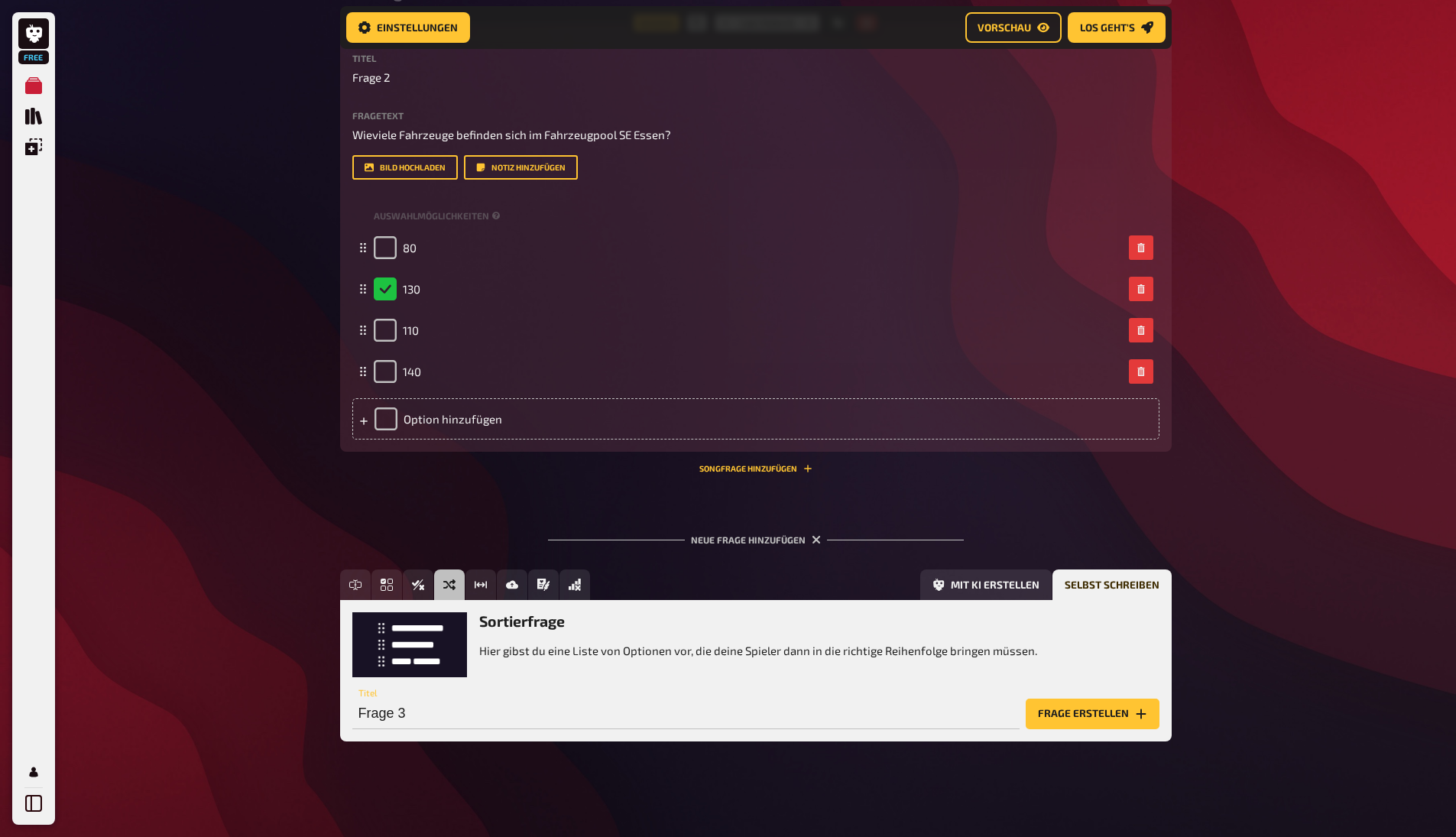
drag, startPoint x: 547, startPoint y: 582, endPoint x: 558, endPoint y: 629, distance: 48.3
click at [558, 629] on div "Freitext Eingabe Einfachauswahl Wahr / Falsch Sortierfrage Schätzfrage Bild-Ant…" at bounding box center [756, 655] width 832 height 172
click at [562, 583] on span "Bild-Antwort" at bounding box center [566, 585] width 77 height 11
click at [1097, 712] on button "Frage erstellen" at bounding box center [1093, 714] width 134 height 30
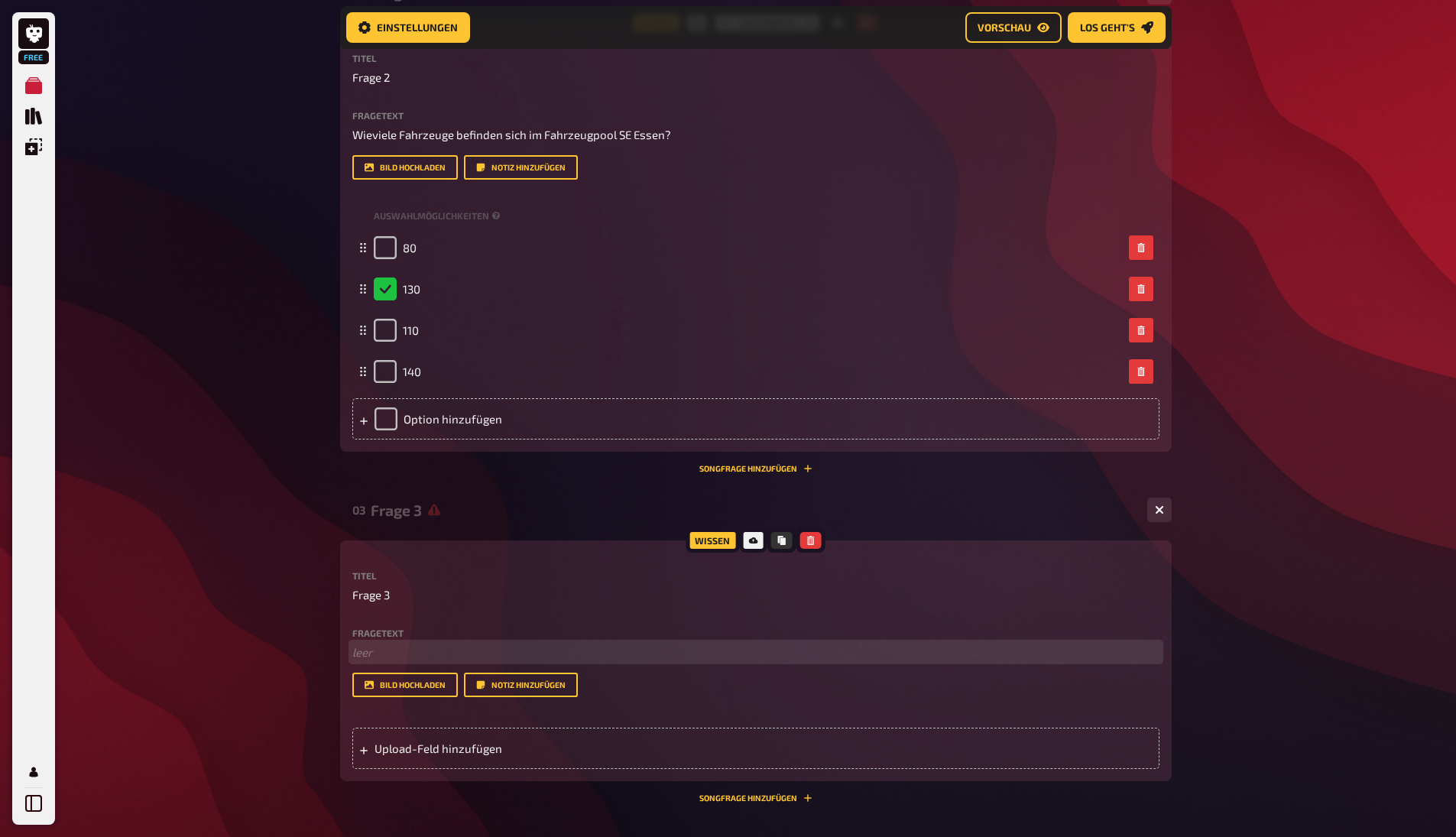
click at [396, 652] on p "﻿ leer" at bounding box center [755, 652] width 807 height 18
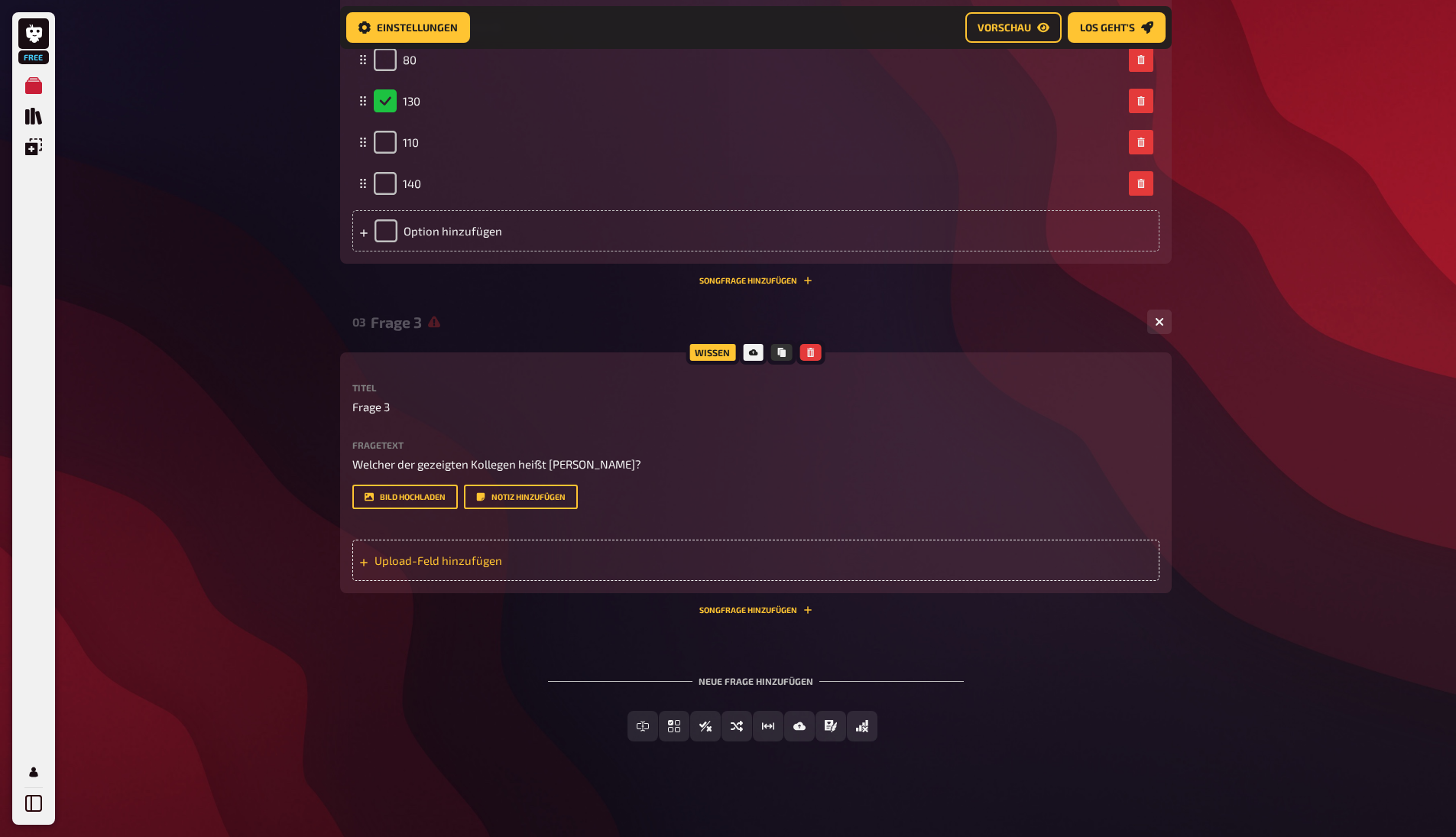
click at [442, 559] on span "Upload-Feld hinzufügen" at bounding box center [493, 559] width 238 height 13
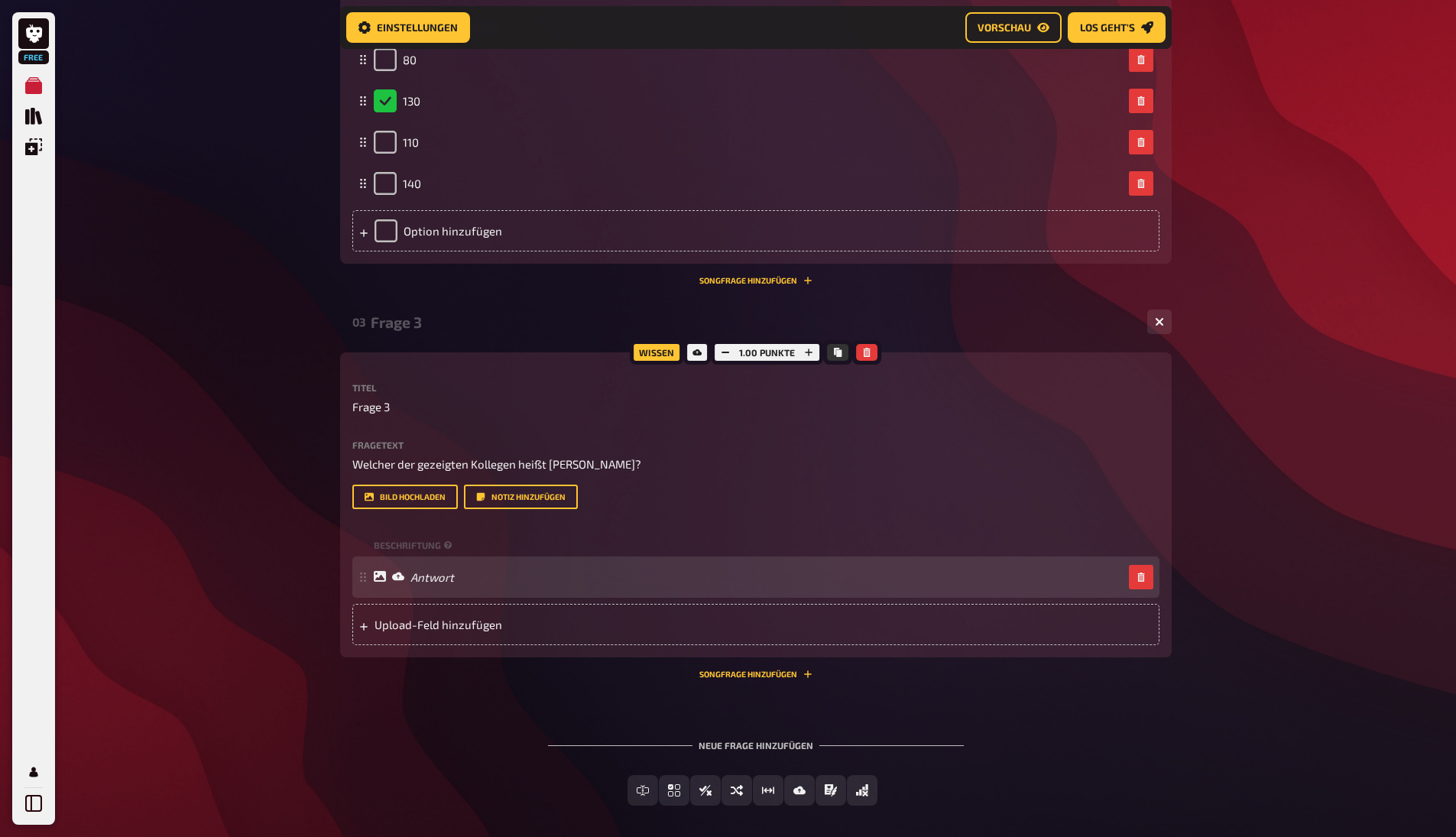
click at [382, 579] on icon at bounding box center [380, 576] width 13 height 11
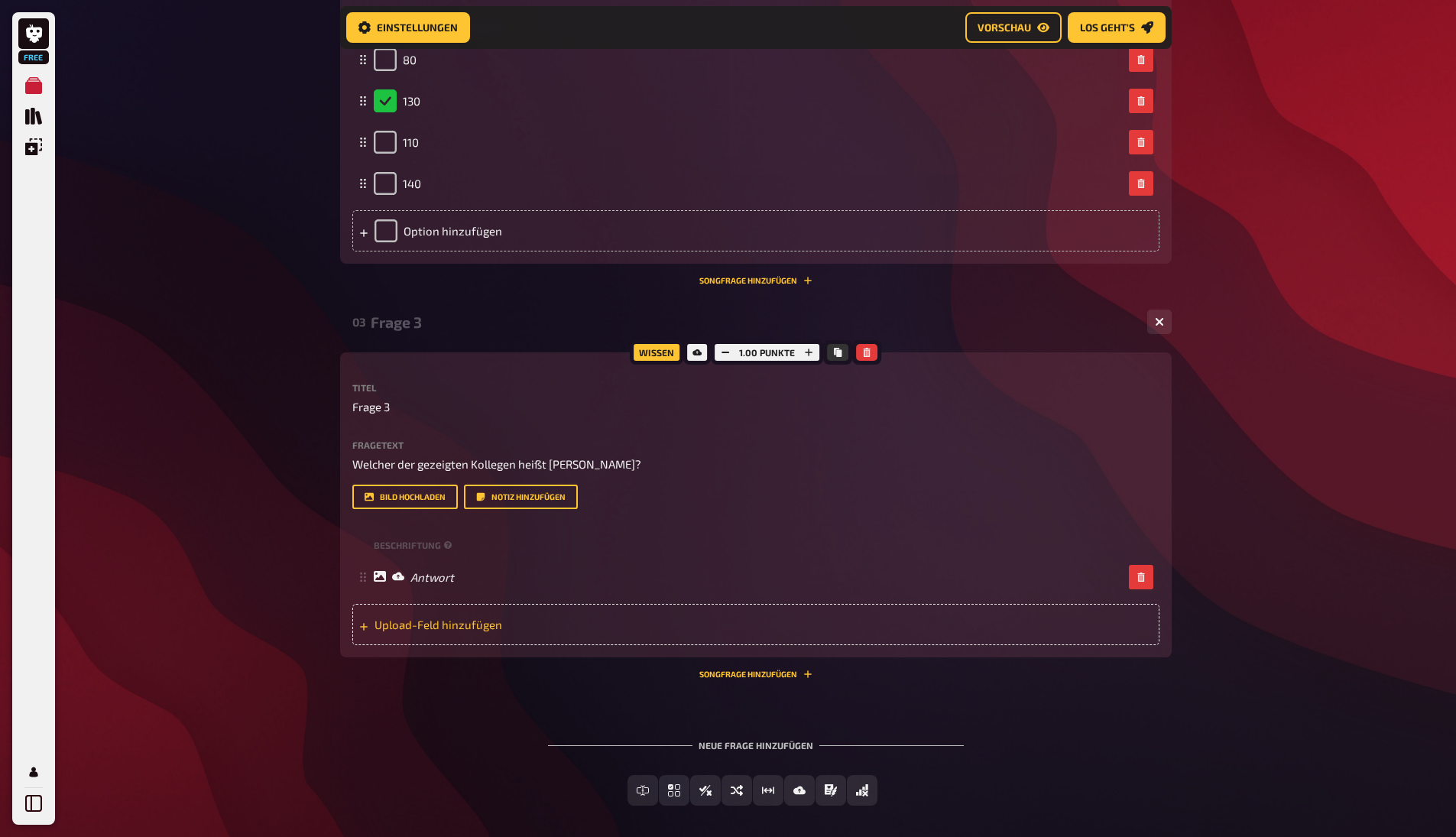
click at [432, 624] on span "Upload-Feld hinzufügen" at bounding box center [493, 624] width 238 height 13
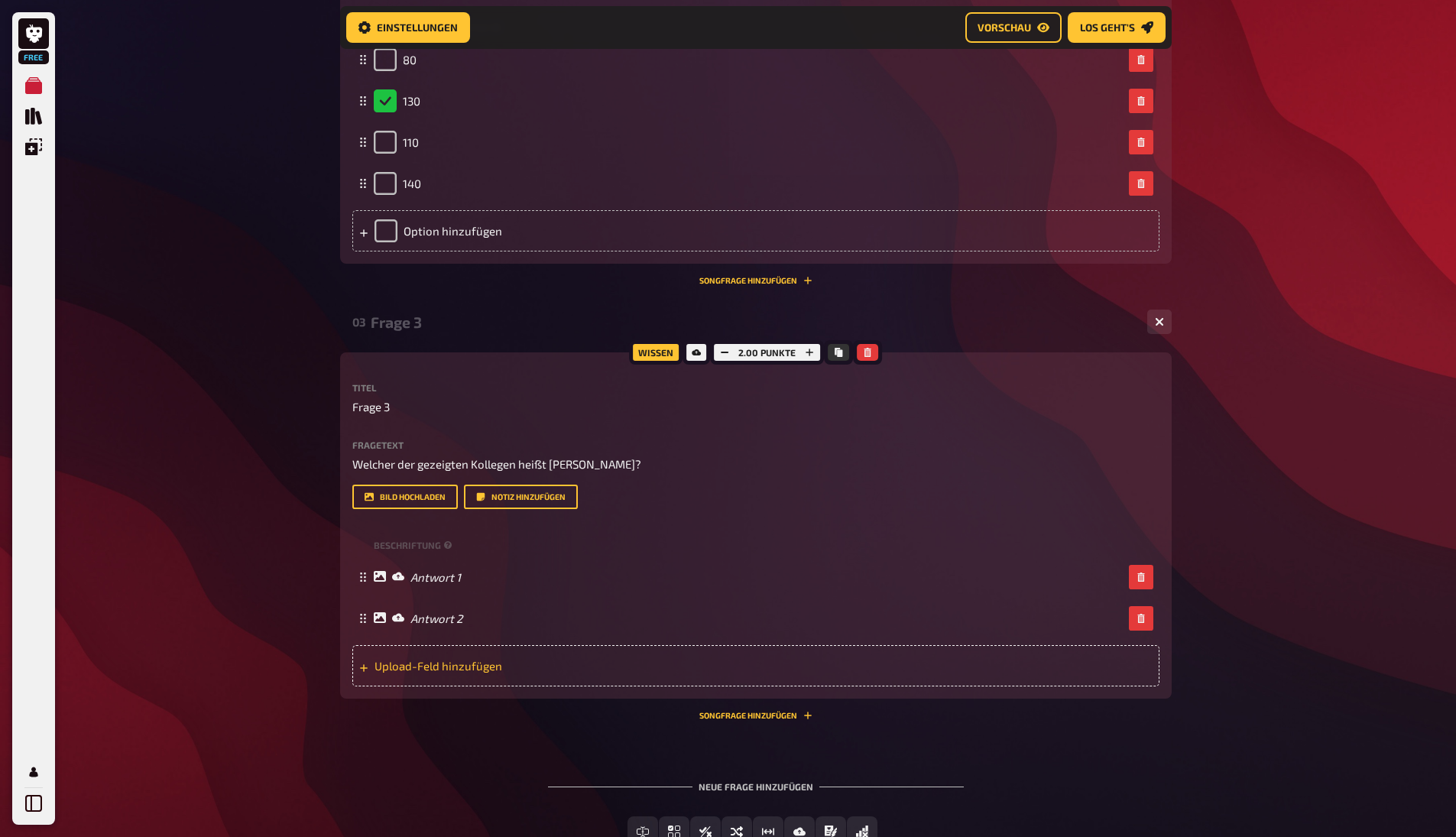
click at [417, 658] on span "Upload-Feld hinzufügen" at bounding box center [493, 665] width 238 height 13
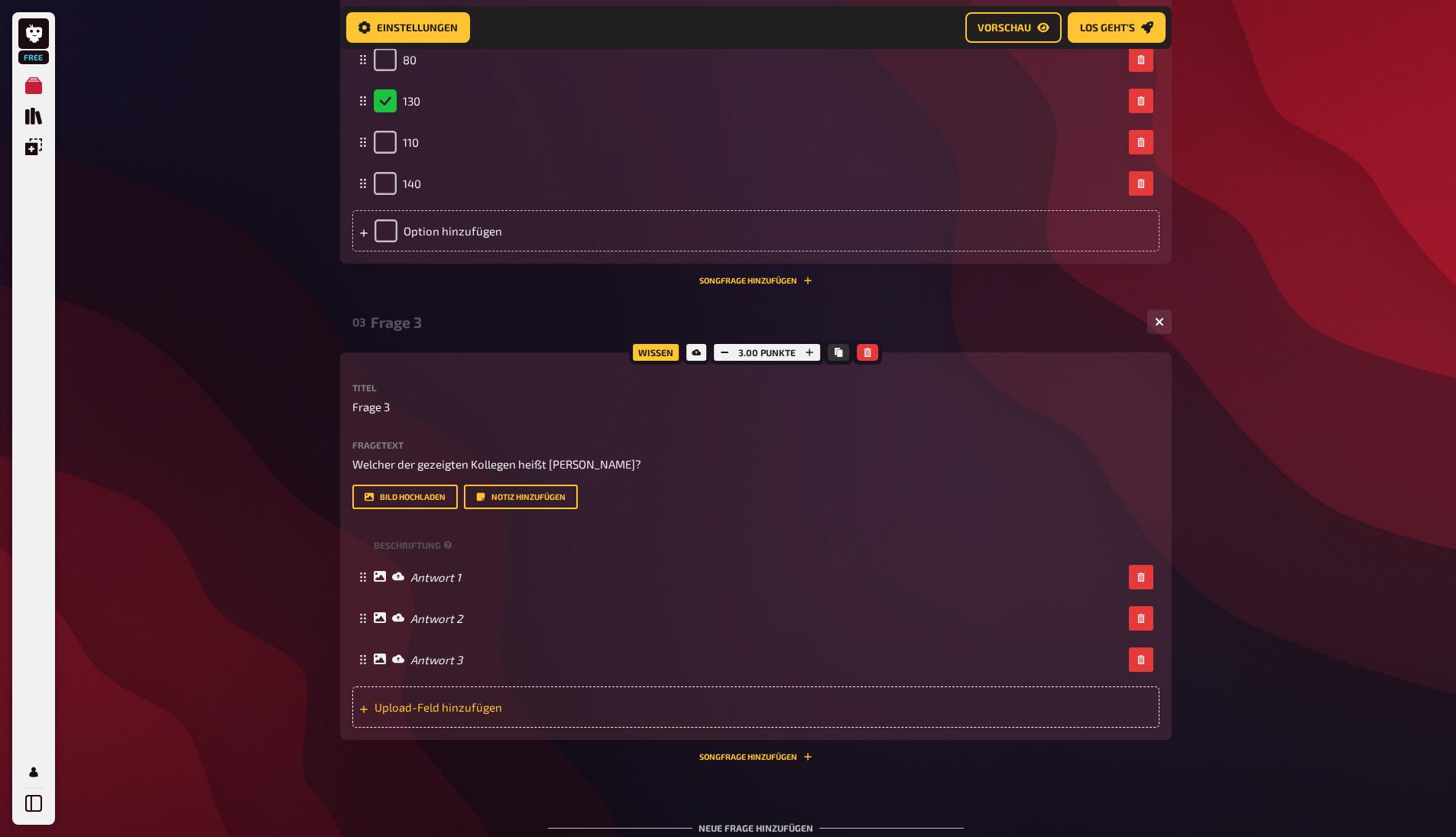
click at [412, 701] on span "Upload-Feld hinzufügen" at bounding box center [493, 707] width 238 height 13
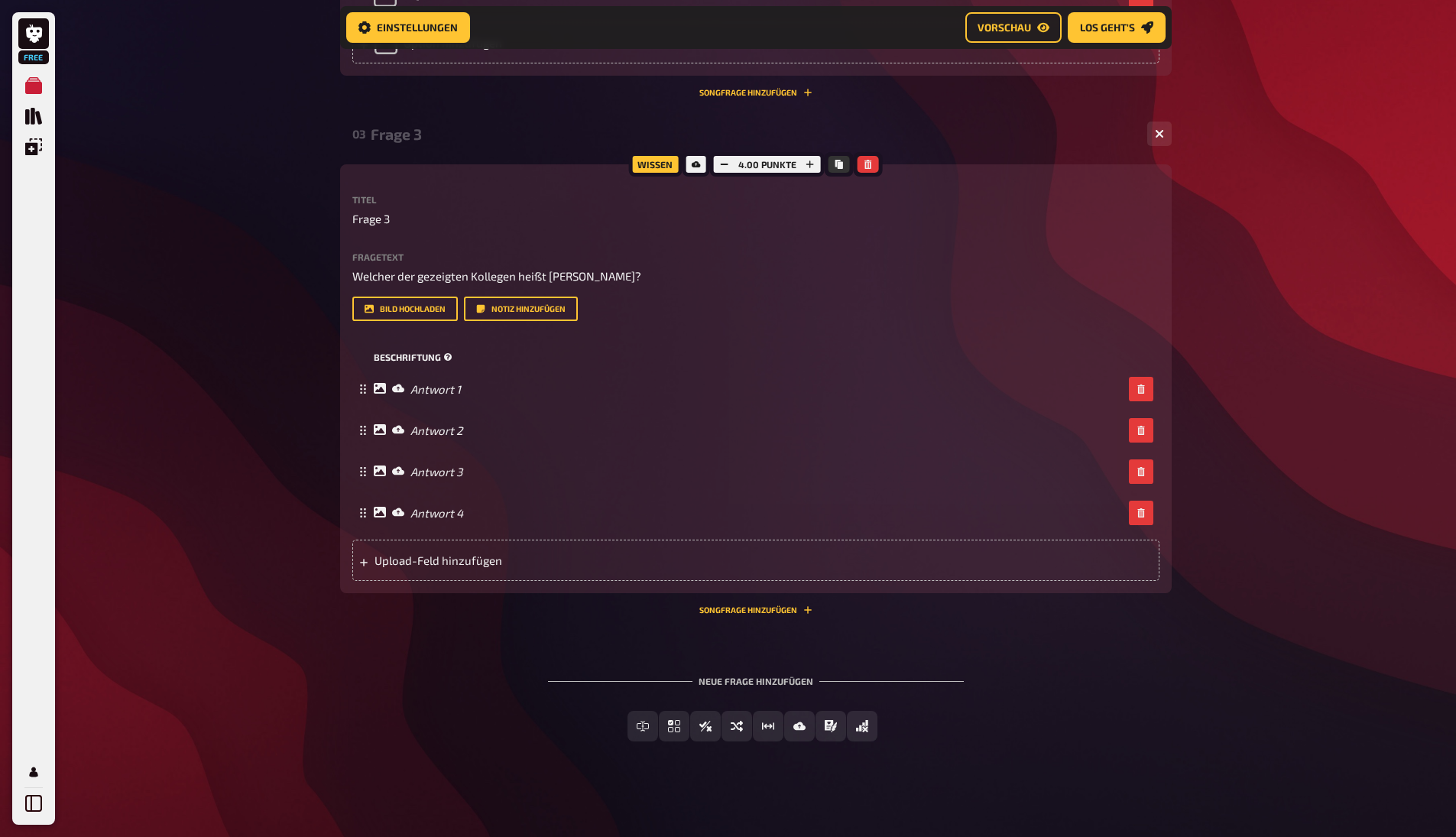
scroll to position [0, 0]
